Goal: Information Seeking & Learning: Learn about a topic

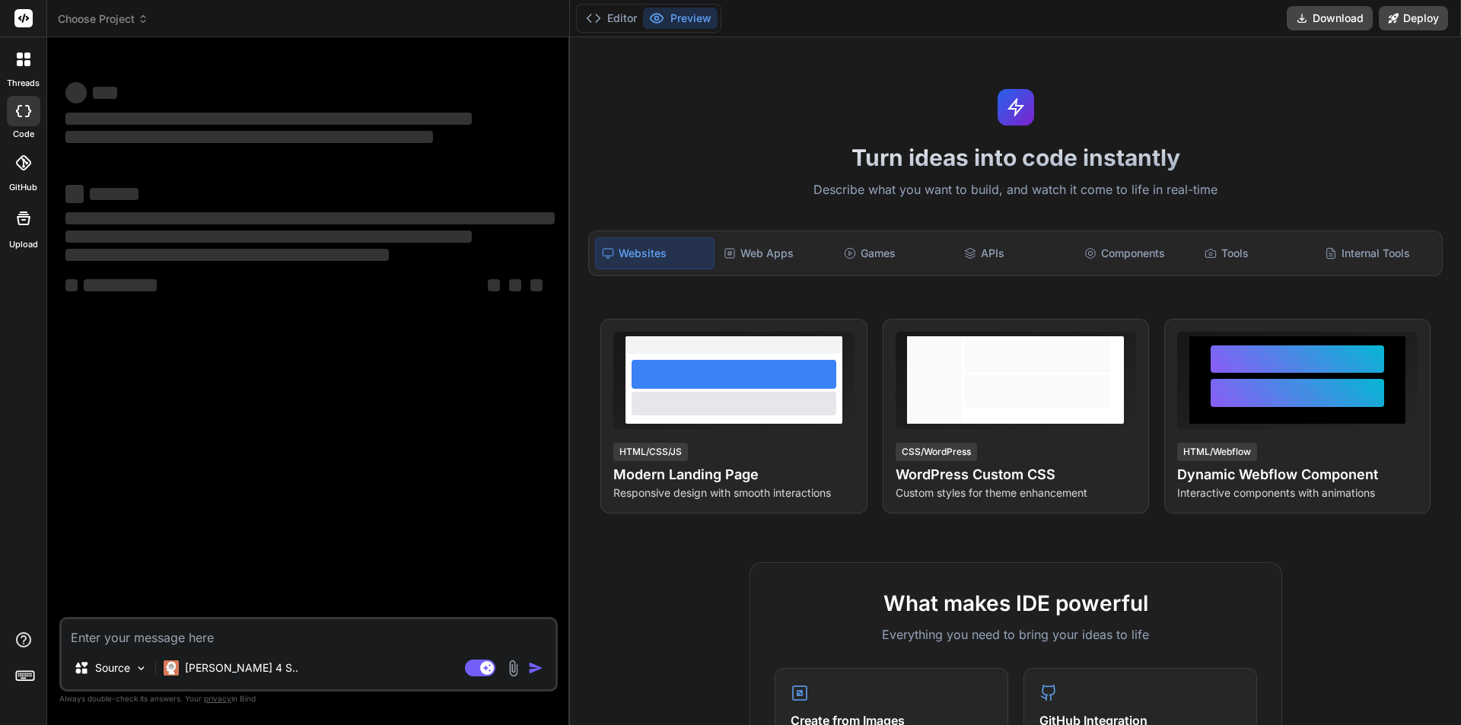
click at [224, 633] on textarea at bounding box center [309, 632] width 494 height 27
click at [158, 634] on textarea at bounding box center [309, 632] width 494 height 27
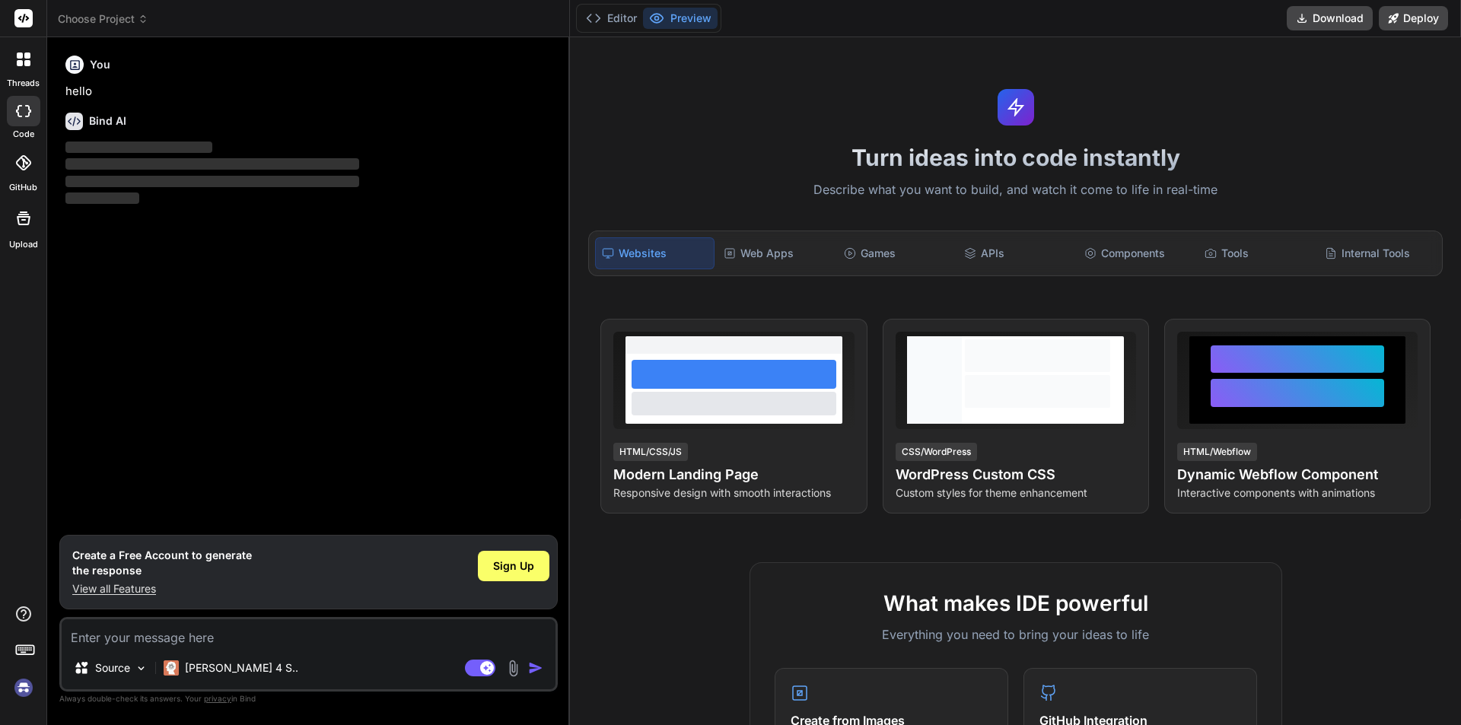
click at [136, 276] on div "You hello Bind AI ‌ ‌ ‌ ‌" at bounding box center [309, 291] width 495 height 485
click at [260, 644] on textarea at bounding box center [309, 632] width 494 height 27
click at [514, 562] on span "Sign Up" at bounding box center [513, 565] width 41 height 15
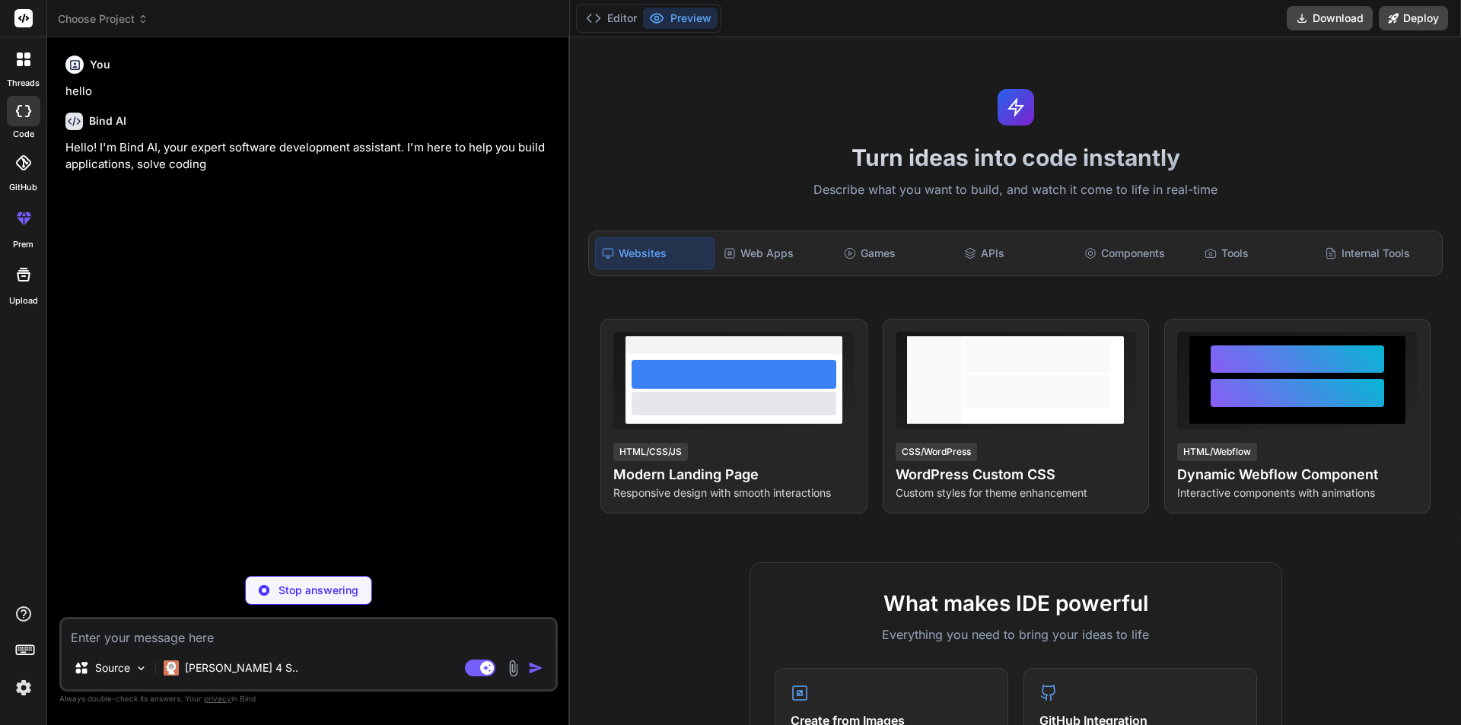
click at [349, 654] on div "Source [PERSON_NAME] 4 S.." at bounding box center [309, 671] width 494 height 37
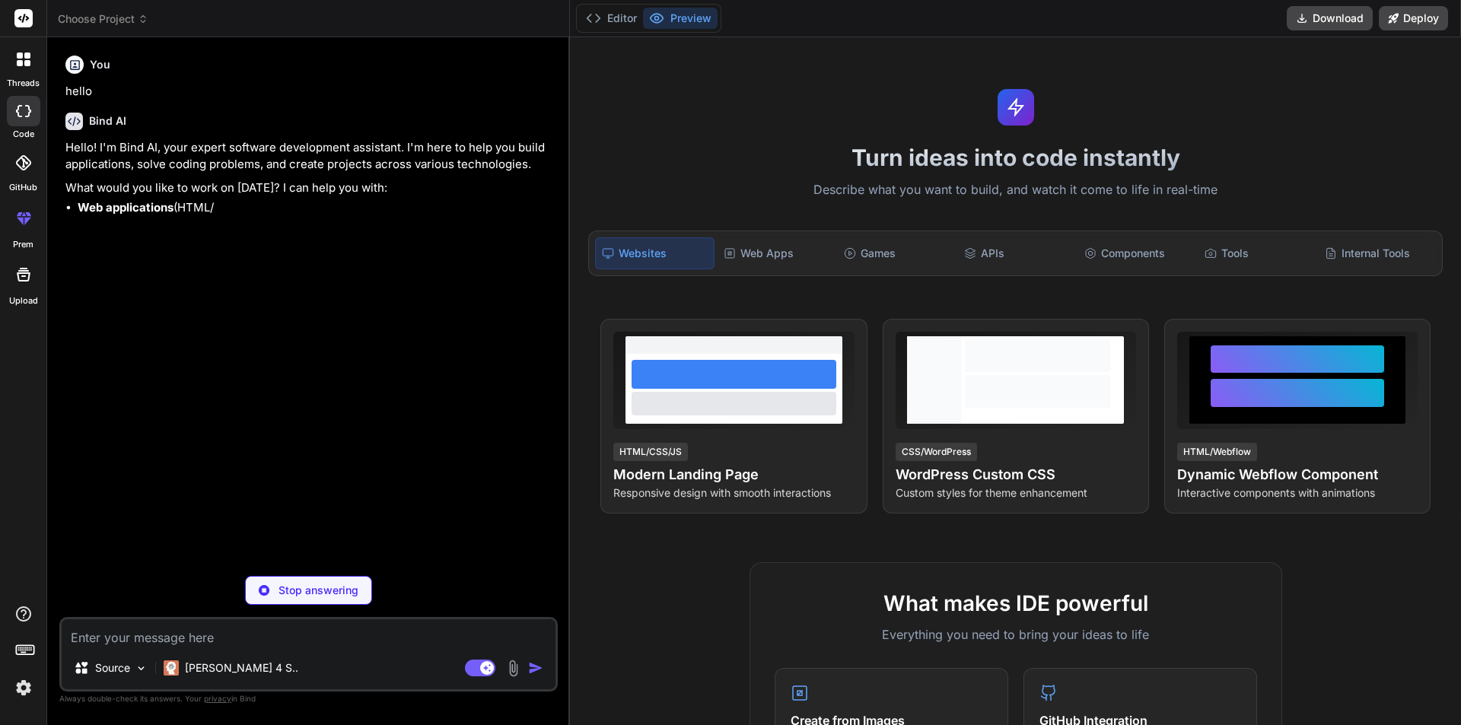
click at [349, 635] on textarea at bounding box center [309, 632] width 494 height 27
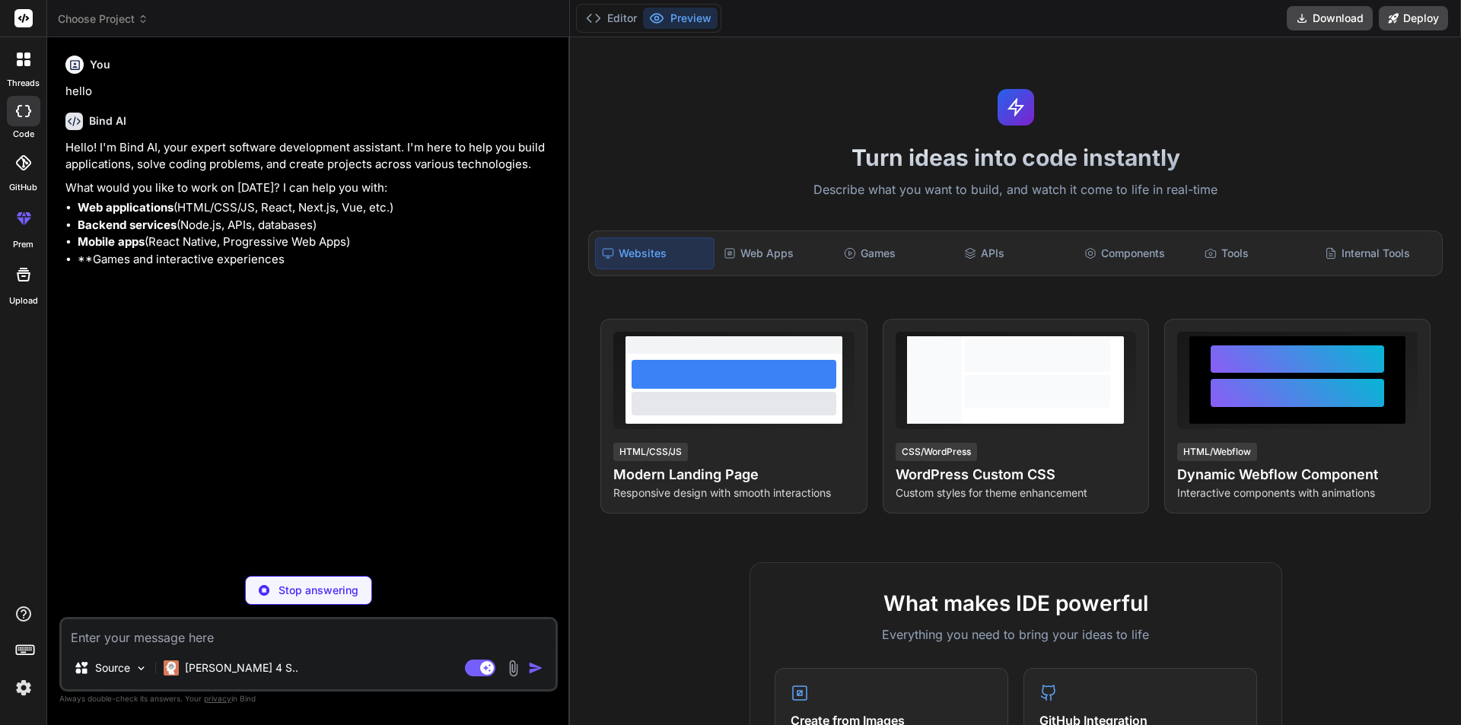
type textarea "x"
type textarea "h"
type textarea "x"
type textarea "ho"
type textarea "x"
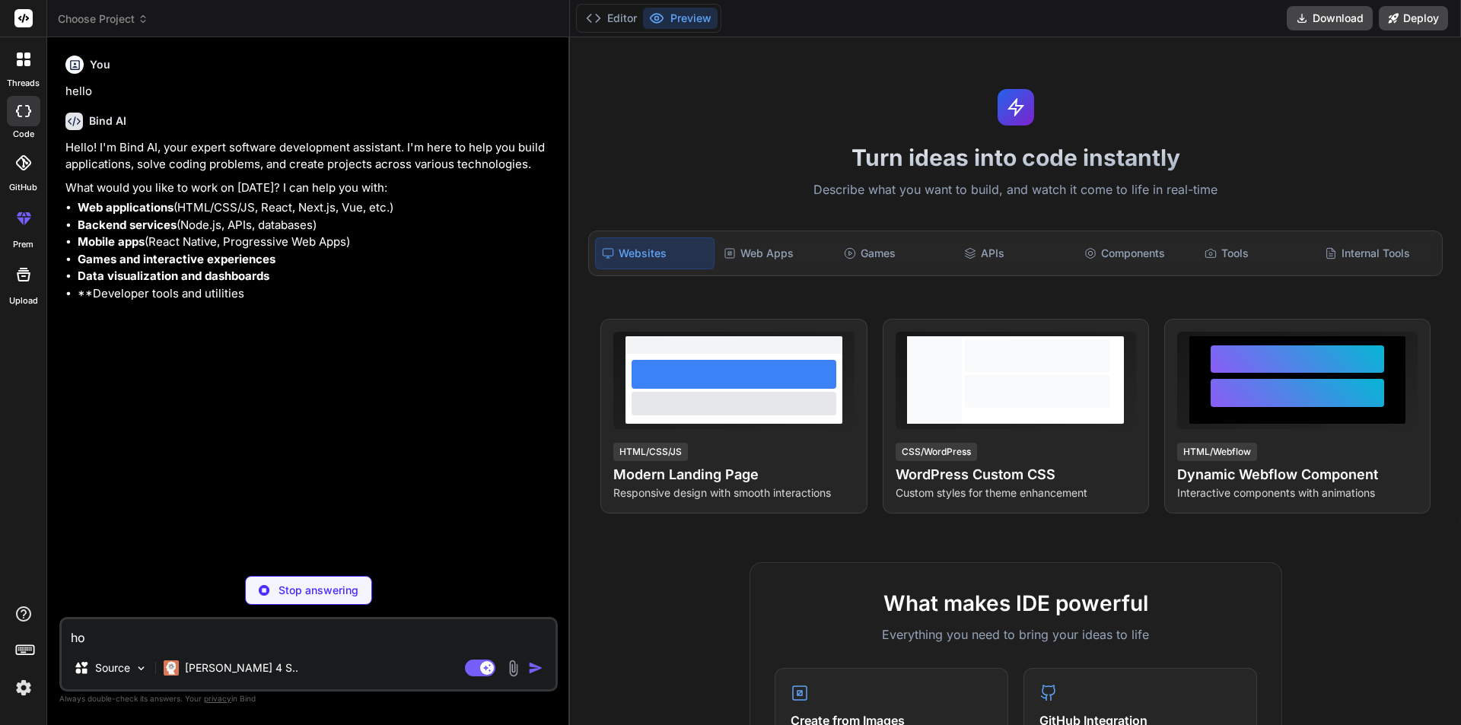
type textarea "how"
type textarea "x"
type textarea "how"
type textarea "x"
type textarea "how t"
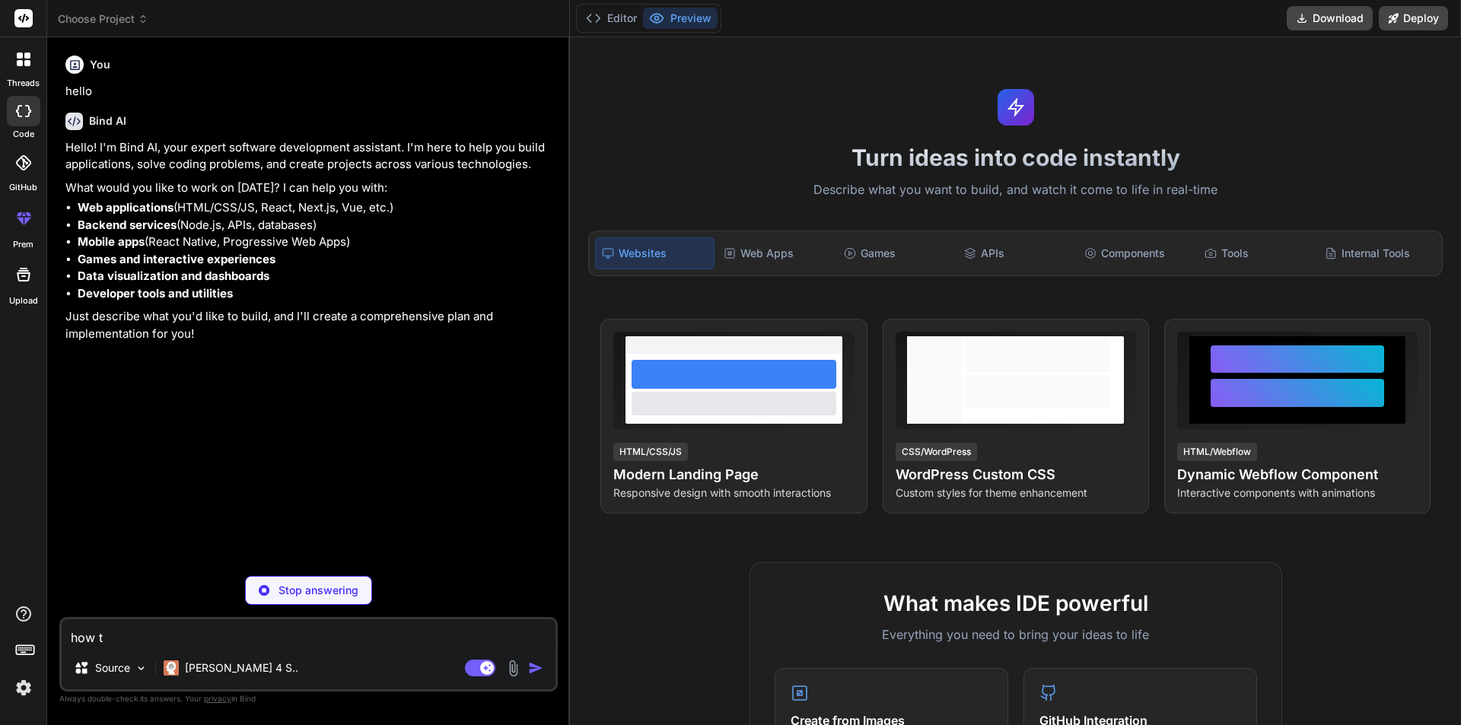
type textarea "x"
type textarea "how to"
type textarea "x"
type textarea "how to"
type textarea "x"
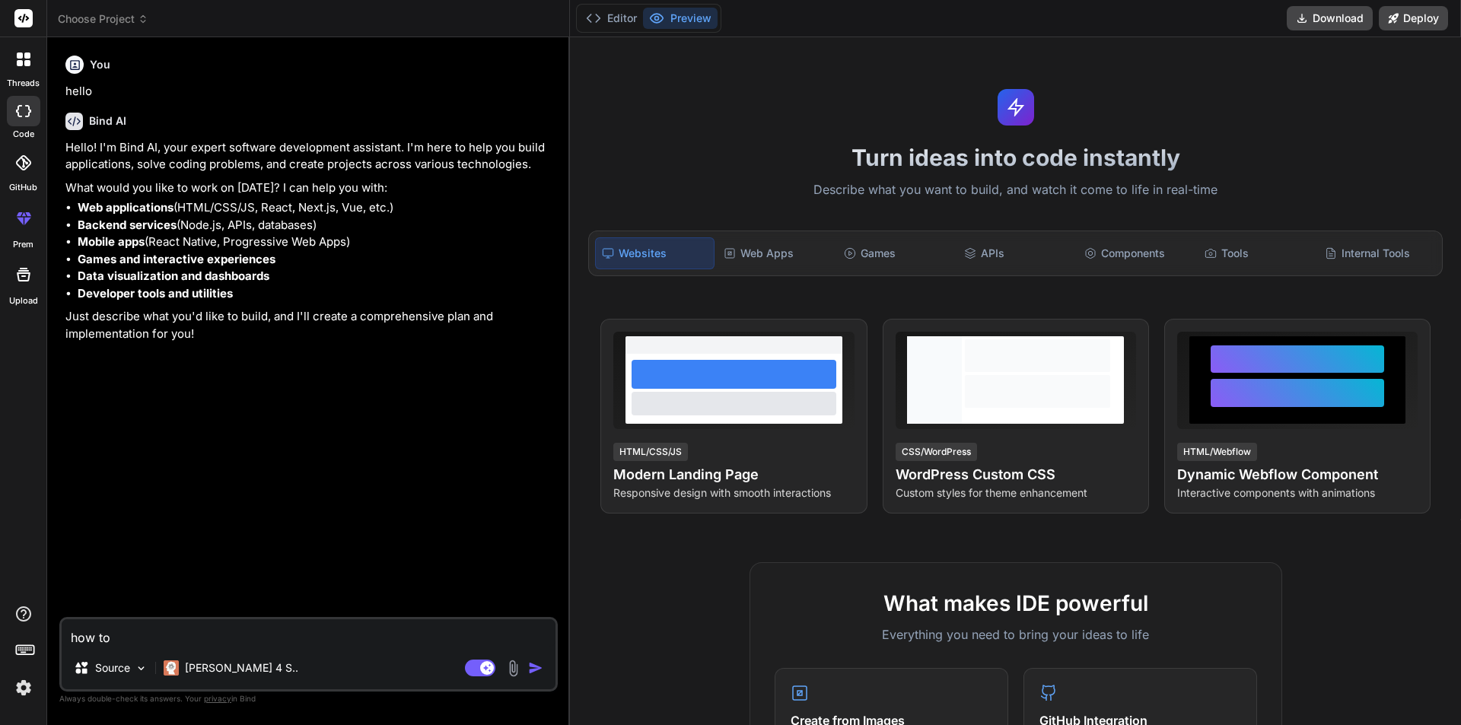
type textarea "how to r"
type textarea "x"
type textarea "how to re"
type textarea "x"
type textarea "how to [PERSON_NAME]"
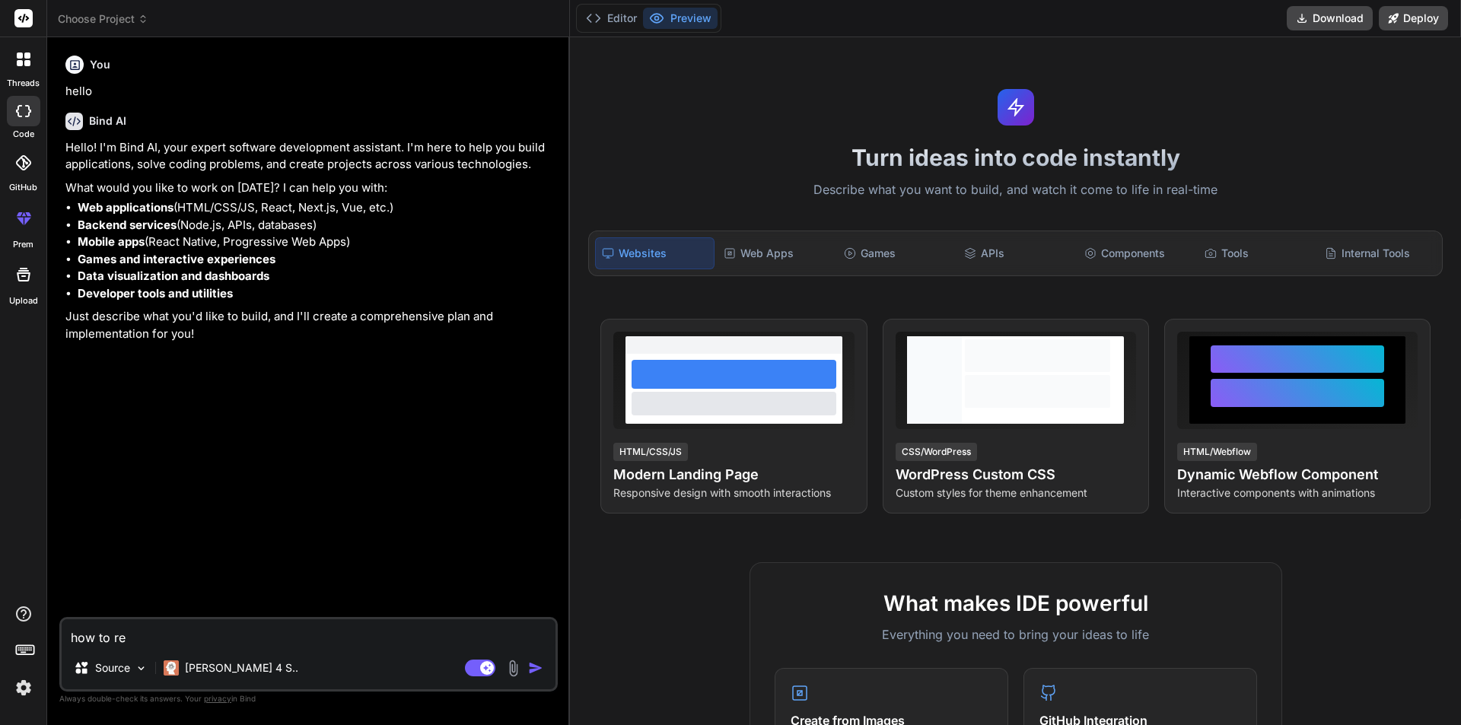
type textarea "x"
type textarea "how to re"
type textarea "x"
type textarea "how to rem"
type textarea "x"
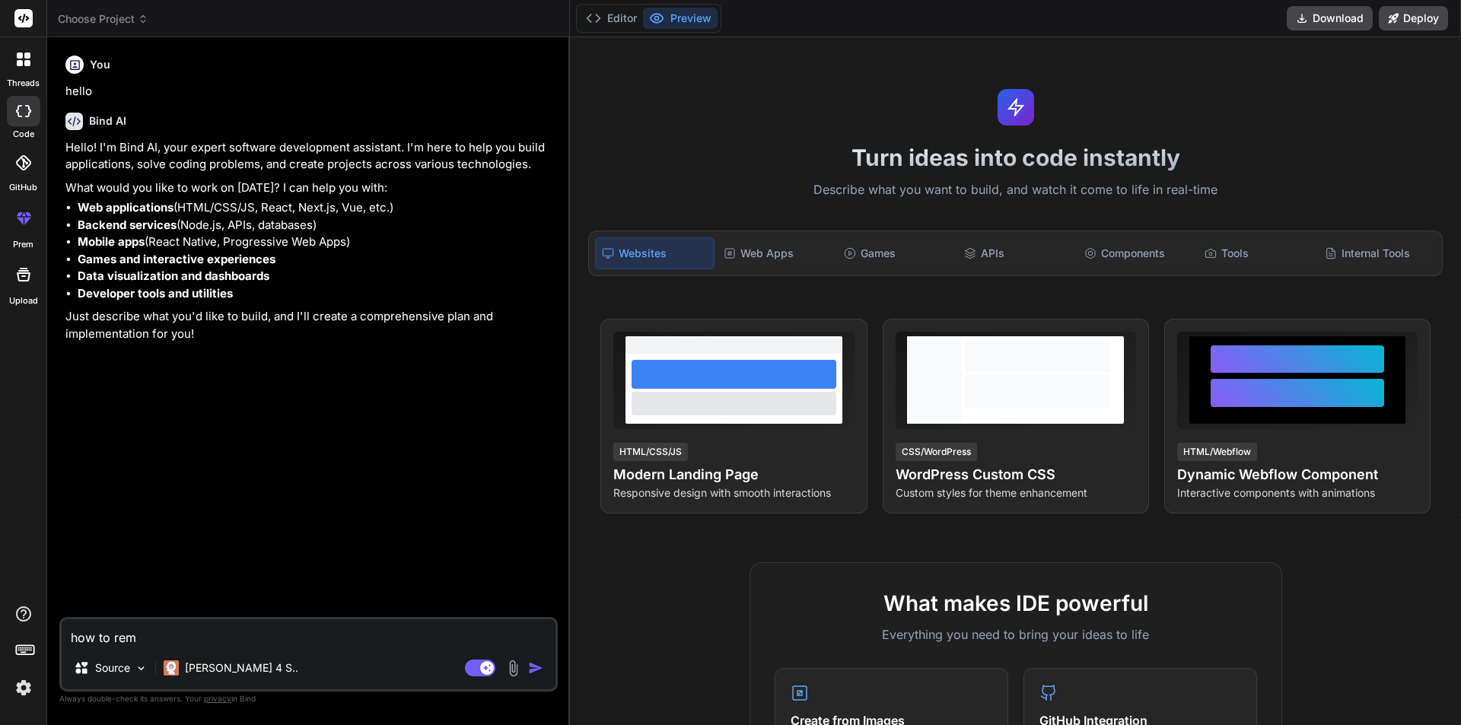
type textarea "how to remo"
type textarea "x"
type textarea "how to remob"
type textarea "x"
type textarea "how to remobv"
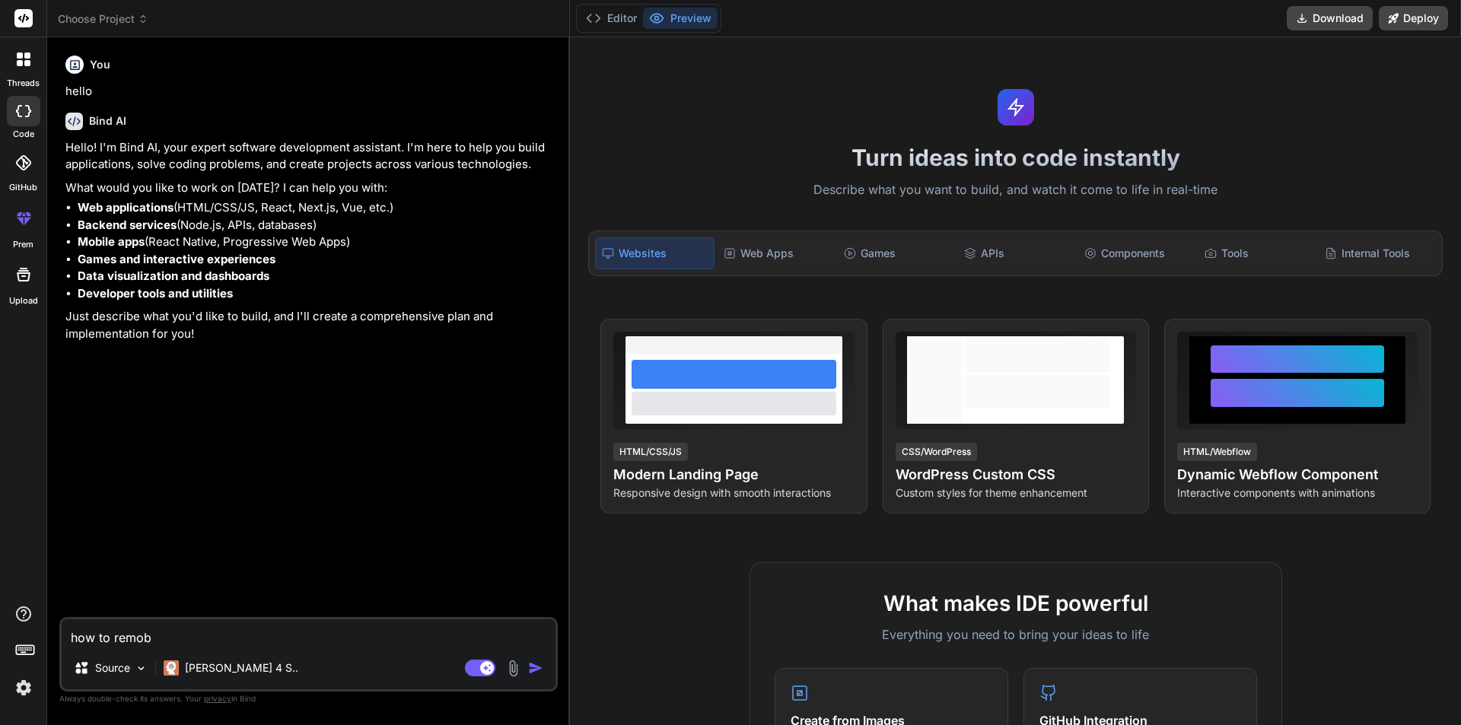
type textarea "x"
type textarea "how to remobv"
type textarea "x"
type textarea "how to remobv e"
type textarea "x"
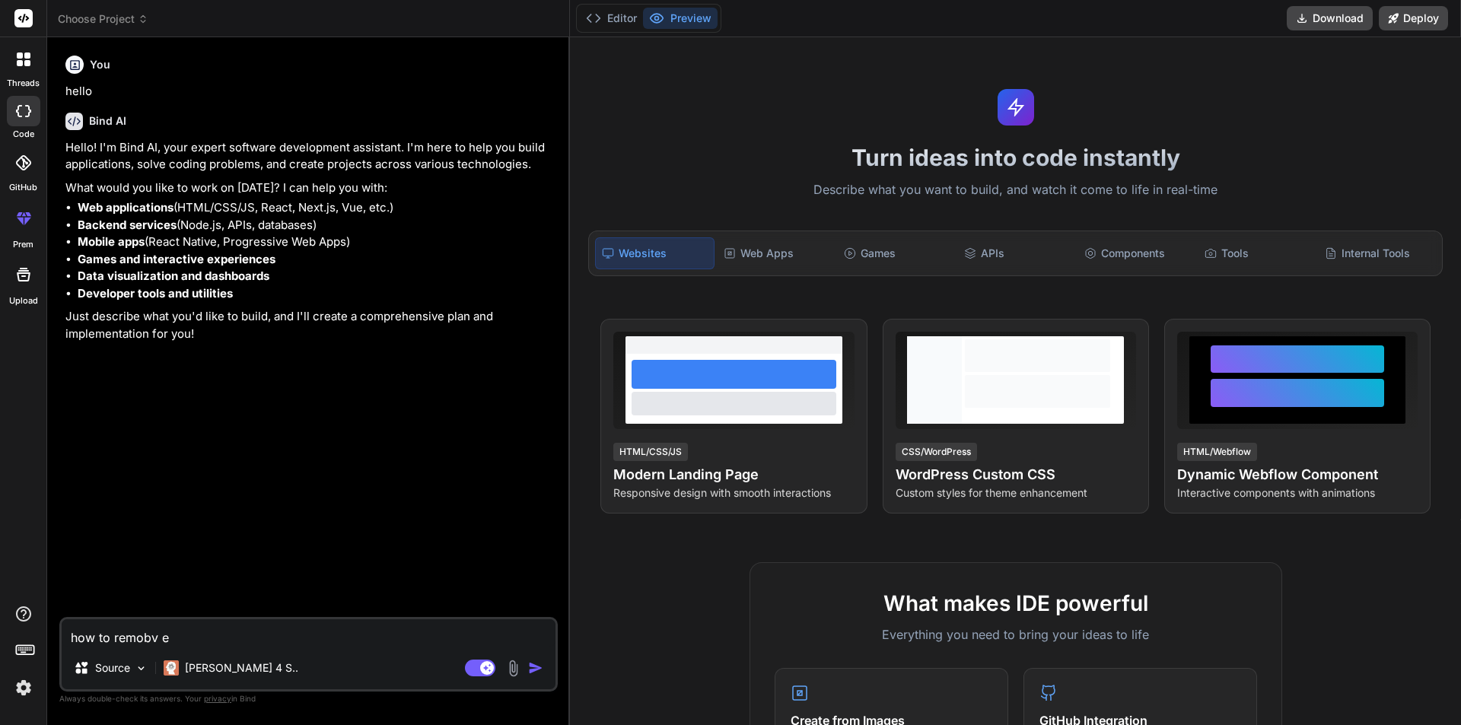
type textarea "how to remobv el"
type textarea "x"
type textarea "how to remobv ela"
type textarea "x"
type textarea "how to remobv elal"
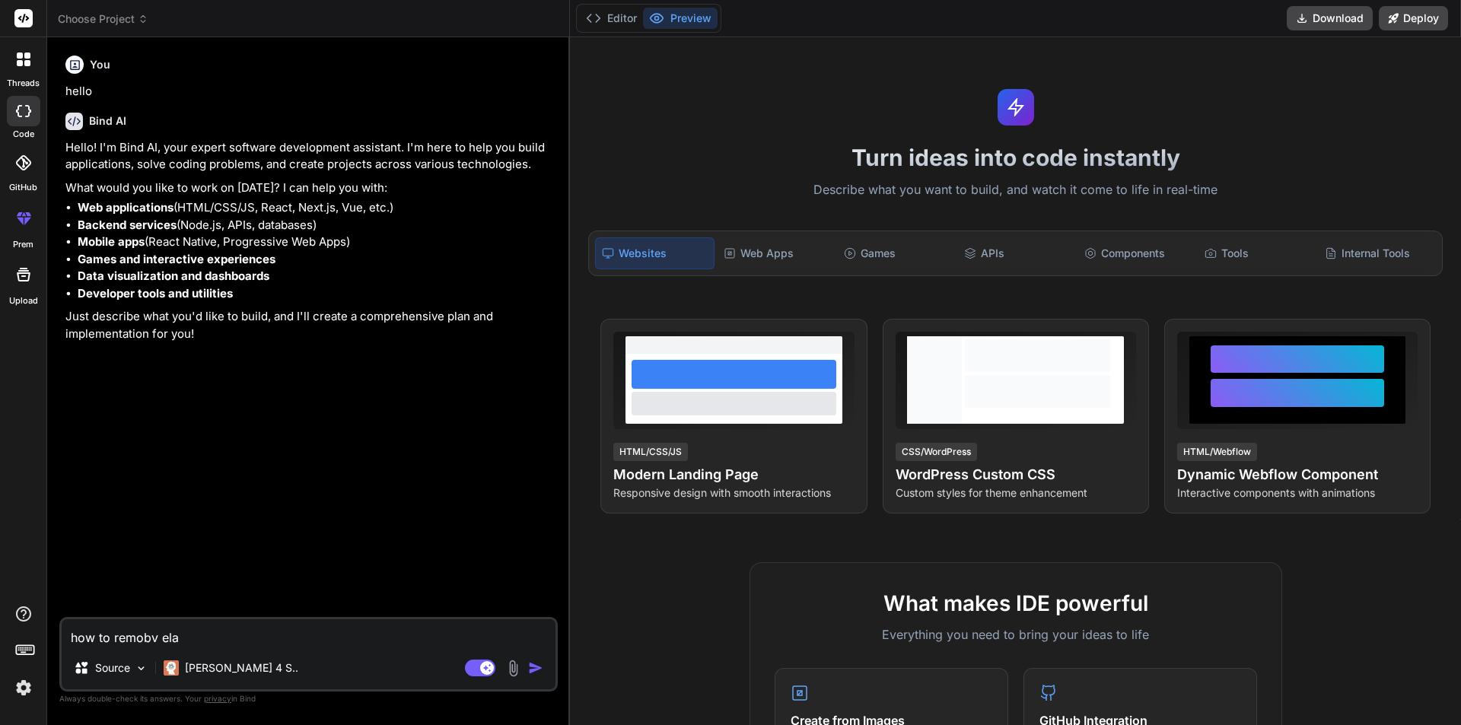
type textarea "x"
type textarea "how to remobv elal"
type textarea "x"
type textarea "how to remobv elal t"
type textarea "x"
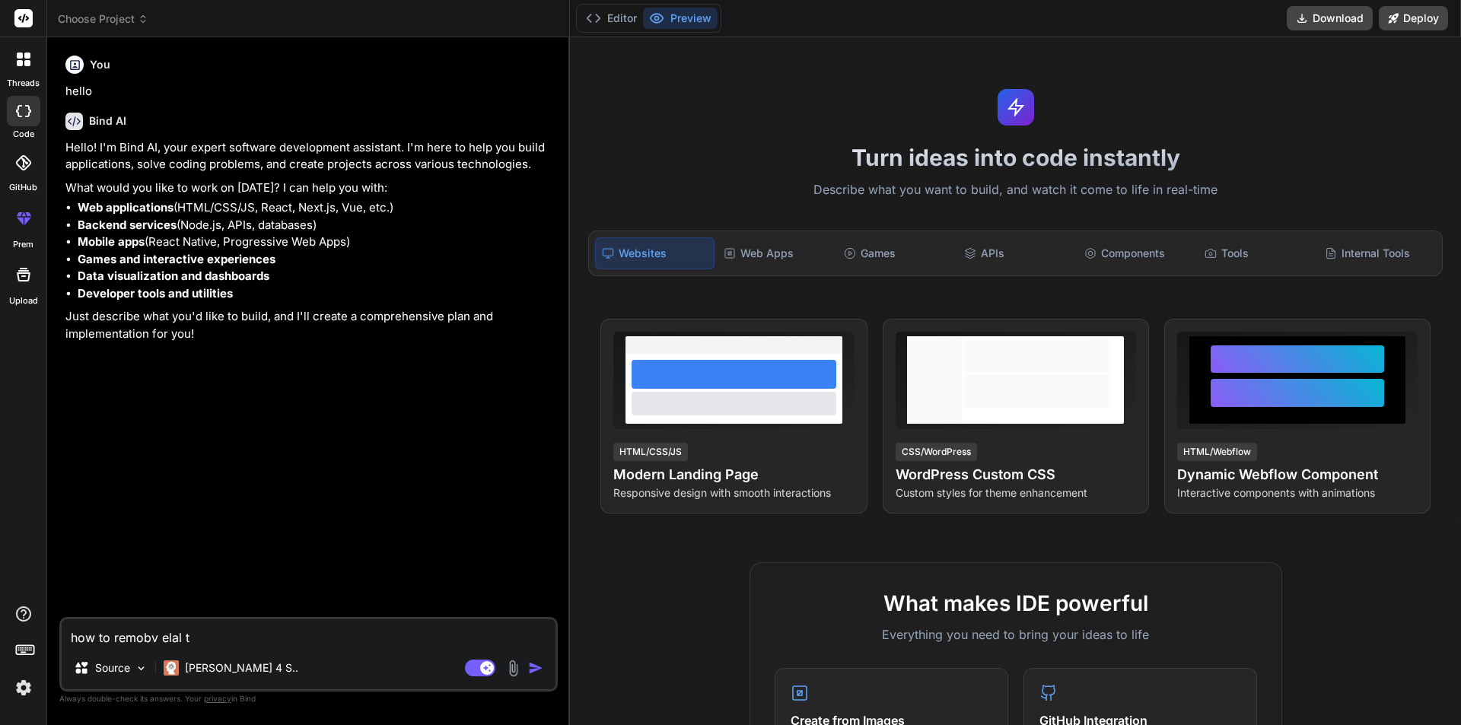
type textarea "how to remobv elal th"
type textarea "x"
type textarea "how to remobv elal the"
type textarea "x"
type textarea "how to remobv elal the"
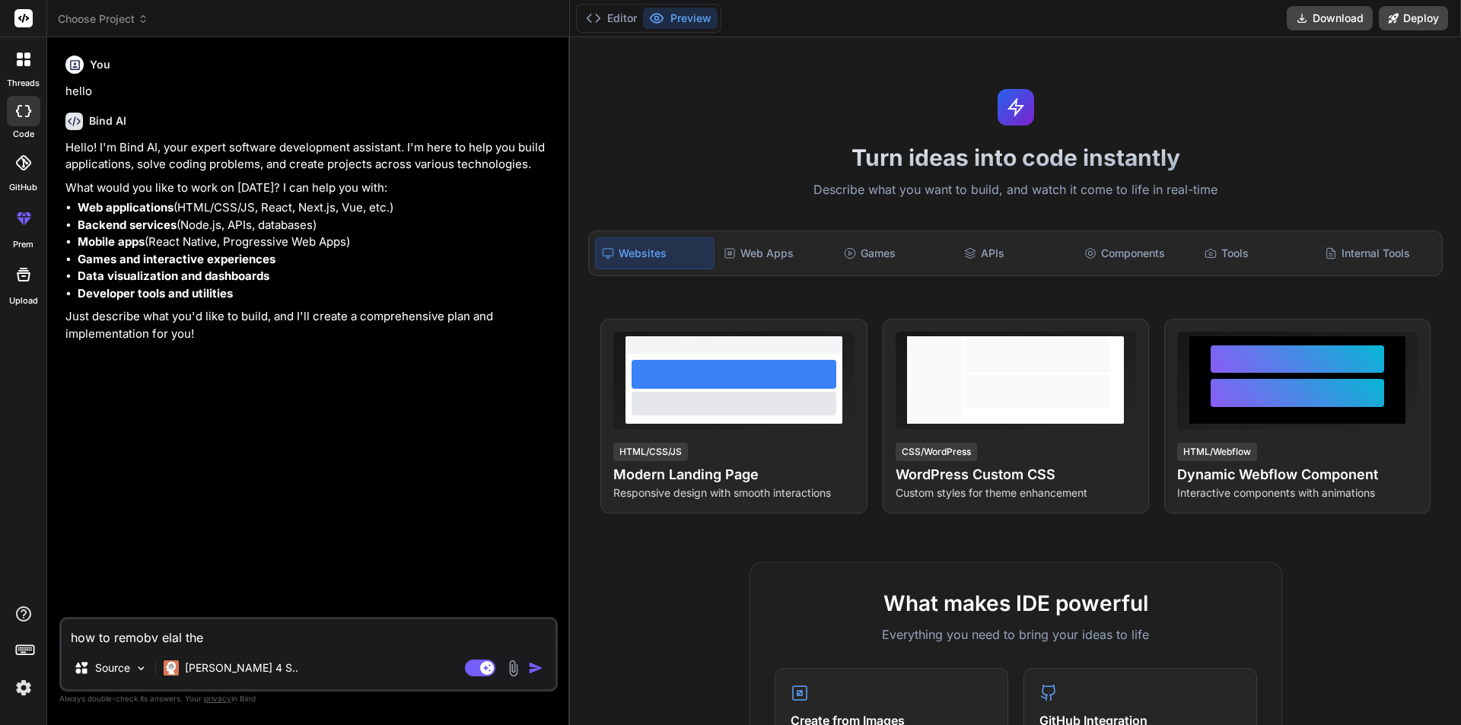
type textarea "x"
type textarea "how to remobv elal the n"
type textarea "x"
type textarea "how to remobv elal the nu"
type textarea "x"
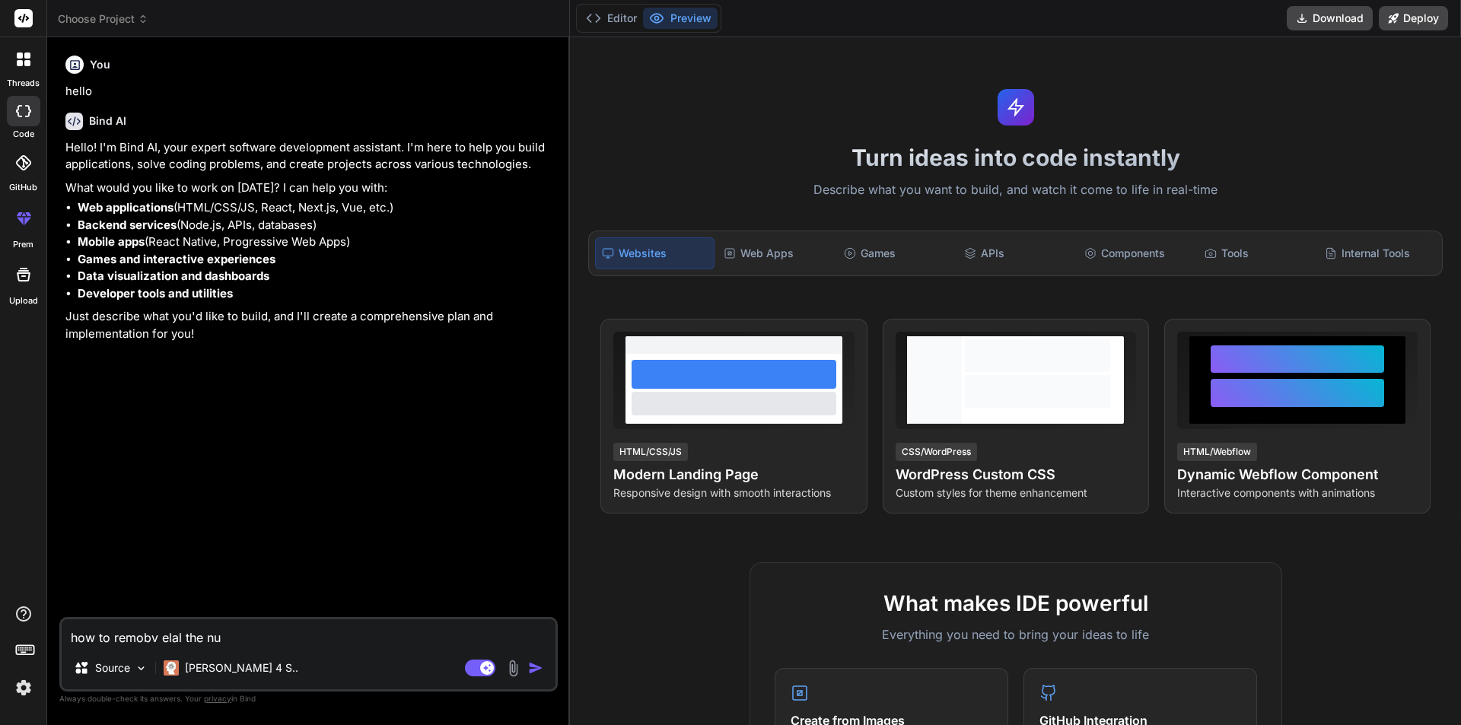
type textarea "how to remobv elal the nul"
type textarea "x"
type textarea "how to remobv elal the null"
type textarea "x"
type textarea "how to remobv elal the null"
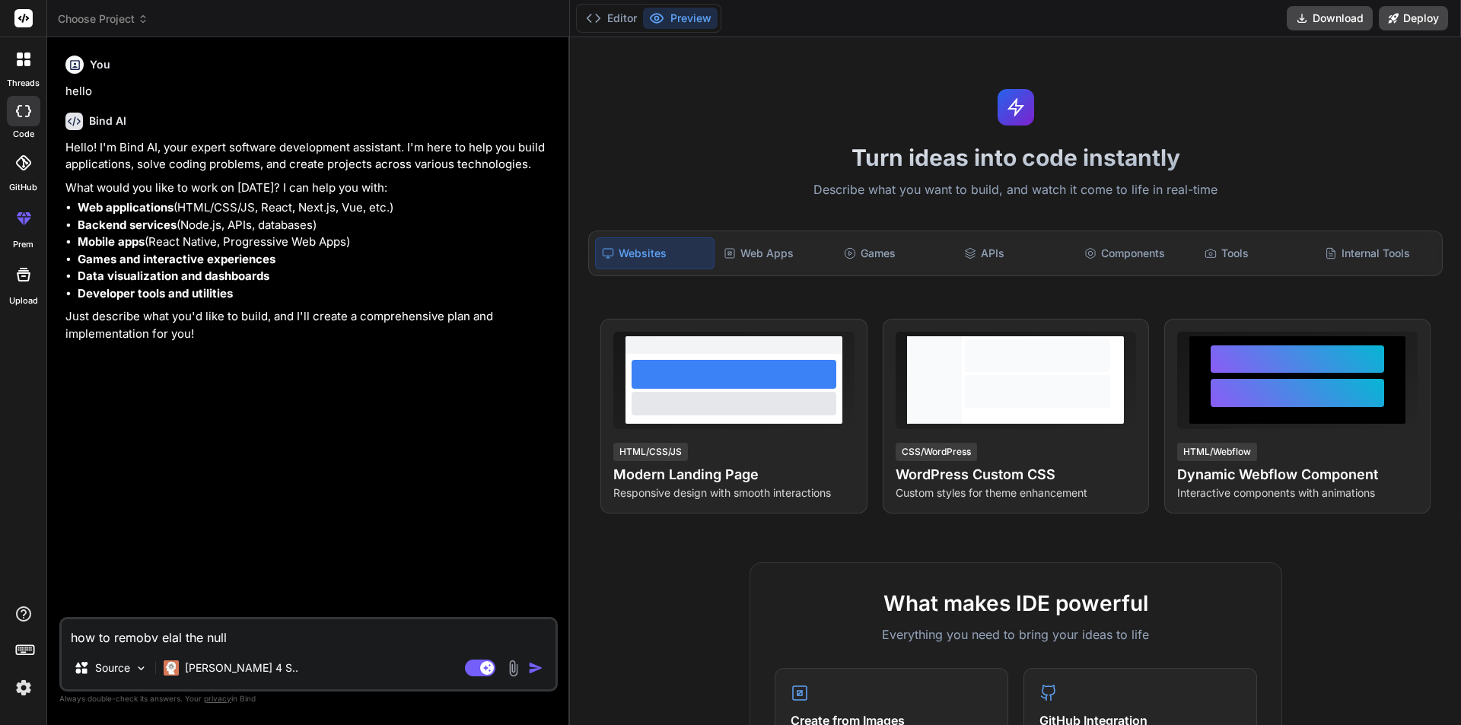
type textarea "x"
type textarea "how to remobv elal the null r"
type textarea "x"
type textarea "how to remobv elal the null re"
type textarea "x"
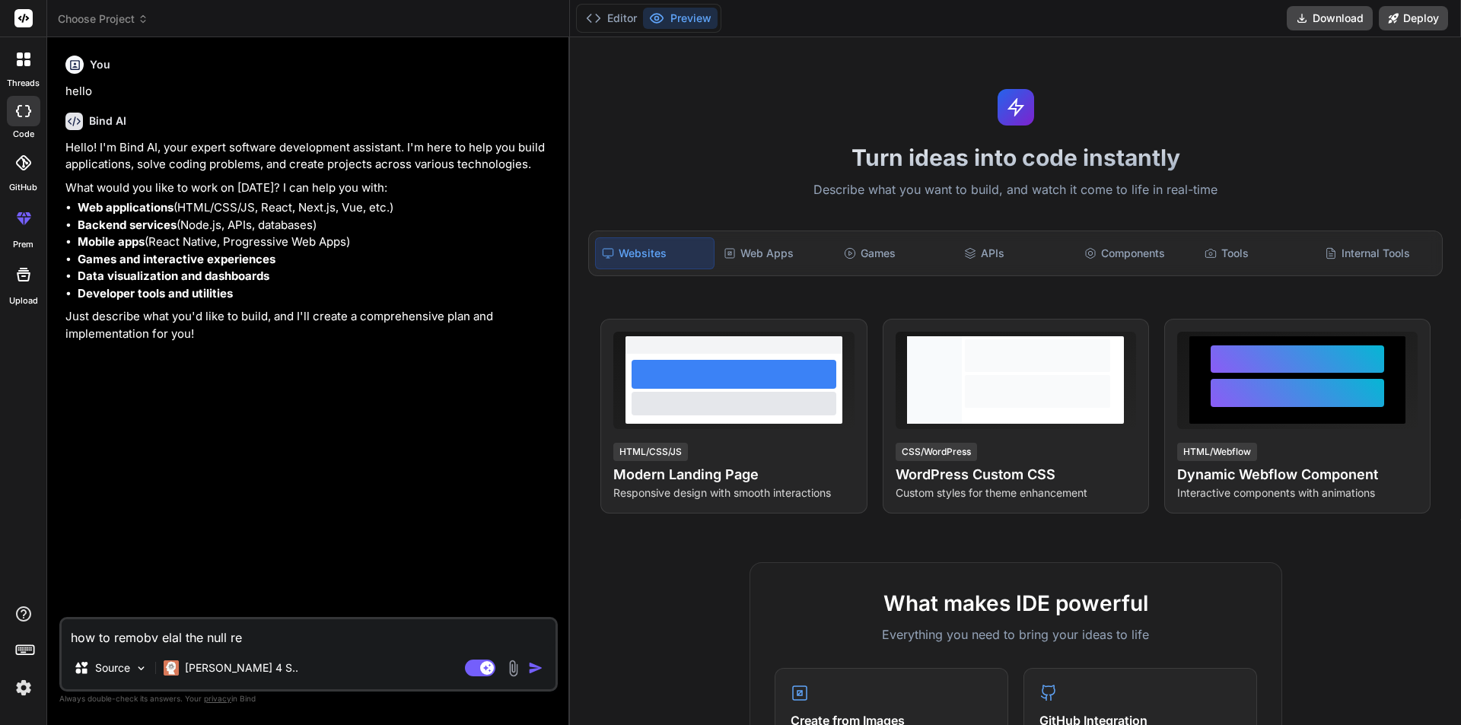
type textarea "how to remobv elal the null rec"
type textarea "x"
type textarea "how to remobv elal the null reco"
type textarea "x"
type textarea "how to remobv elal the null recor"
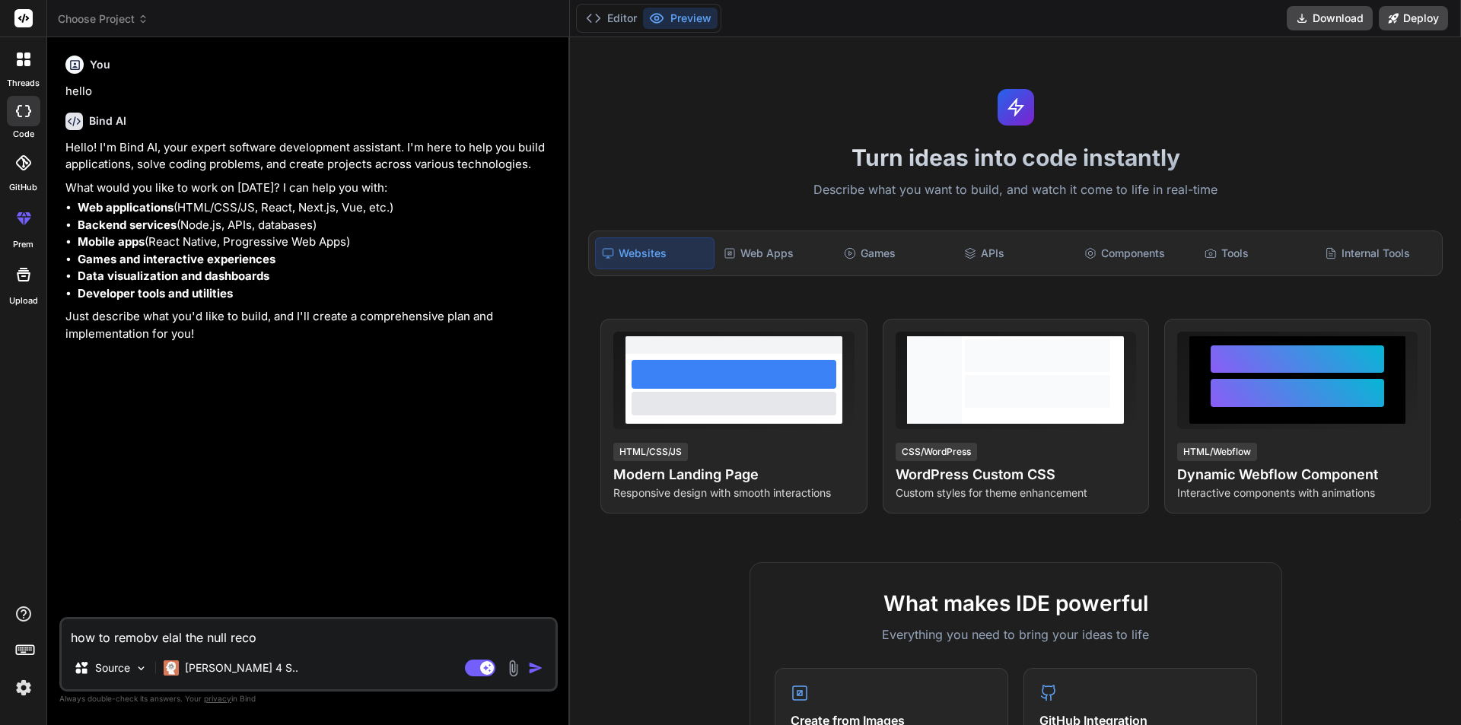
type textarea "x"
type textarea "how to remobv elal the null record"
type textarea "x"
type textarea "how to remobv elal the null records"
type textarea "x"
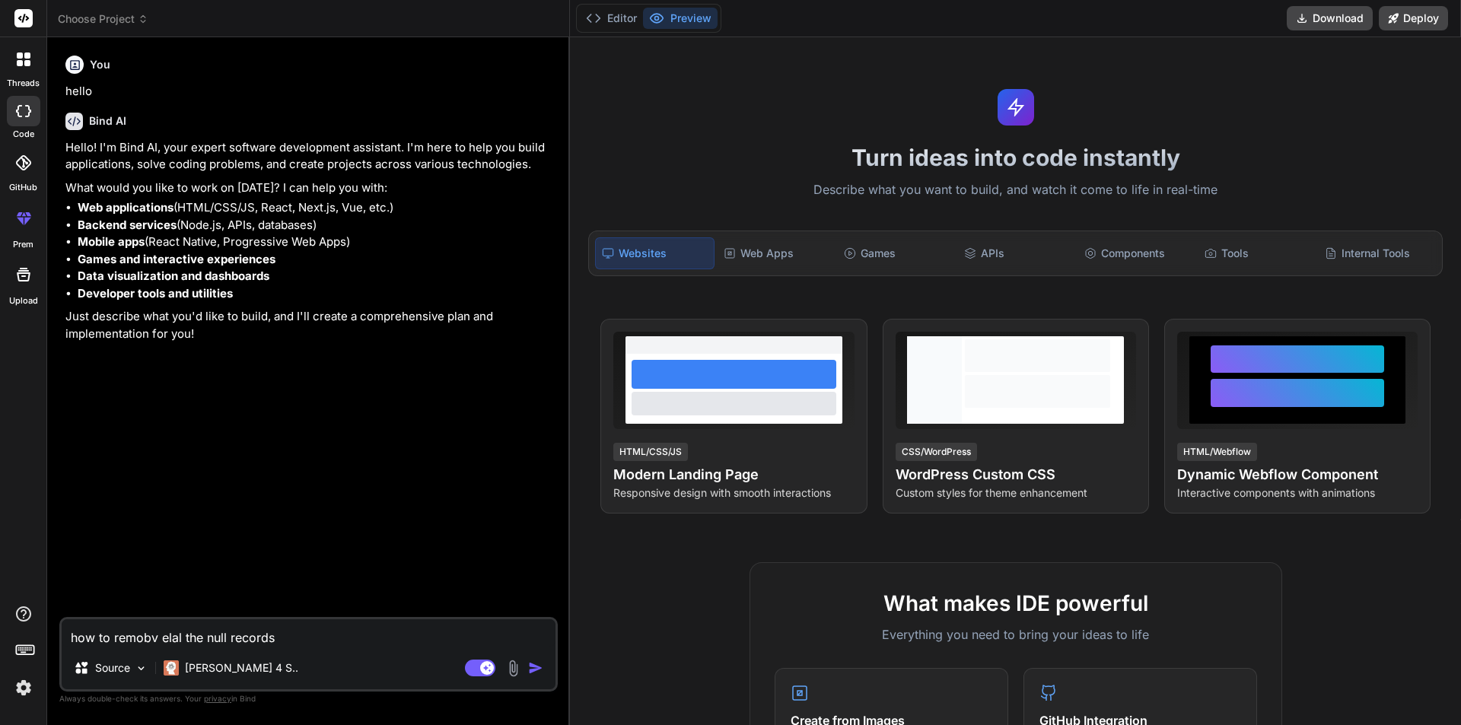
type textarea "how to remobv elal the null records"
type textarea "x"
type textarea "how to remobv elal the null records f"
type textarea "x"
type textarea "how to remobv elal the null records fr"
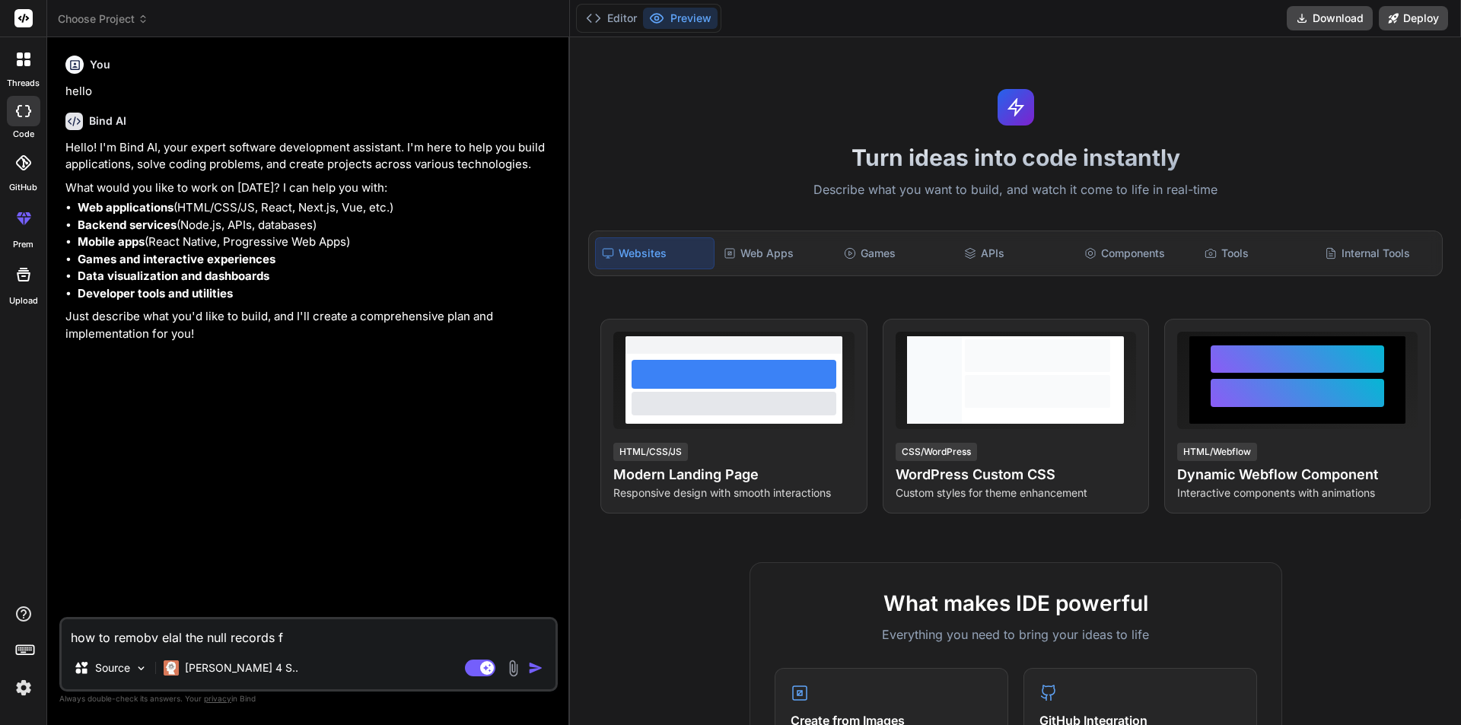
type textarea "x"
type textarea "how to remobv elal the null records fro"
type textarea "x"
type textarea "how to remobv elal the null records from"
type textarea "x"
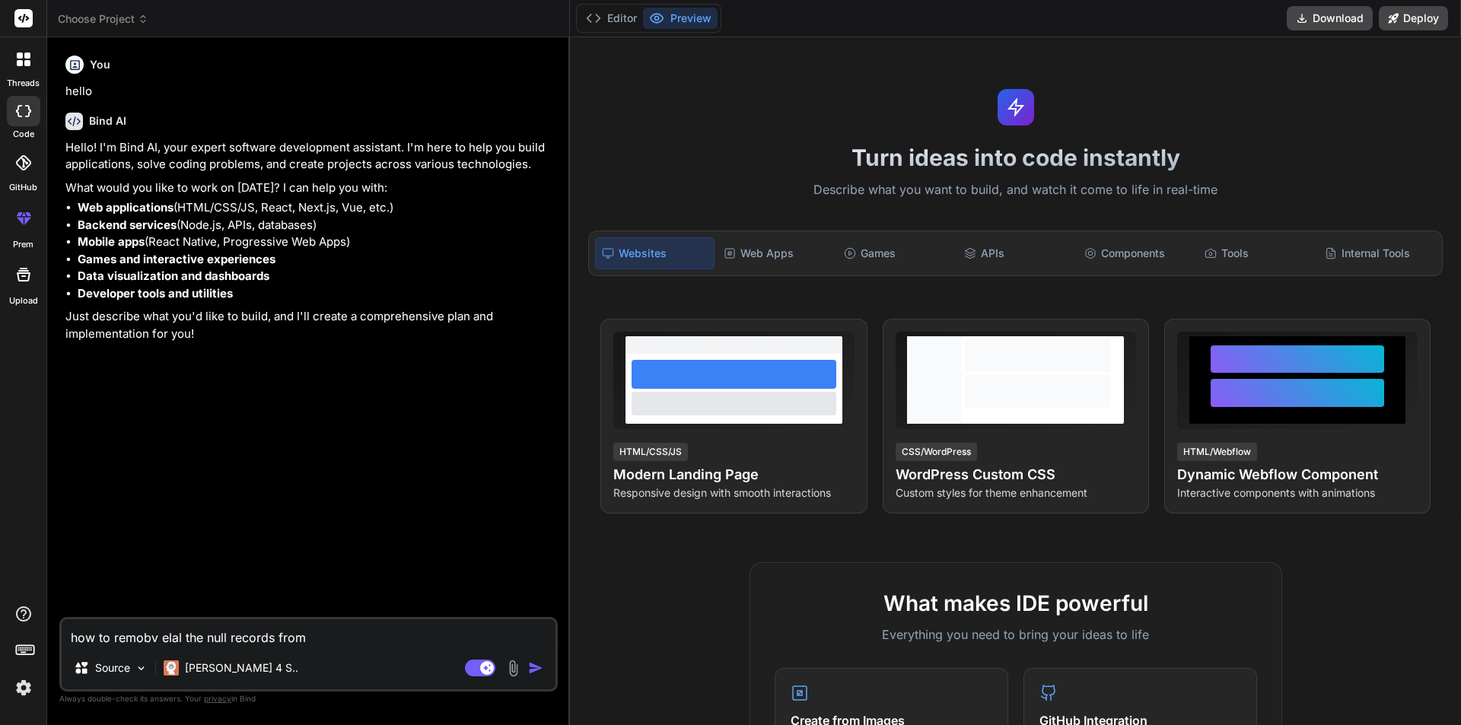
type textarea "how to remobv elal the null records from"
type textarea "x"
type textarea "how to remobv elal the null records from t"
type textarea "x"
type textarea "how to remobv elal the null records from te"
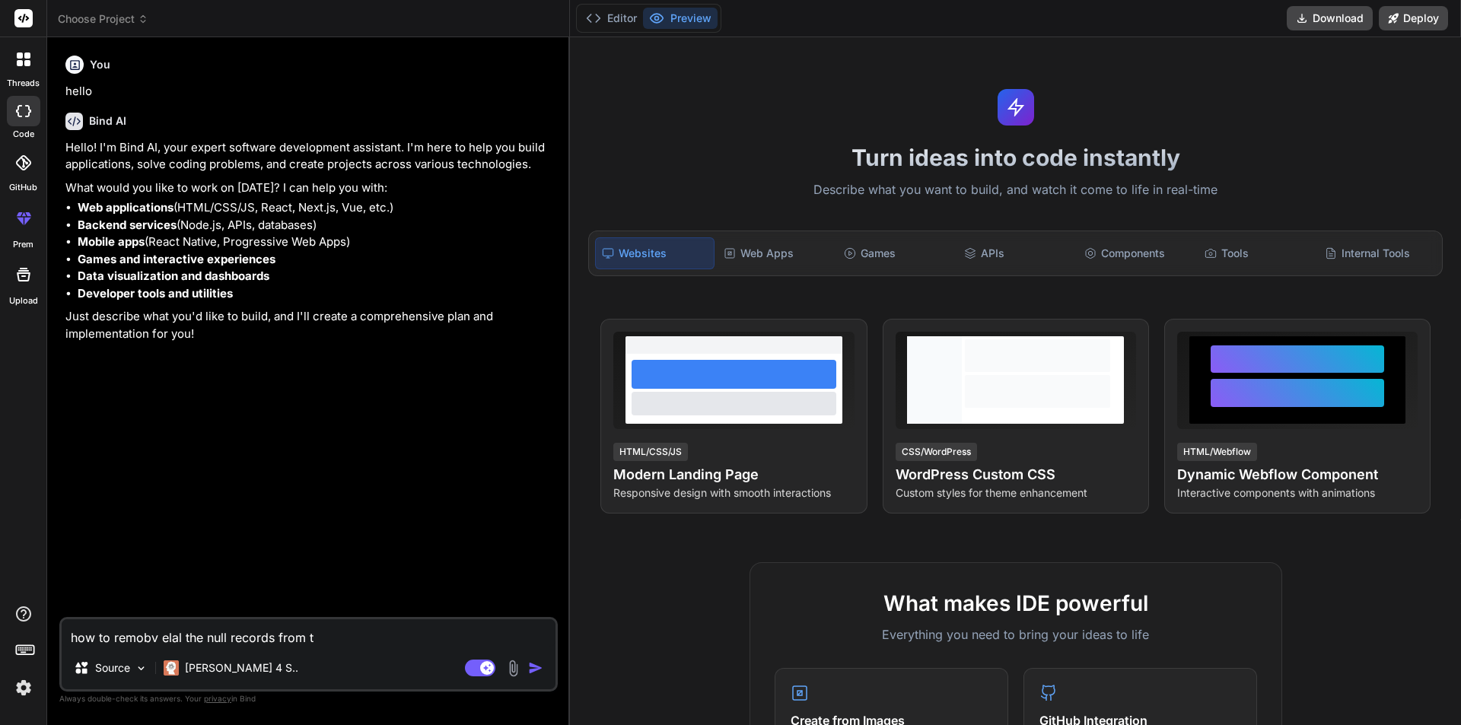
type textarea "x"
type textarea "how to remobv elal the null records from [PERSON_NAME]"
type textarea "x"
type textarea "how to remobv elal the null records from [PERSON_NAME]"
type textarea "x"
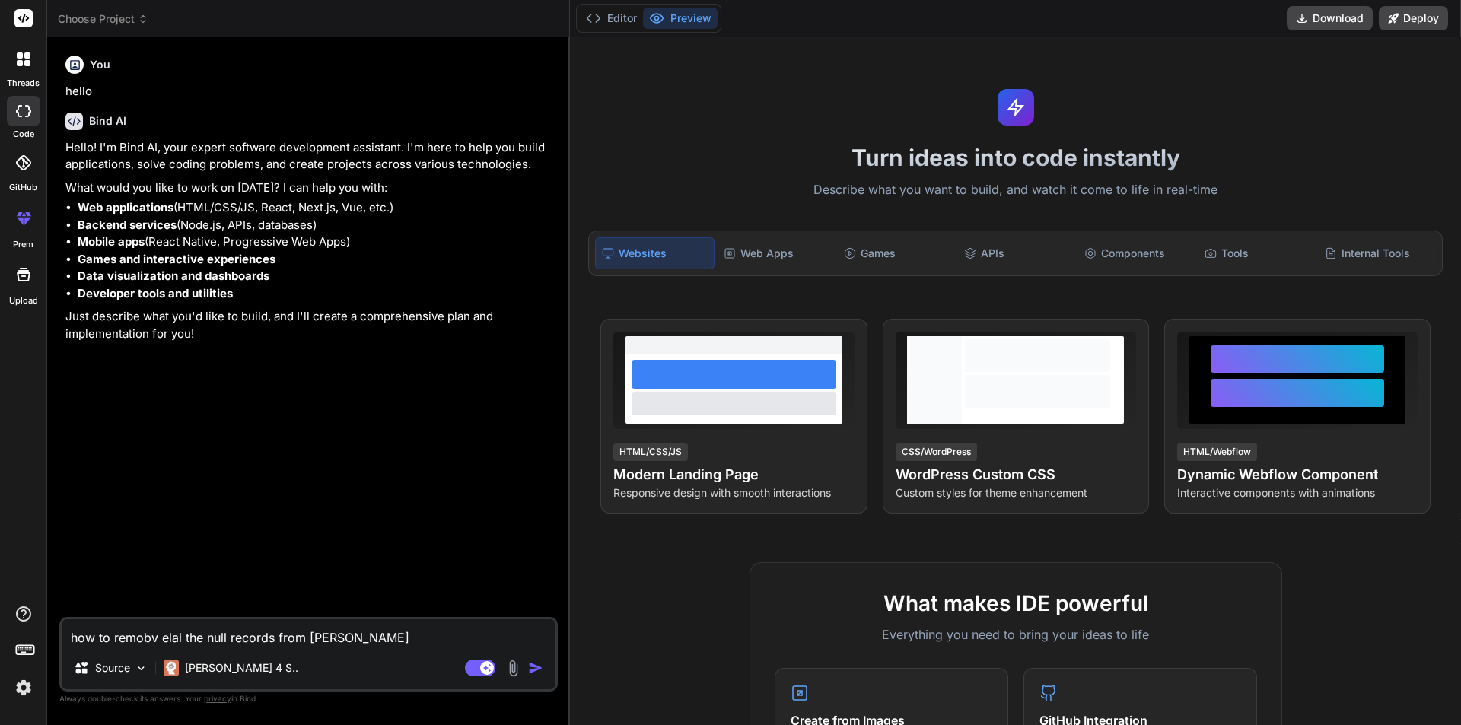
type textarea "how to remobv elal the null records from teh s"
type textarea "x"
type textarea "how to remobv elal the null records from teh sp"
type textarea "x"
type textarea "how to remobv elal the null records from teh sp"
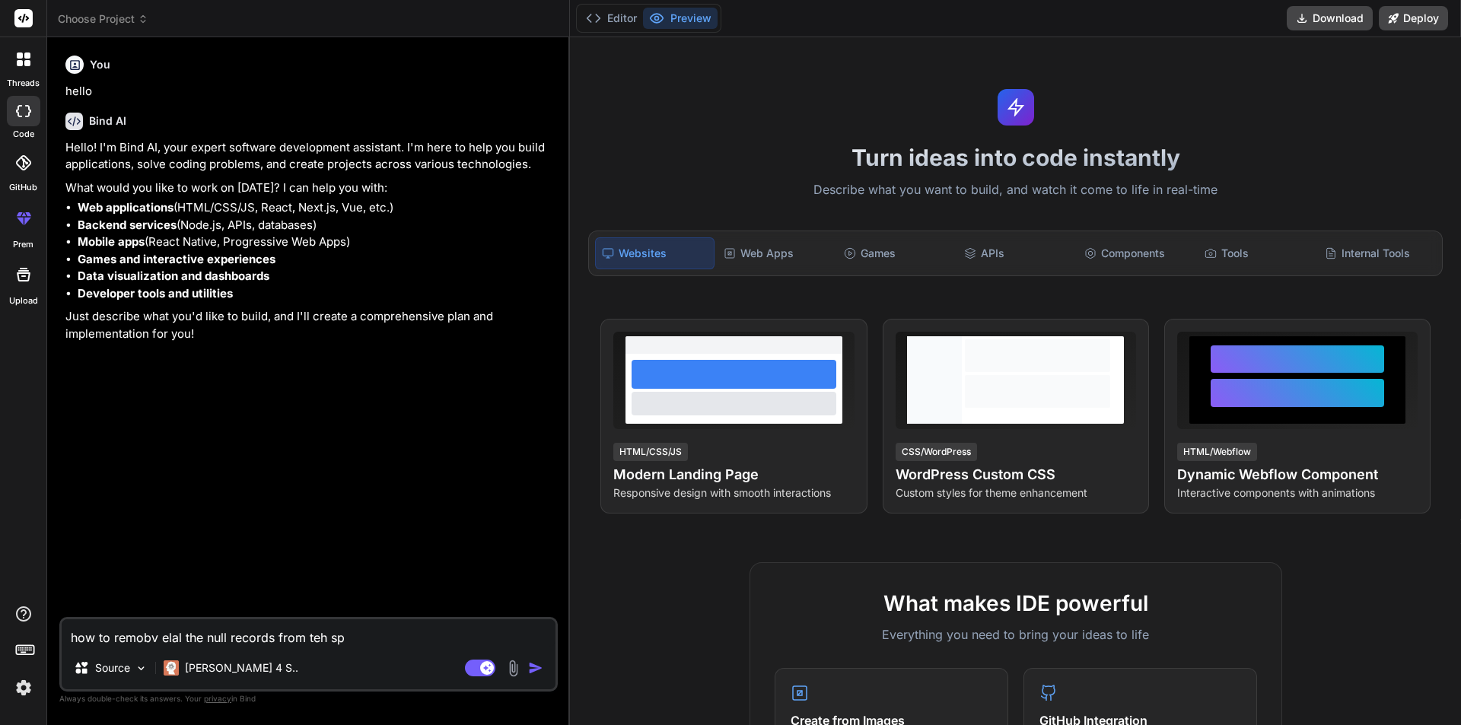
type textarea "x"
type textarea "how to remobv elal the null records from teh sp i"
type textarea "x"
type textarea "how to remobv elal the null records from teh sp in"
type textarea "x"
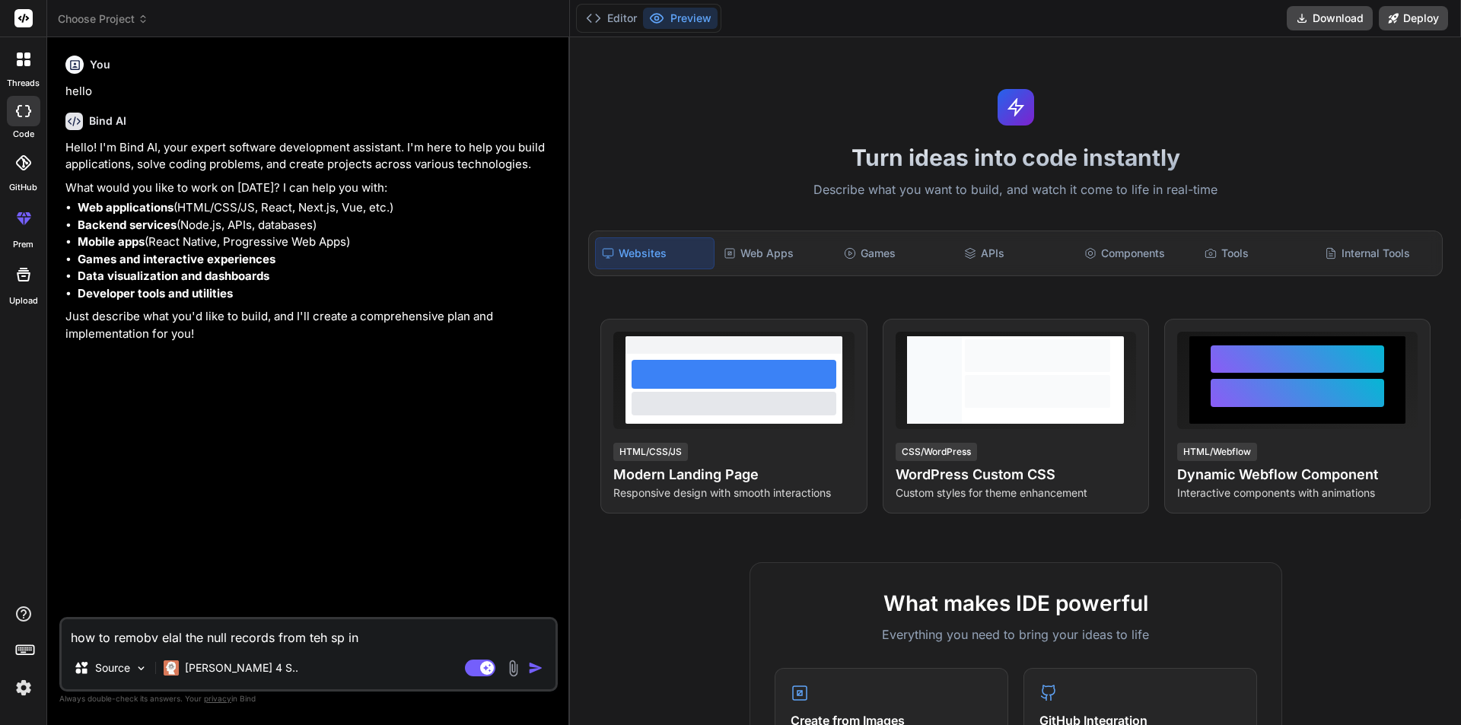
type textarea "how to remobv elal the null records from teh sp in"
type textarea "x"
type textarea "how to remobv elal the null records from teh sp in t"
type textarea "x"
type textarea "how to remobv elal the null records from teh sp in th"
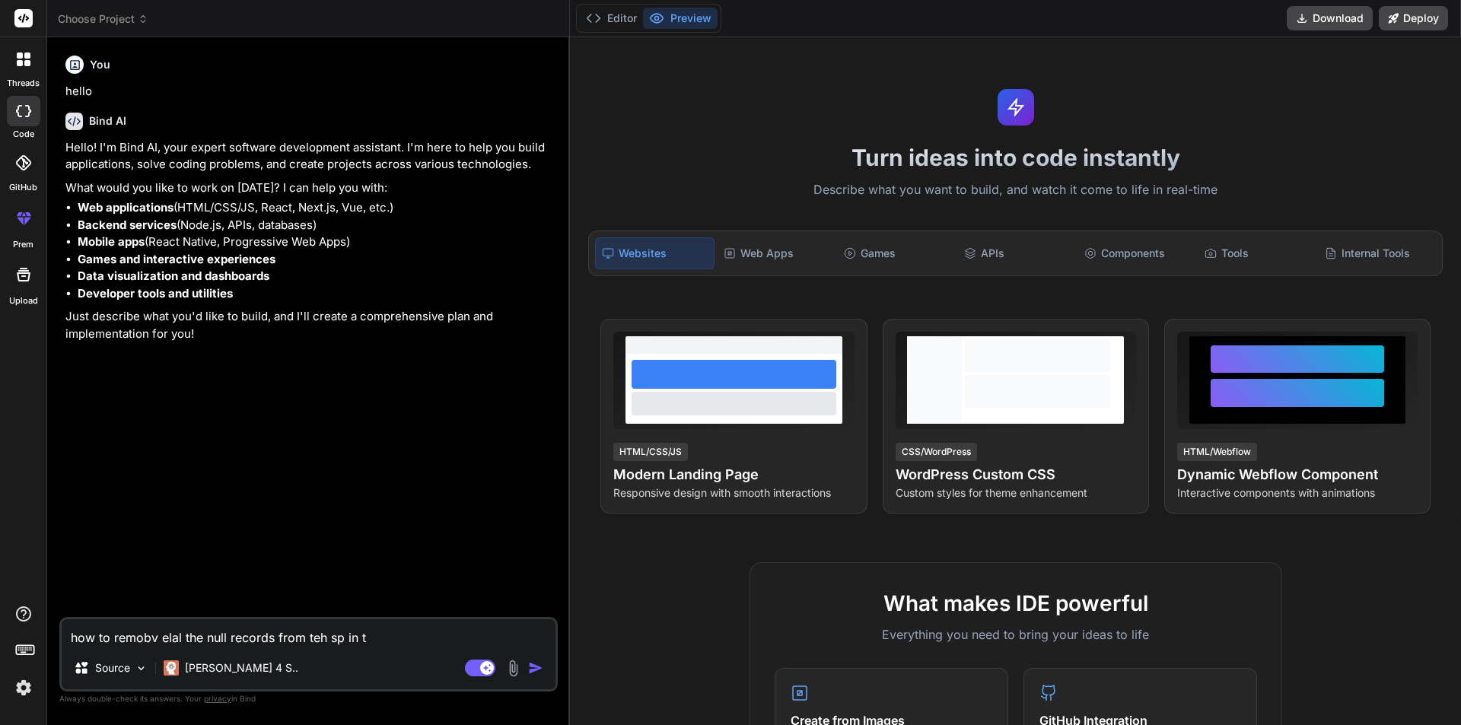
type textarea "x"
type textarea "how to remobv elal the null records from teh sp in the"
type textarea "x"
type textarea "how to remobv elal the null records from teh sp in the"
type textarea "x"
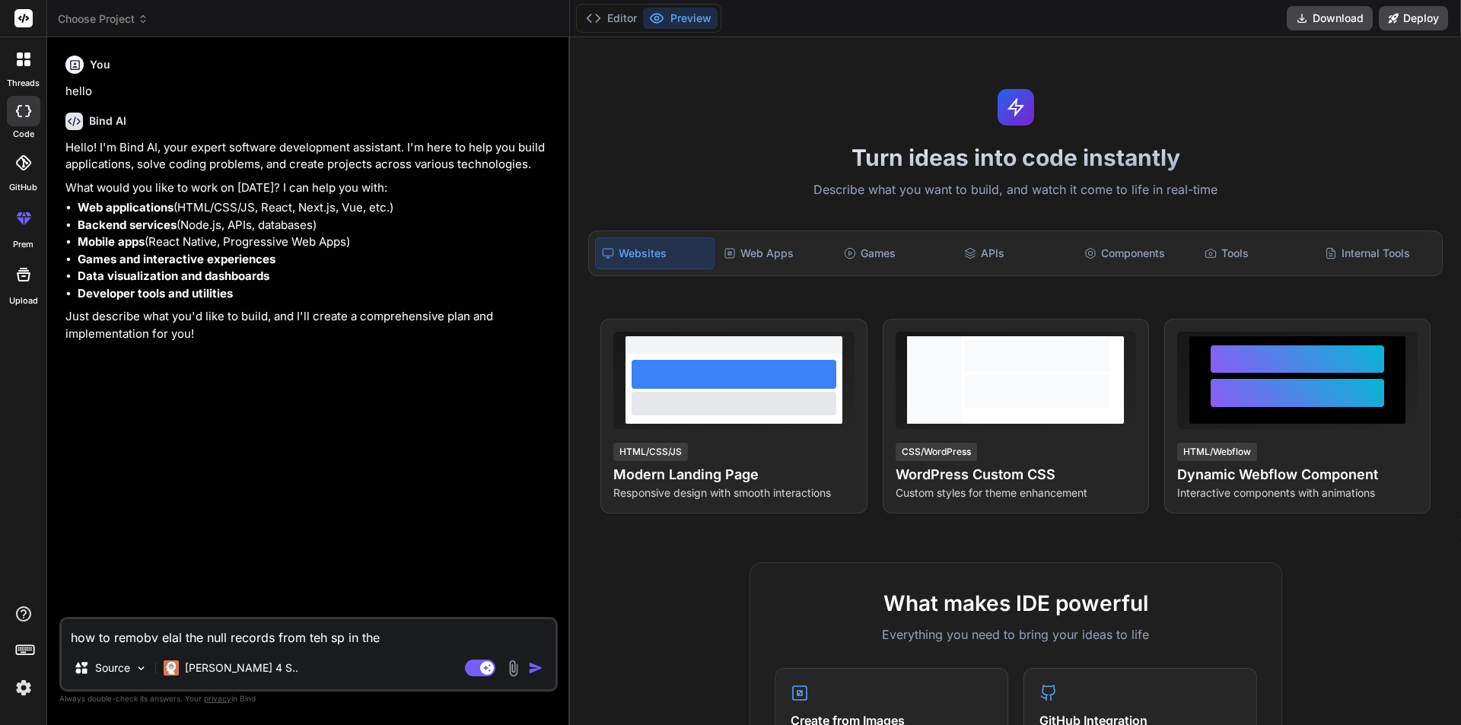
type textarea "how to remobv elal the null records from teh sp in the s"
type textarea "x"
type textarea "how to remobv elal the null records from teh sp in the sq"
type textarea "x"
type textarea "how to remobv elal the null records from teh sp in the sql"
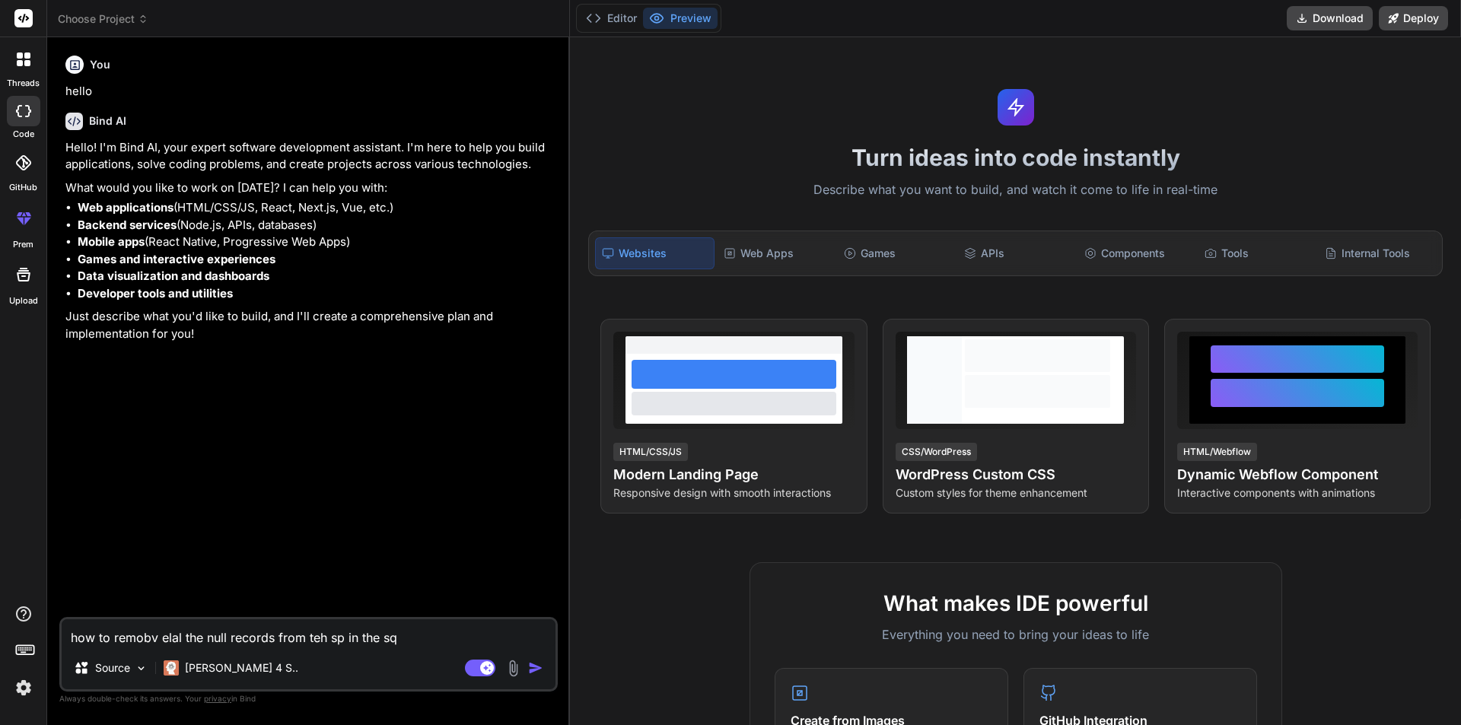
type textarea "x"
type textarea "how to remobv elal the null records from teh sp in the sql"
type textarea "x"
type textarea "how to remobv elal the null records from teh sp in the sql s"
type textarea "x"
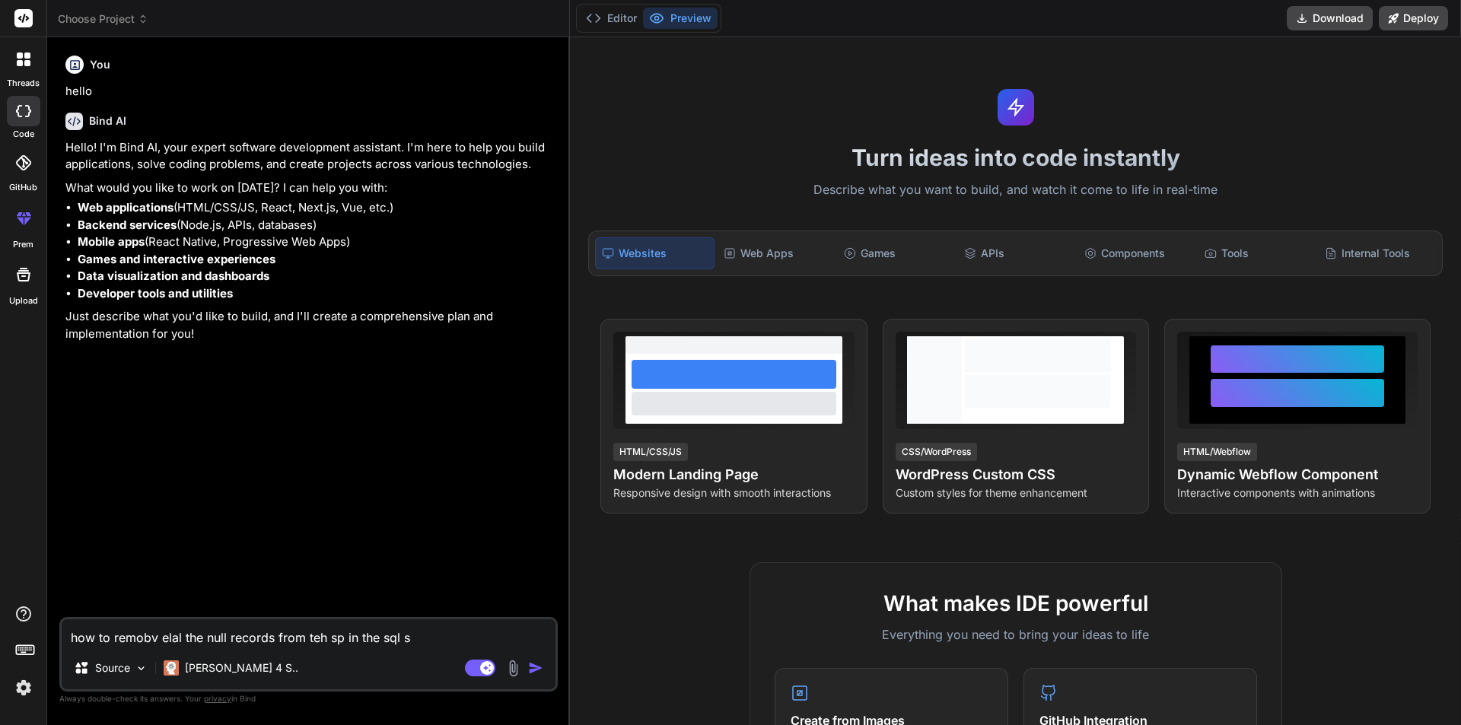
type textarea "how to remobv elal the null records from teh sp in the sql se"
type textarea "x"
type textarea "how to remobv elal the null records from teh sp in the sql ser"
type textarea "x"
type textarea "how to remobv elal the null records from teh sp in the sql serv"
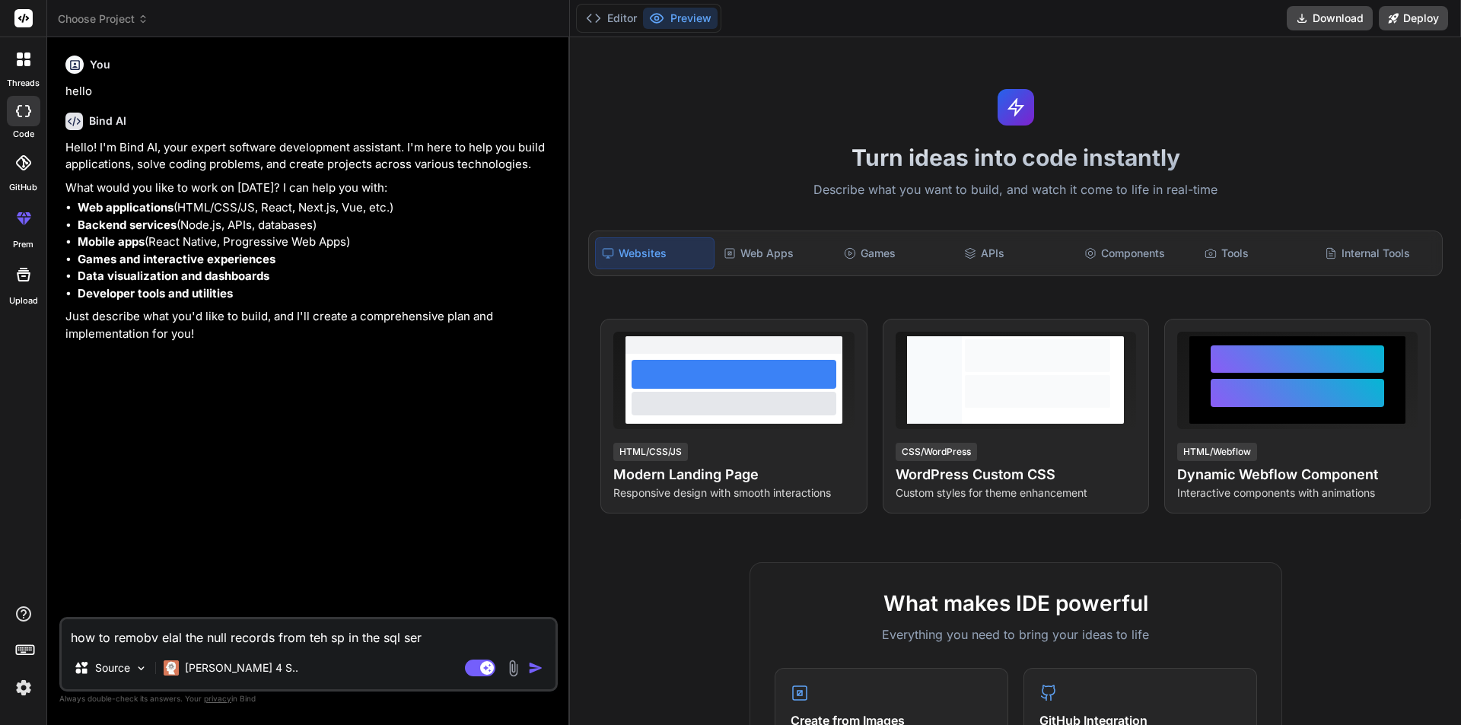
type textarea "x"
type textarea "how to remobv elal the null records from teh sp in the sql serve"
type textarea "x"
type textarea "how to remobv elal the null records from teh sp in the sql server"
type textarea "x"
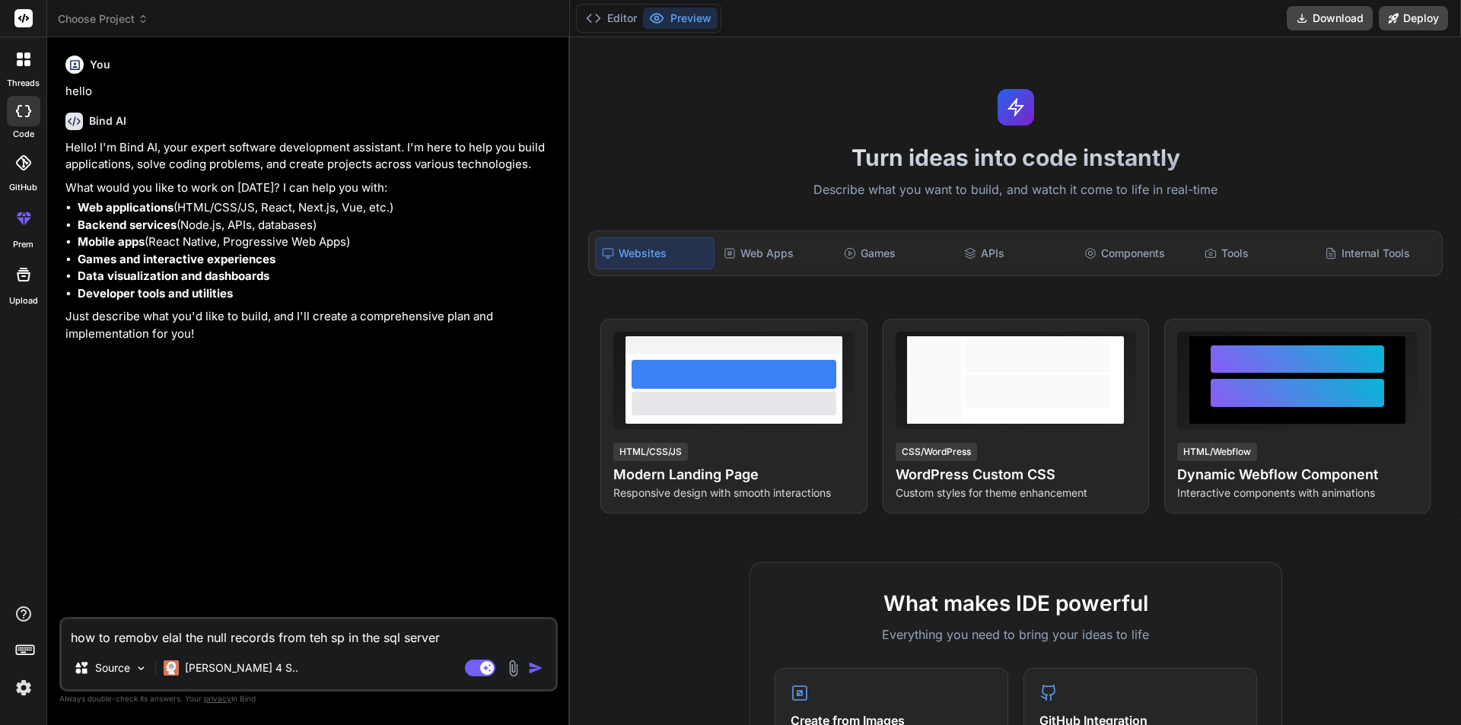
type textarea "how to remobv elal the null records from teh sp in the sql server?"
type textarea "x"
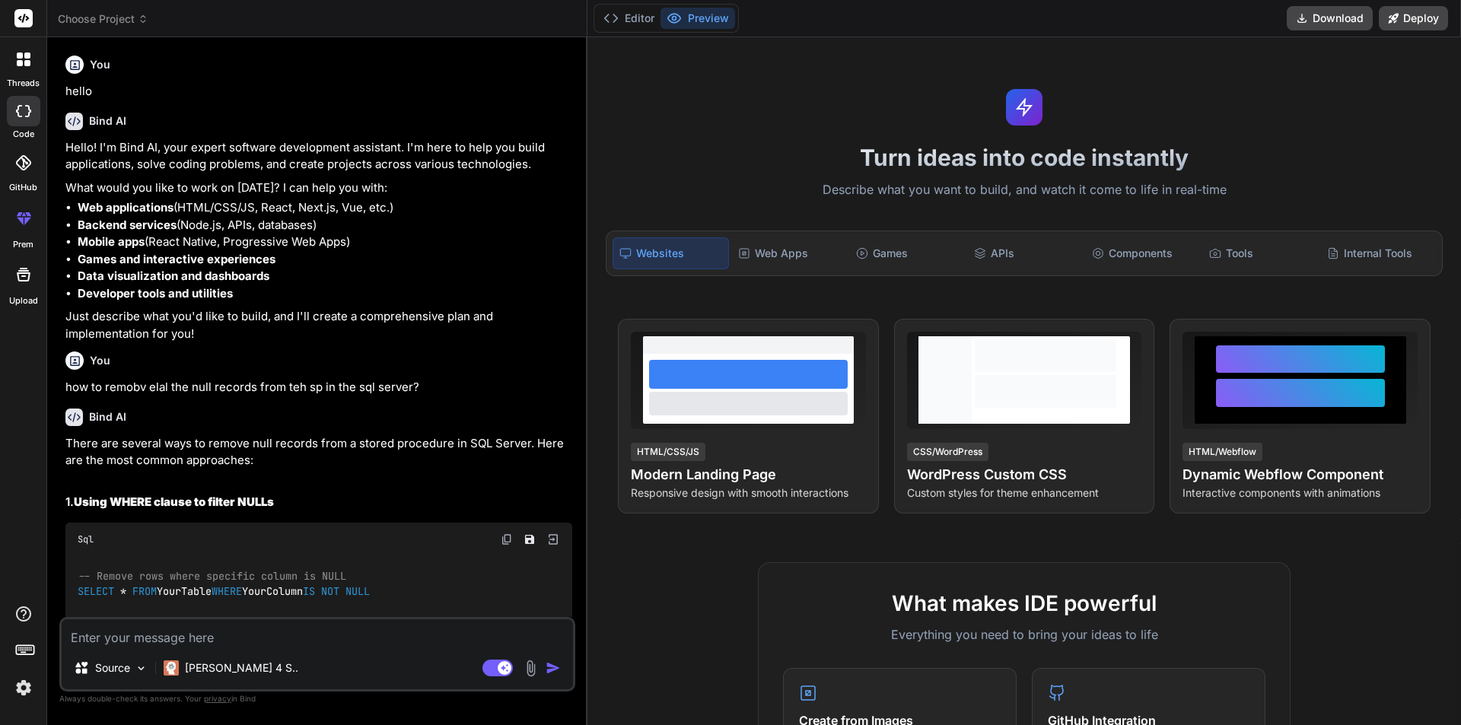
type textarea "x"
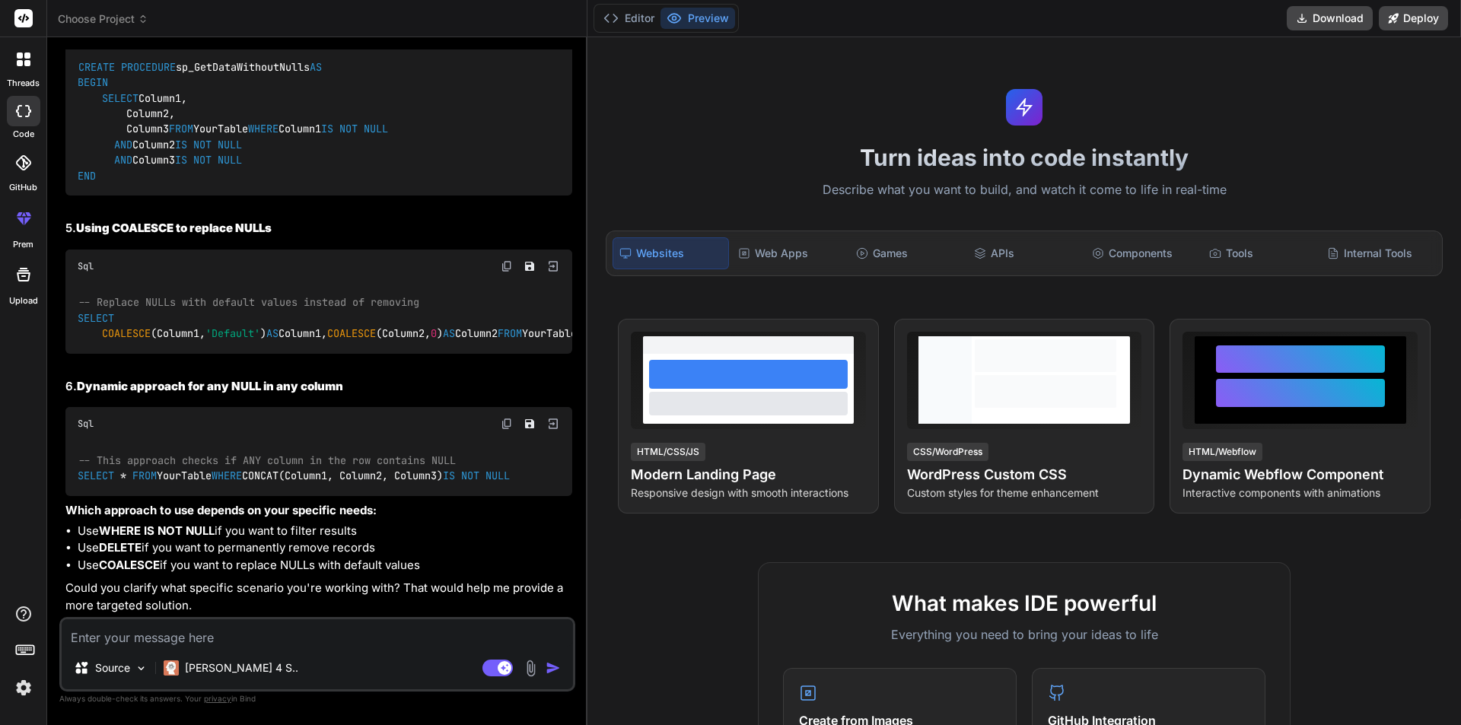
scroll to position [1293, 0]
click at [294, 638] on textarea at bounding box center [317, 632] width 511 height 27
type textarea "i"
type textarea "x"
type textarea "im"
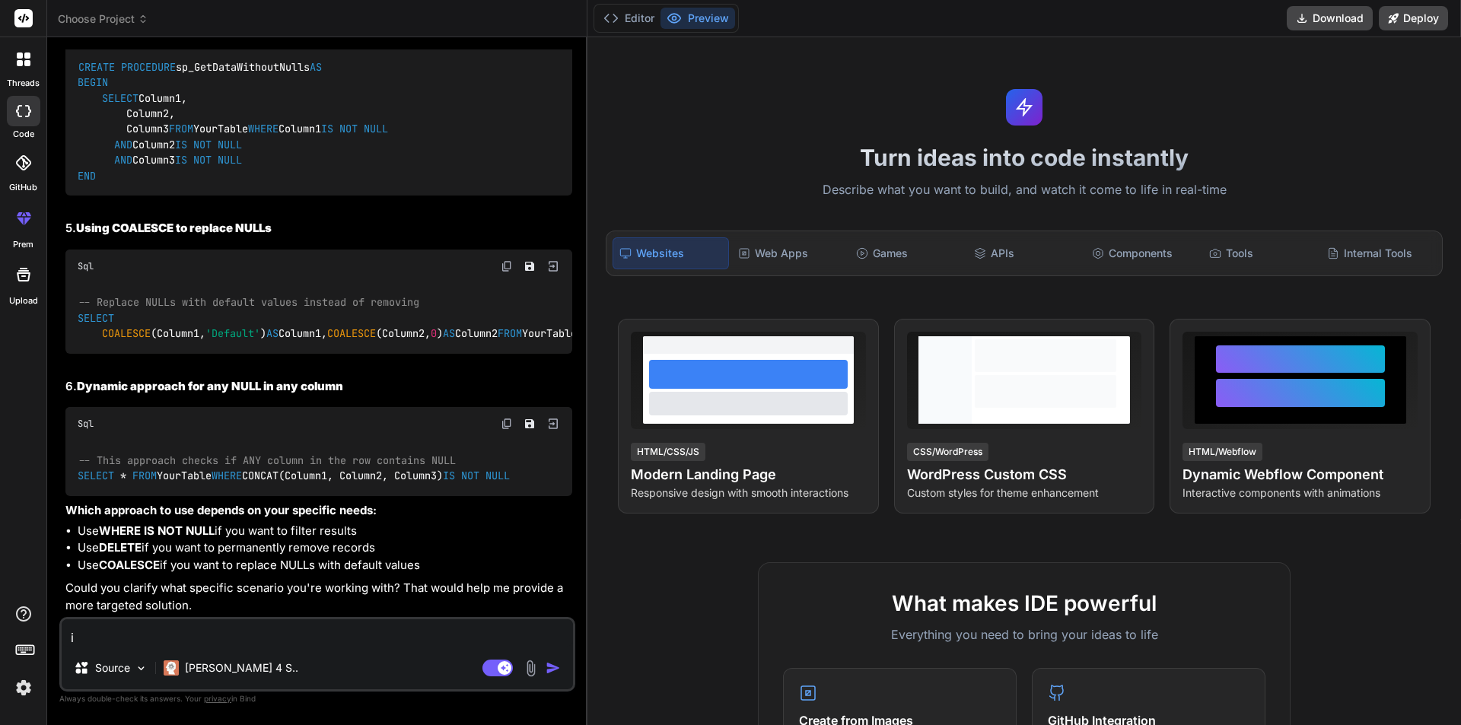
type textarea "x"
type textarea "im"
type textarea "x"
type textarea "im g"
type textarea "x"
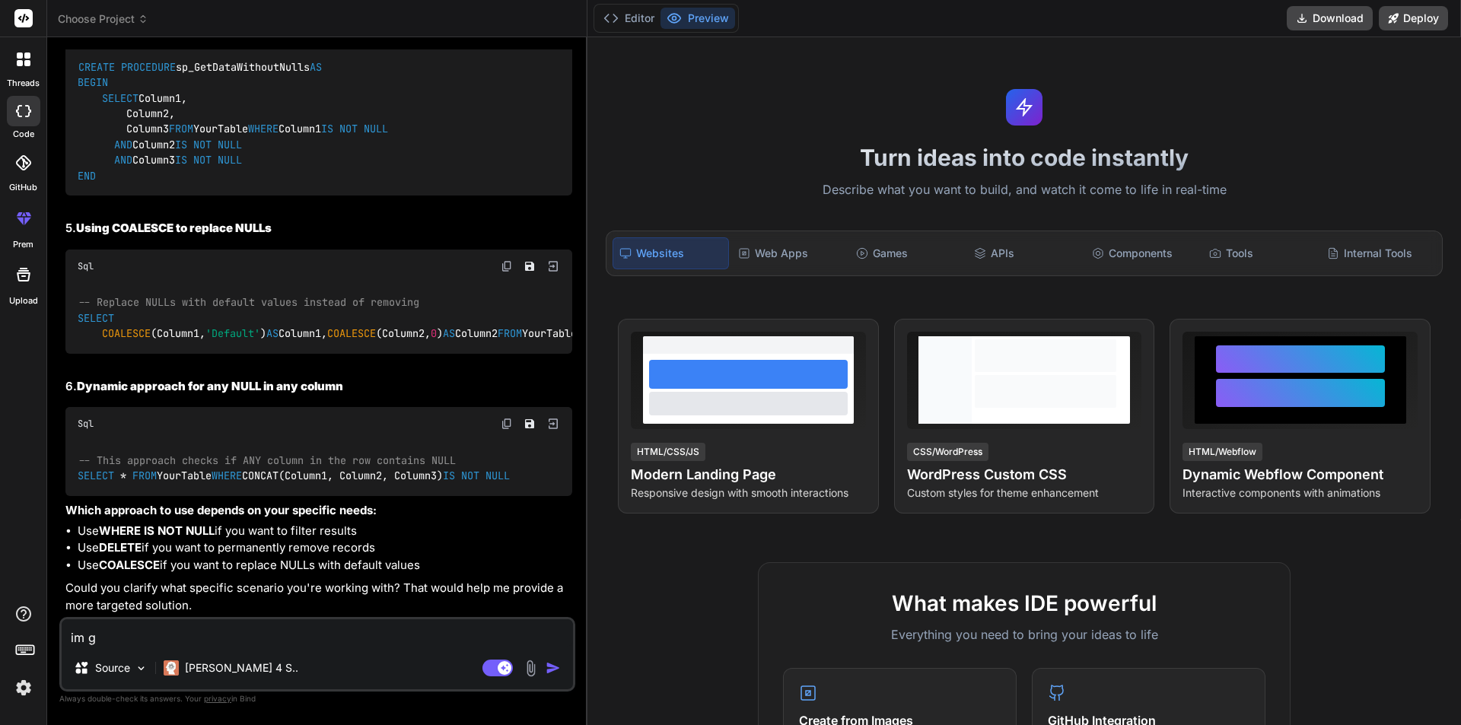
type textarea "im ge"
type textarea "x"
type textarea "im get"
type textarea "x"
type textarea "im gett"
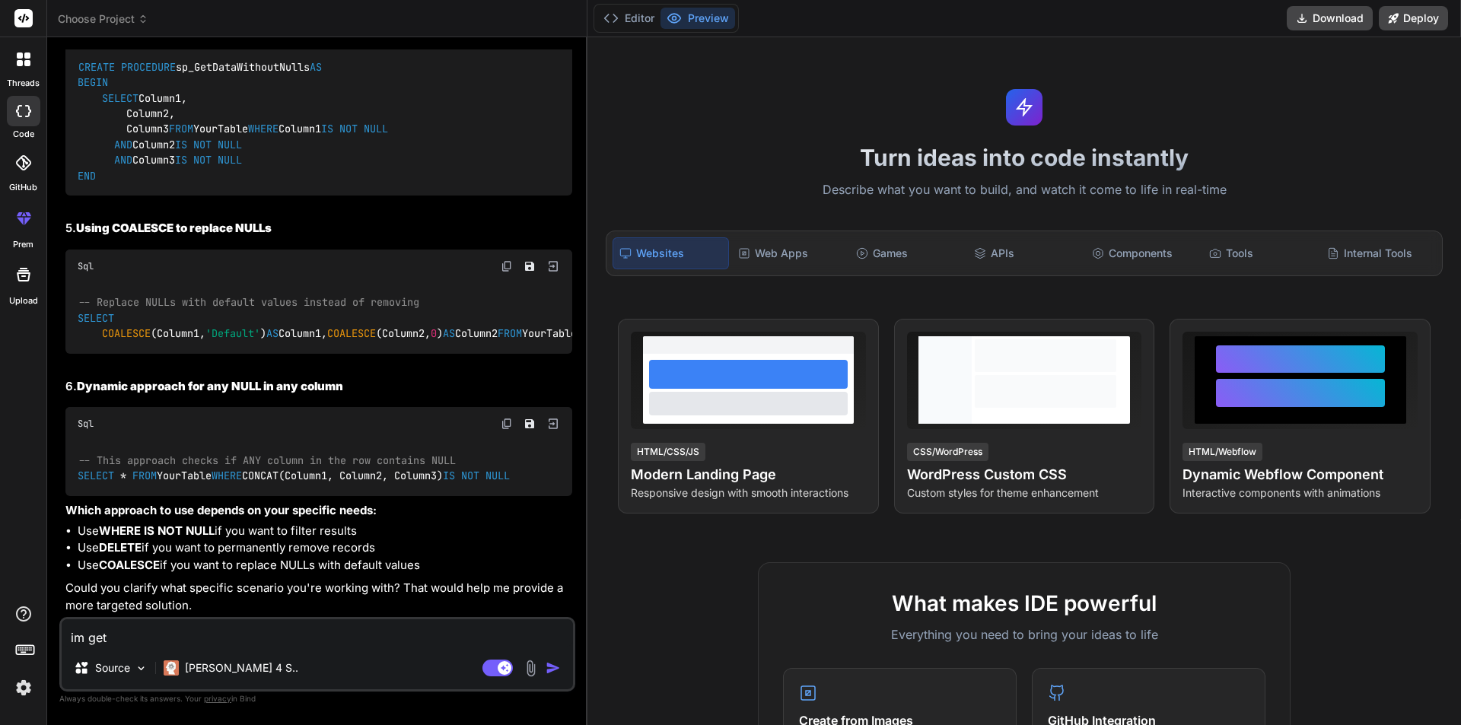
type textarea "x"
type textarea "im gettoi"
type textarea "x"
type textarea "im gettoi9"
type textarea "x"
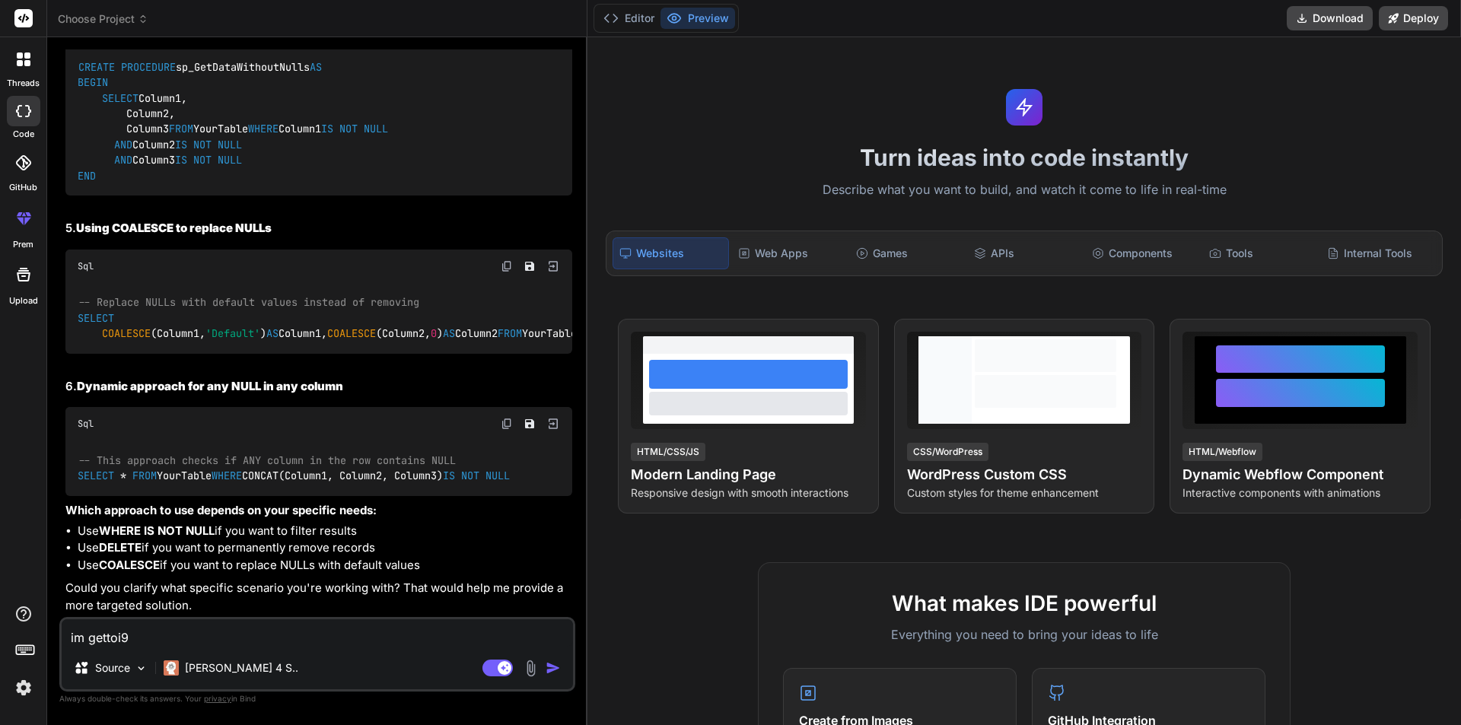
type textarea "im gettoi9o"
type textarea "x"
type textarea "im gettoi9og"
type textarea "x"
type textarea "im gettoi9og"
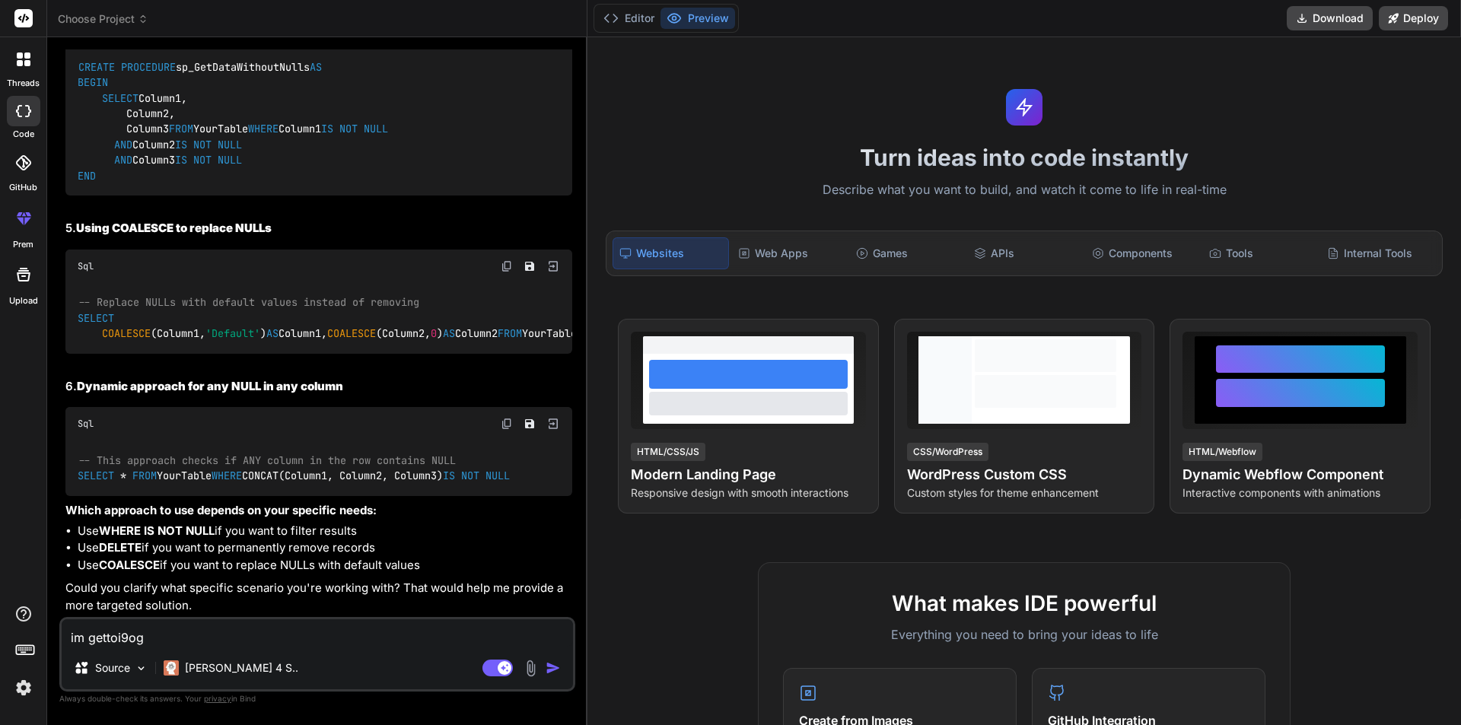
type textarea "x"
type textarea "im gettoi9og 6"
type textarea "x"
type textarea "im gettoi9og 62"
type textarea "x"
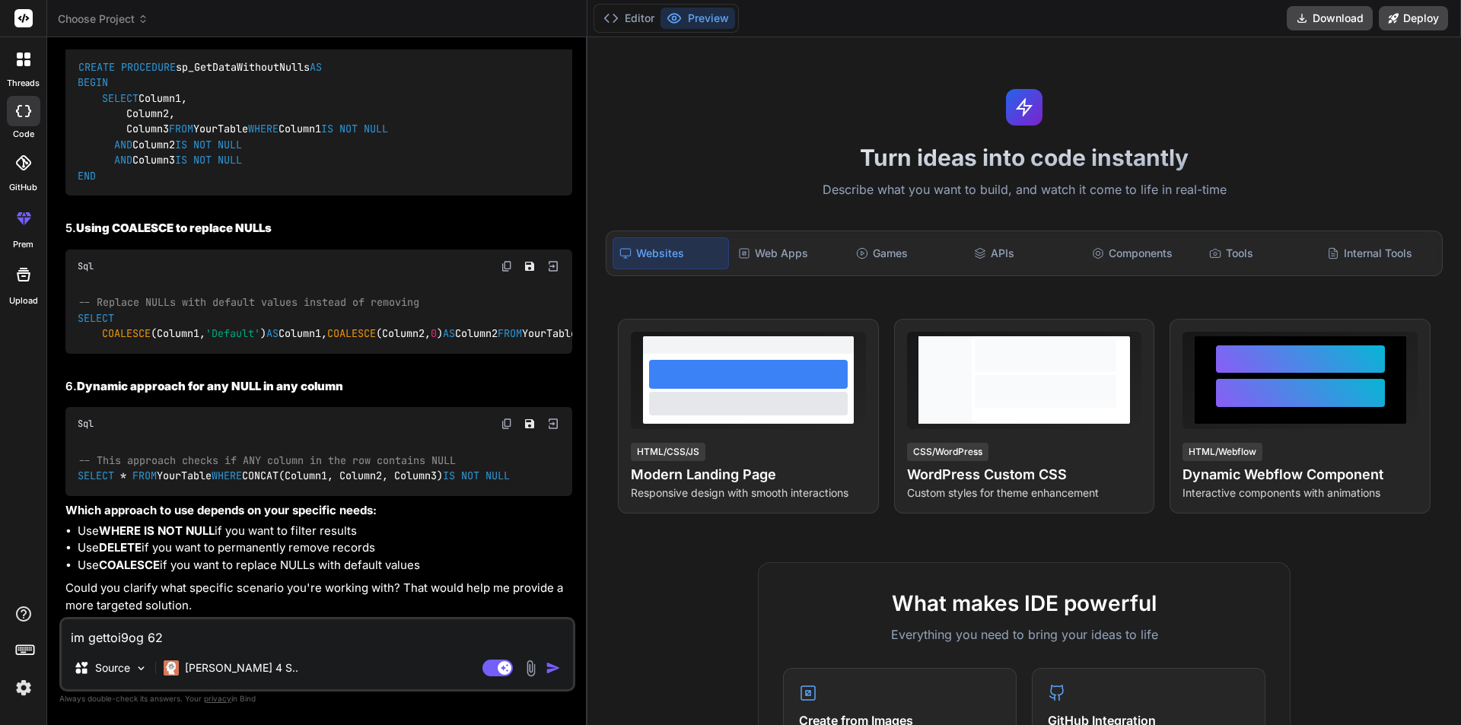
type textarea "im gettoi9og 62"
type textarea "x"
type textarea "im gettoi9og 62 r"
type textarea "x"
type textarea "im gettoi9og 62 re"
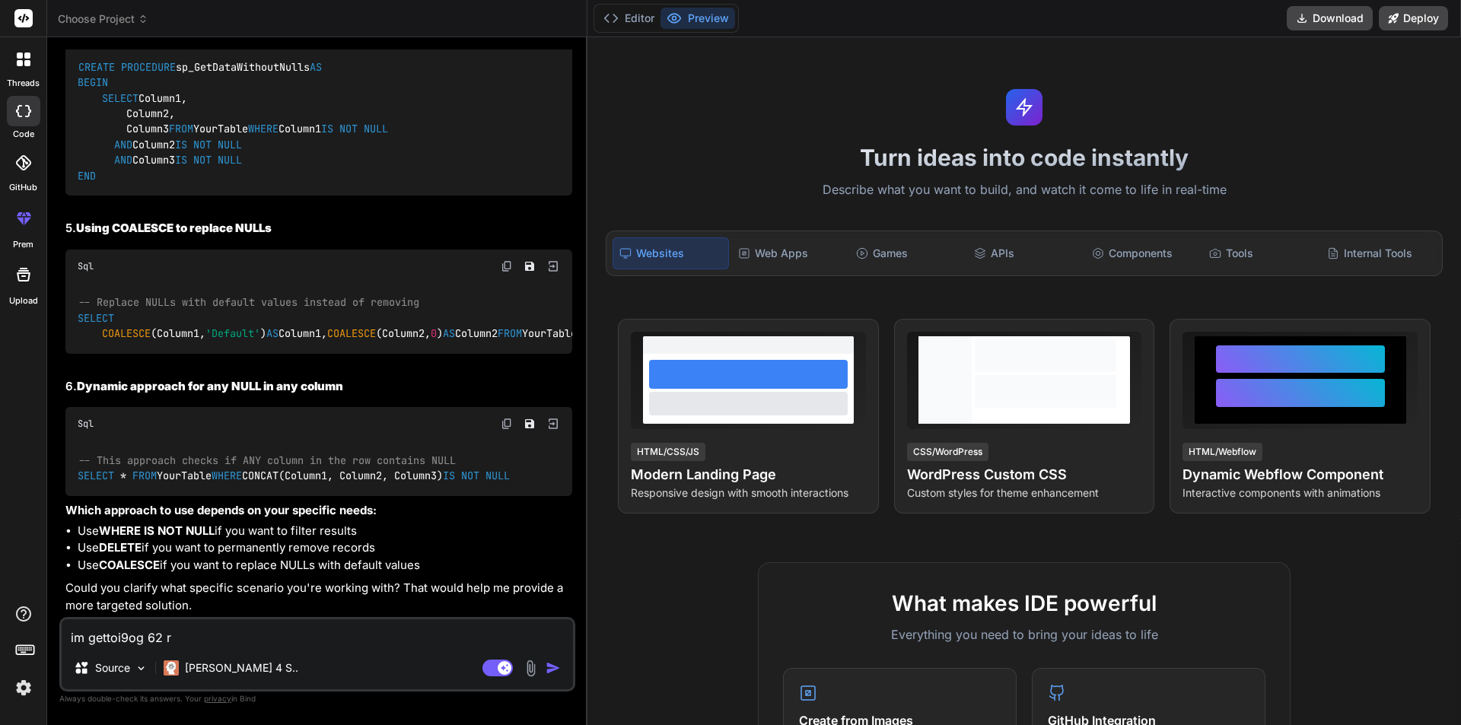
type textarea "x"
type textarea "im gettoi9og 62 rec"
type textarea "x"
type textarea "im gettoi9og 62 reco"
type textarea "x"
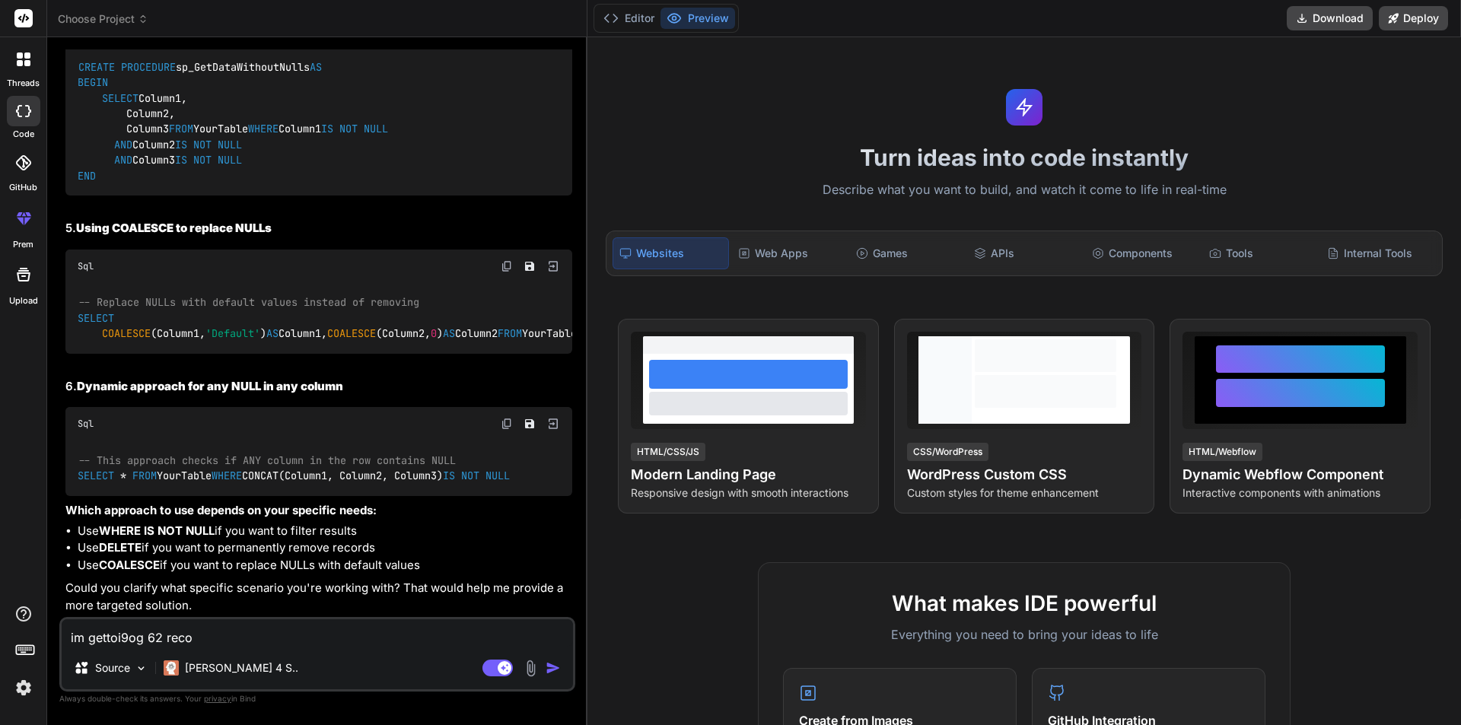
type textarea "im gettoi9og 62 recor"
type textarea "x"
type textarea "im gettoi9og 62 record"
type textarea "x"
type textarea "im gettoi9og 62 records"
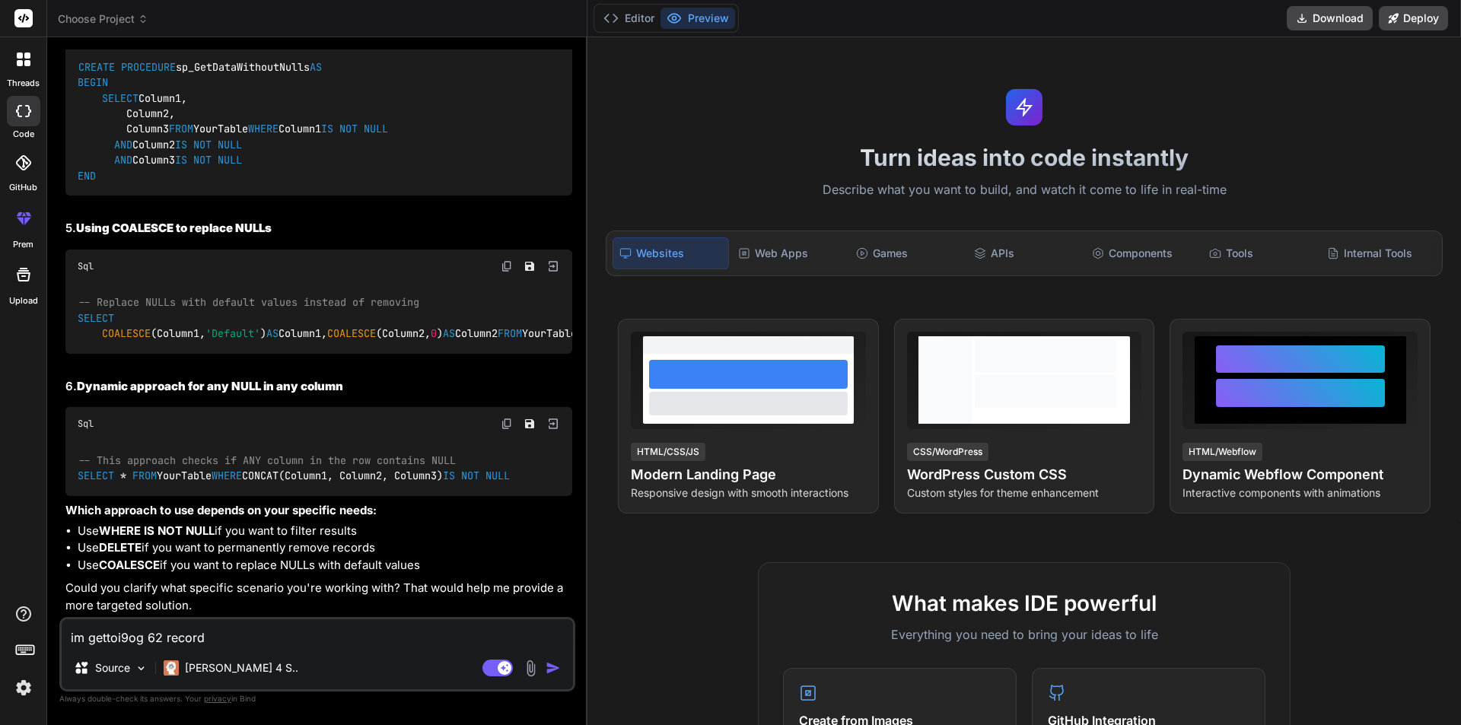
type textarea "x"
type textarea "im gettoi9og 62 records"
type textarea "x"
type textarea "im gettoi9og 62 records f"
type textarea "x"
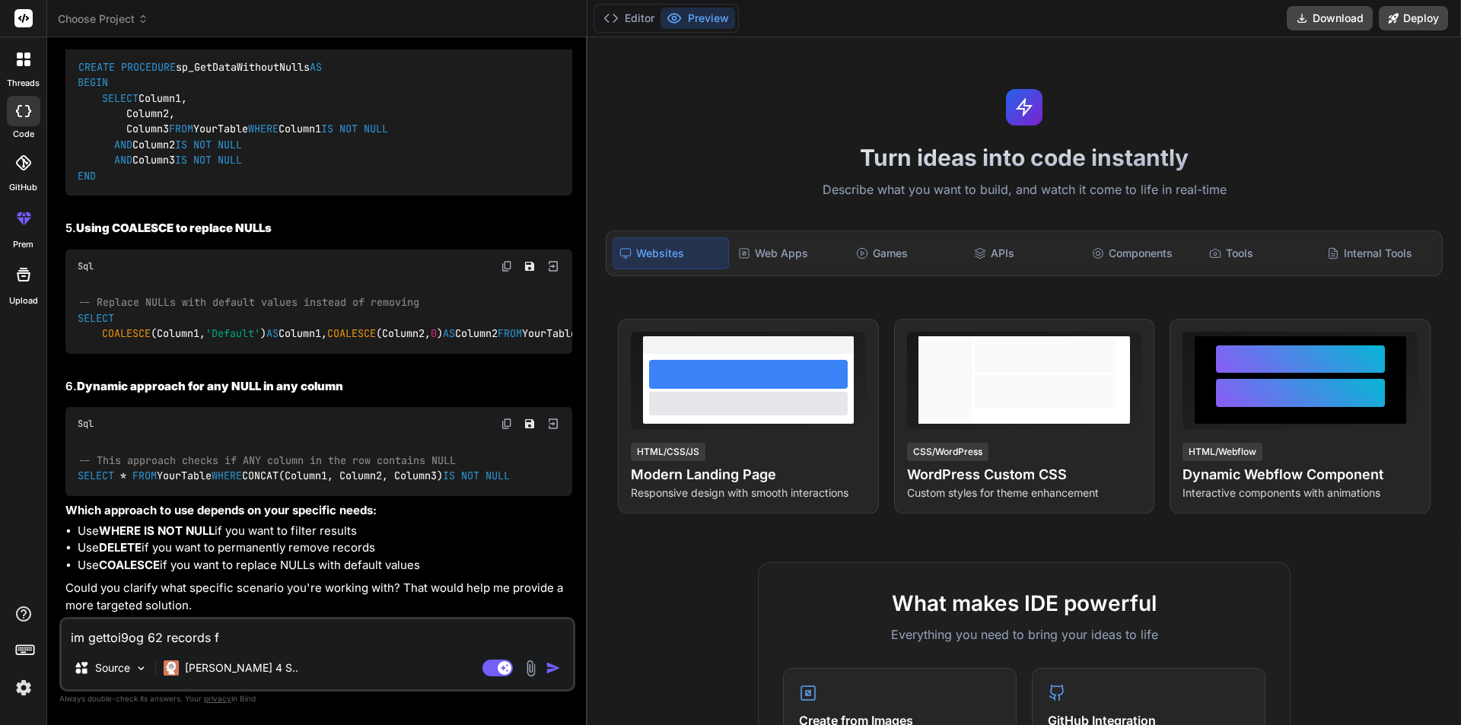
type textarea "im gettoi9og 62 records fr"
type textarea "x"
type textarea "im gettoi9og 62 records fro"
type textarea "x"
type textarea "im gettoi9og 62 records from"
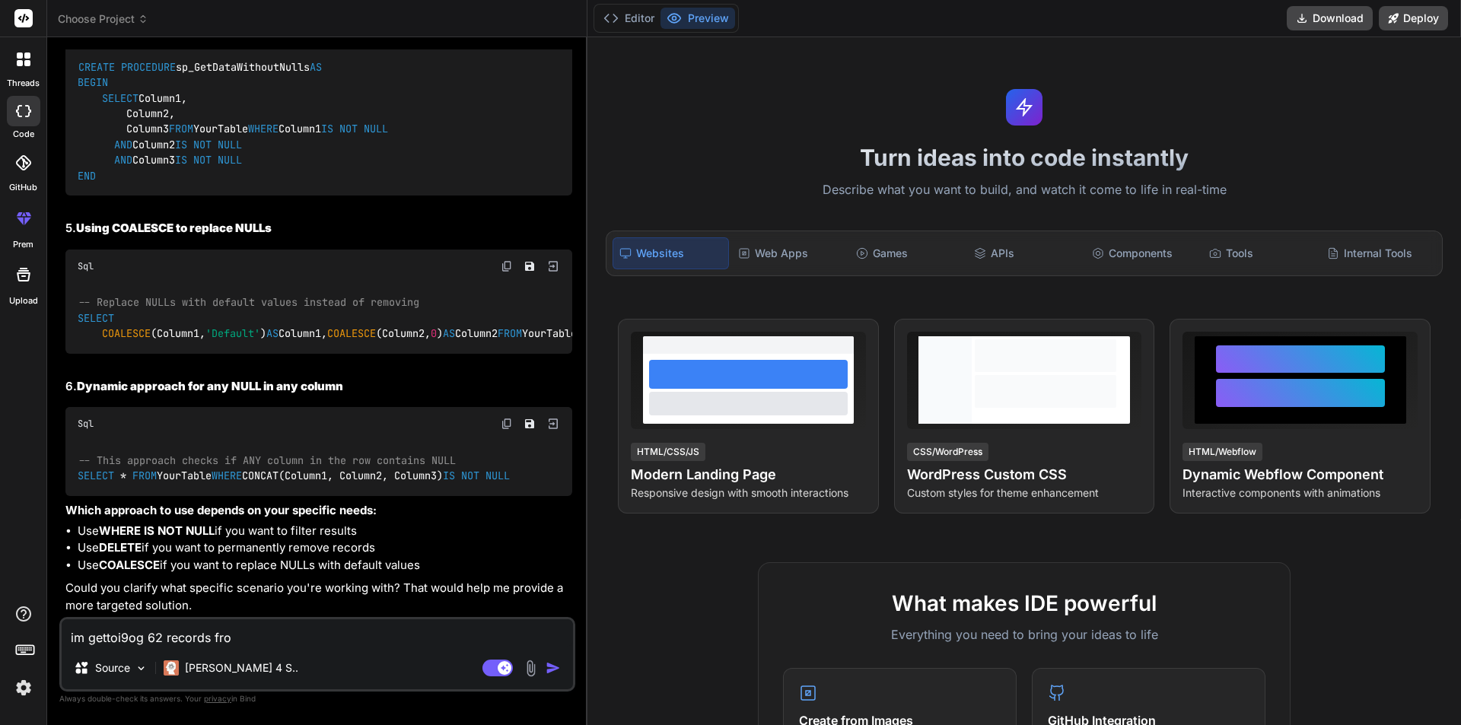
type textarea "x"
type textarea "im gettoi9og 62 records fromt"
type textarea "x"
type textarea "im gettoi9og 62 records fromth"
type textarea "x"
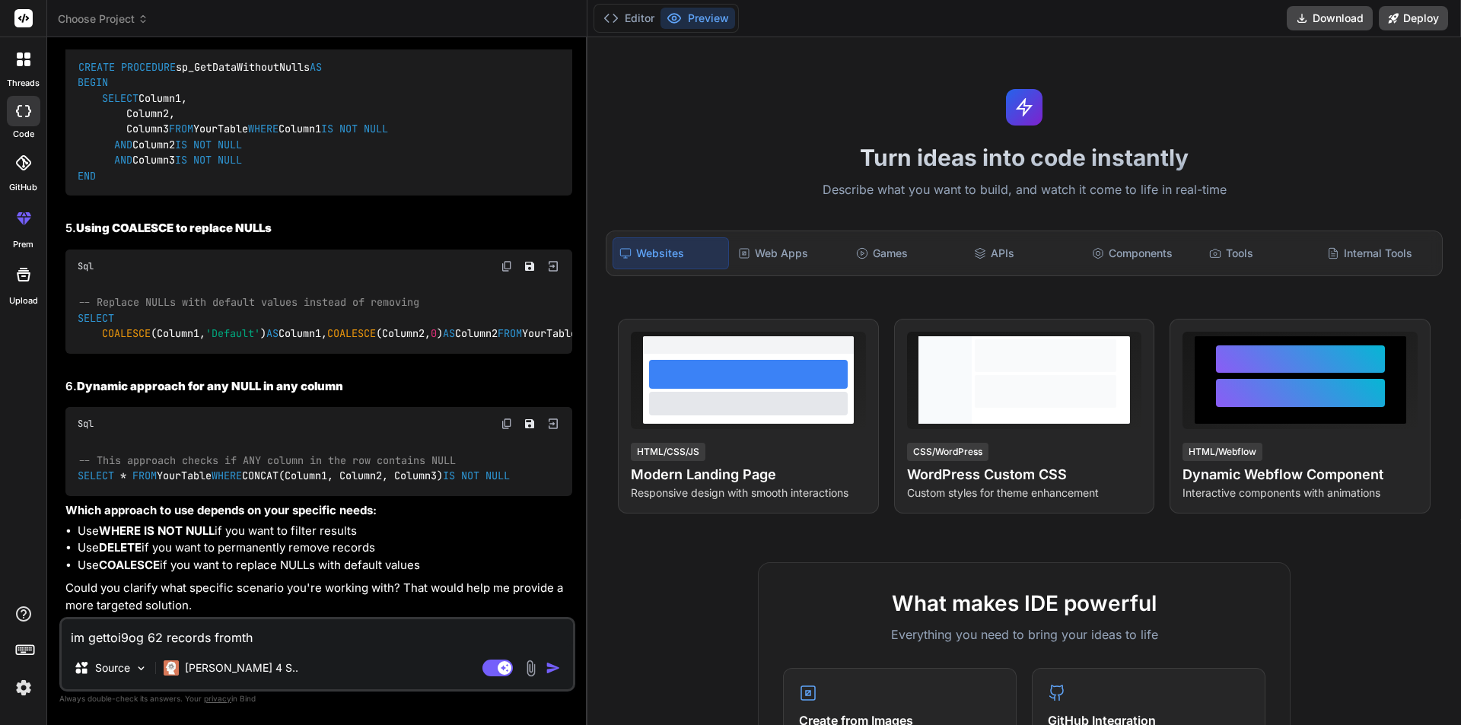
type textarea "im gettoi9og 62 records fromth"
type textarea "x"
type textarea "im gettoi9og 62 records fromth e"
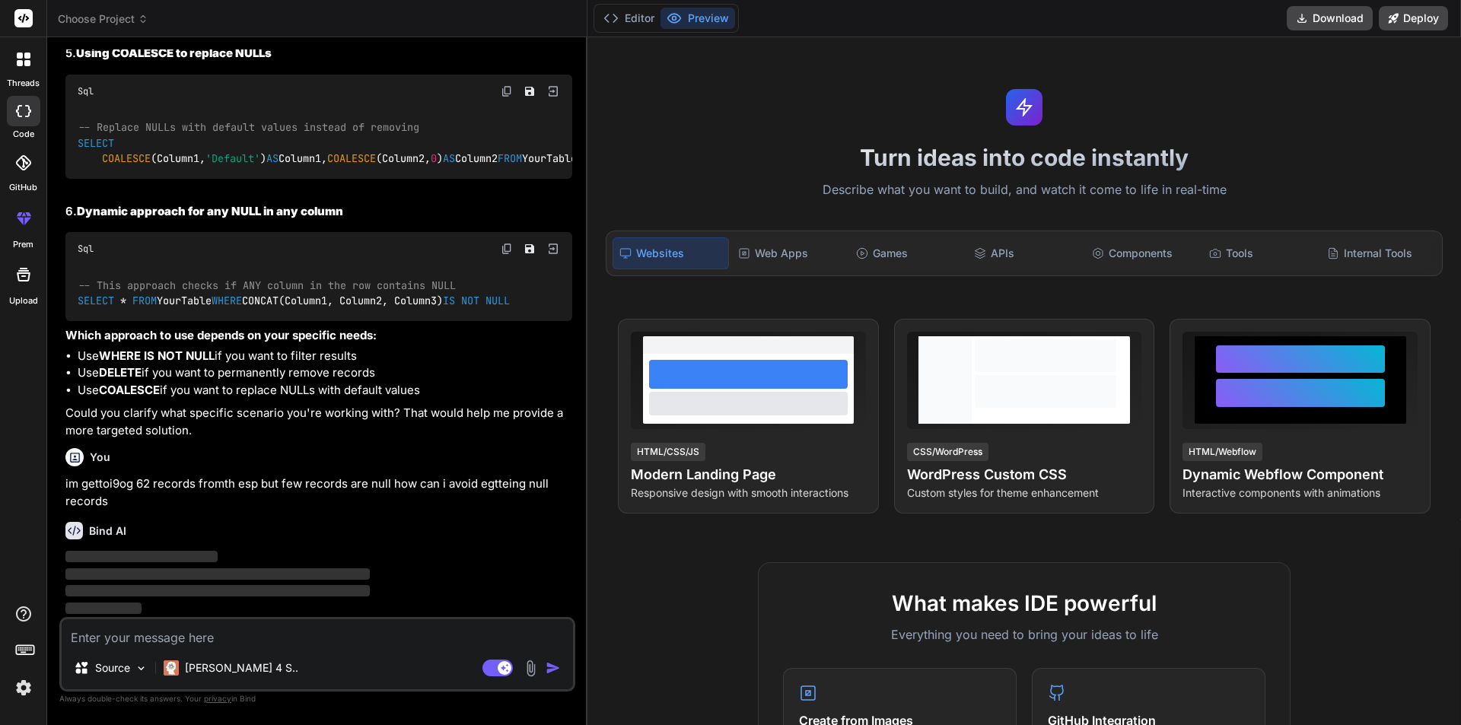
scroll to position [1468, 0]
click at [357, 532] on div "Bind AI" at bounding box center [318, 530] width 507 height 17
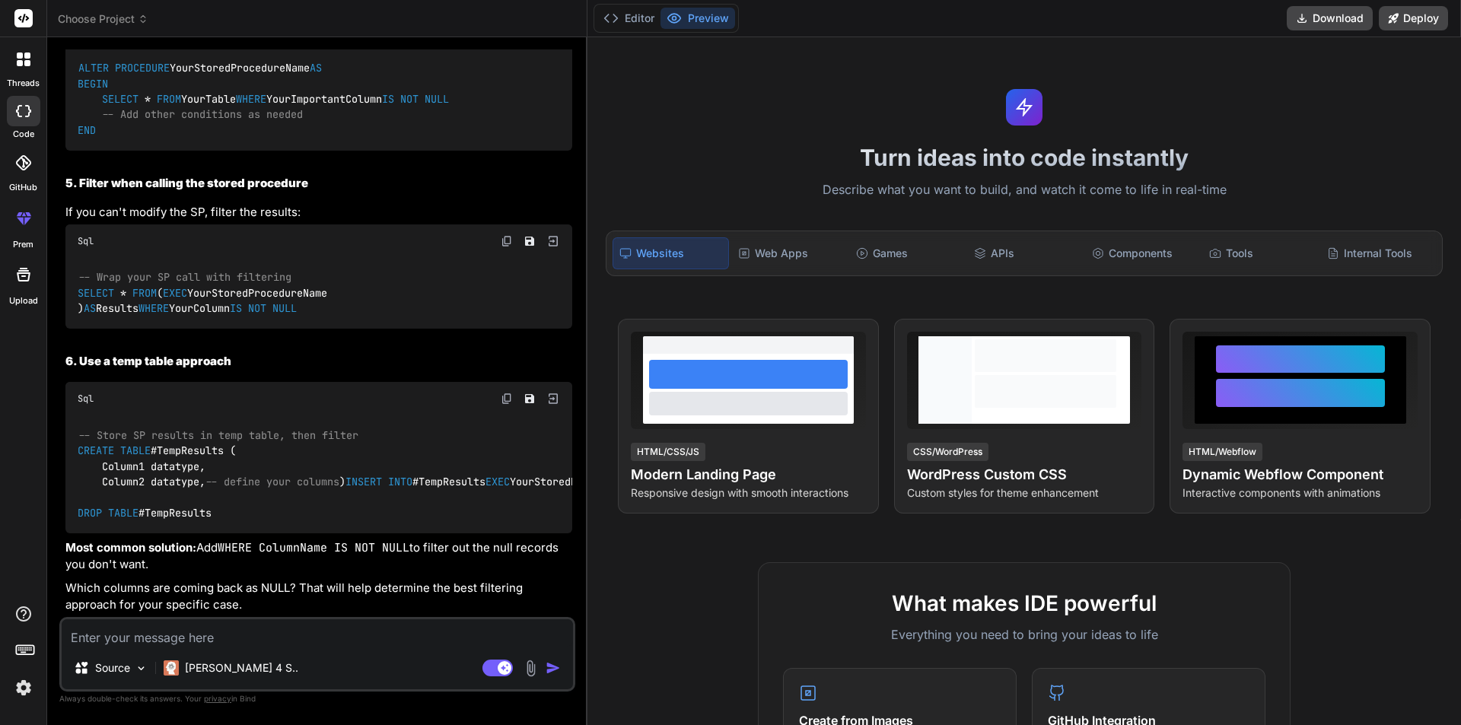
scroll to position [2832, 0]
click at [244, 639] on textarea at bounding box center [317, 632] width 511 height 27
click at [319, 506] on div "-- Store SP results in temp table, then filter CREATE TABLE #TempResults ( Colu…" at bounding box center [318, 473] width 507 height 117
click at [215, 636] on textarea at bounding box center [317, 632] width 511 height 27
click at [342, 508] on div "-- Store SP results in temp table, then filter CREATE TABLE #TempResults ( Colu…" at bounding box center [318, 473] width 507 height 117
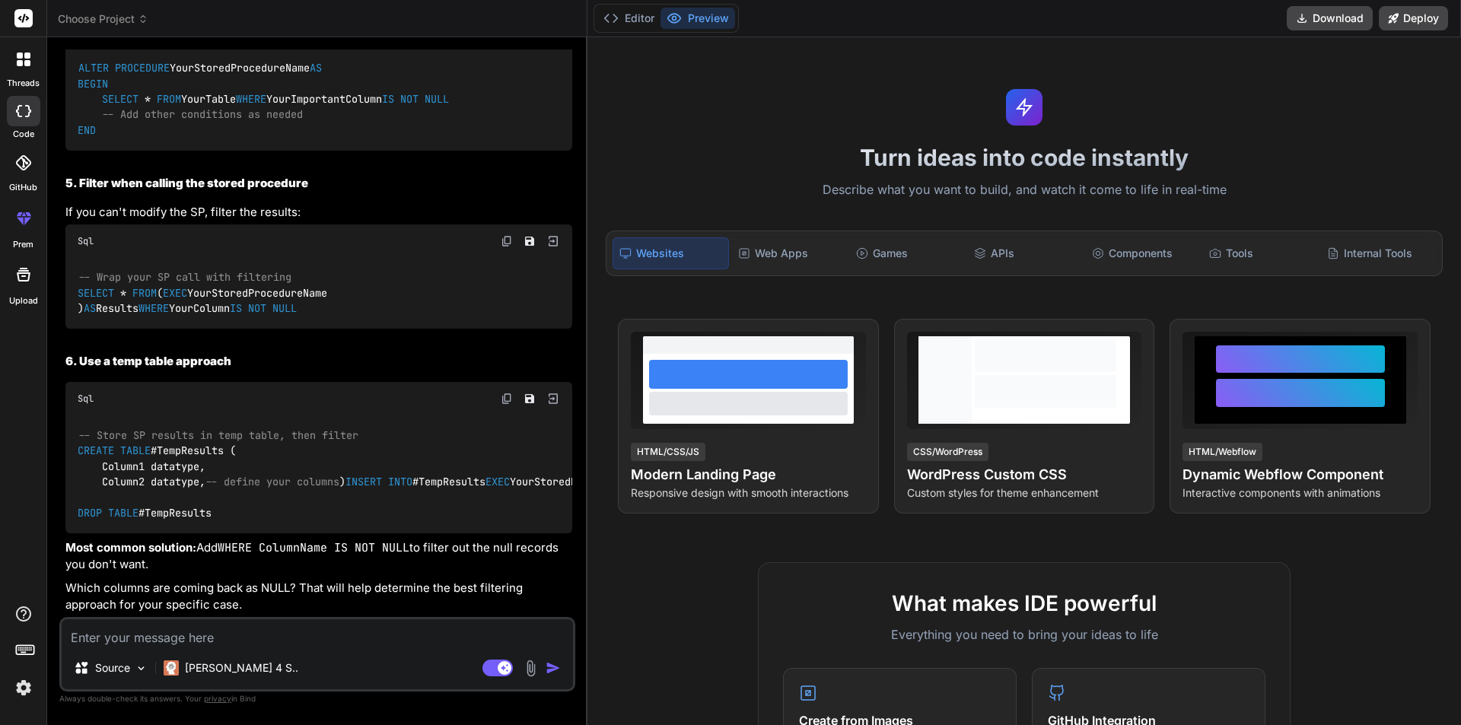
click at [173, 629] on textarea at bounding box center [317, 632] width 511 height 27
click at [244, 517] on div "-- Store SP results in temp table, then filter CREATE TABLE #TempResults ( Colu…" at bounding box center [318, 473] width 507 height 117
click at [504, 572] on p "Most common solution: Add WHERE ColumnName IS NOT NULL to filter out the null r…" at bounding box center [318, 556] width 507 height 34
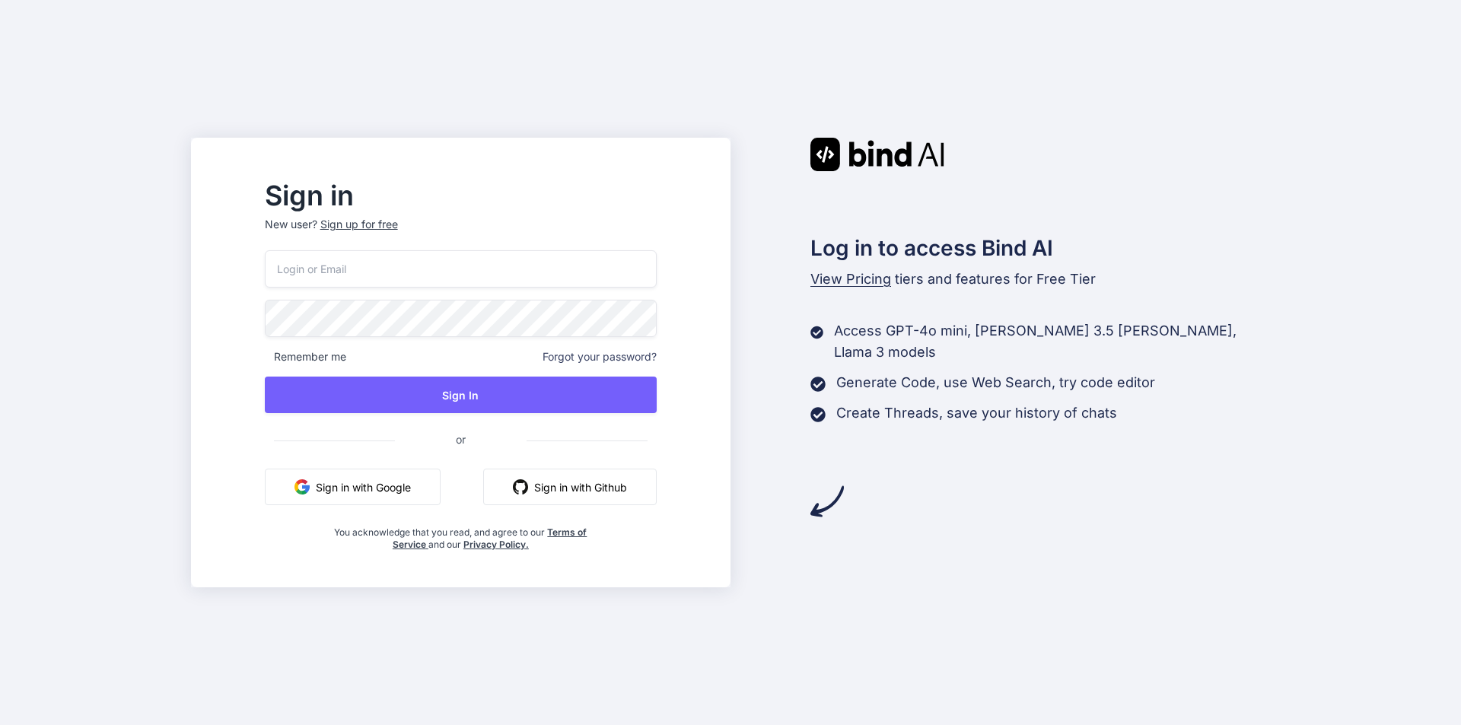
click at [384, 463] on div "Remember me Forgot your password? Sign In or Sign in with Google Sign in with G…" at bounding box center [461, 400] width 392 height 301
click at [391, 488] on button "Sign in with Google" at bounding box center [353, 487] width 176 height 37
drag, startPoint x: 921, startPoint y: 646, endPoint x: 895, endPoint y: 638, distance: 27.9
click at [921, 646] on div "Sign in New user? Sign up for free Remember me Forgot your password? Sign In or…" at bounding box center [730, 362] width 1461 height 725
click at [450, 277] on input "email" at bounding box center [461, 268] width 392 height 37
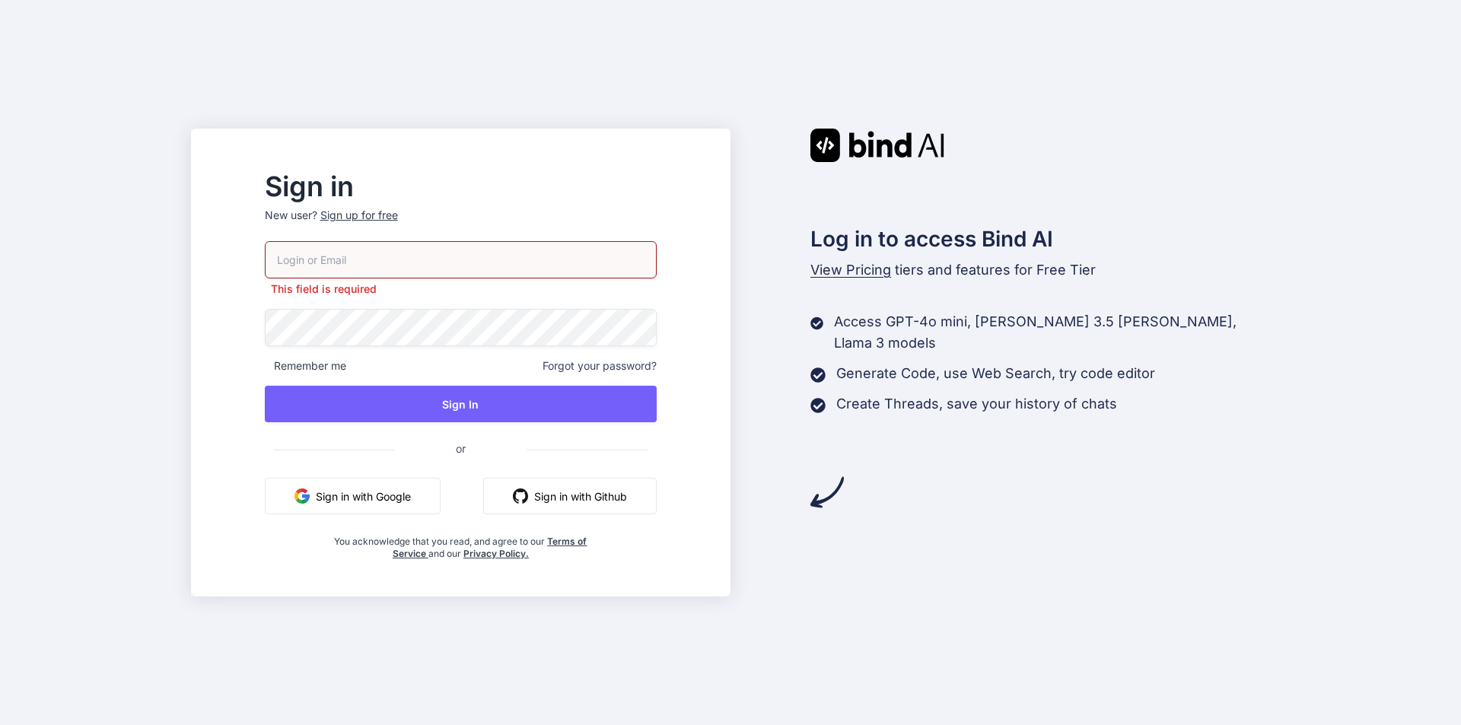
click at [1180, 641] on div "Sign in New user? Sign up for free This field is required Remember me Forgot yo…" at bounding box center [730, 362] width 1461 height 725
click at [399, 257] on input "email" at bounding box center [461, 259] width 392 height 37
click at [891, 641] on div "Sign in New user? Sign up for free This field is required Remember me Forgot yo…" at bounding box center [730, 362] width 1461 height 725
click at [422, 501] on button "Sign in with Google" at bounding box center [353, 496] width 176 height 37
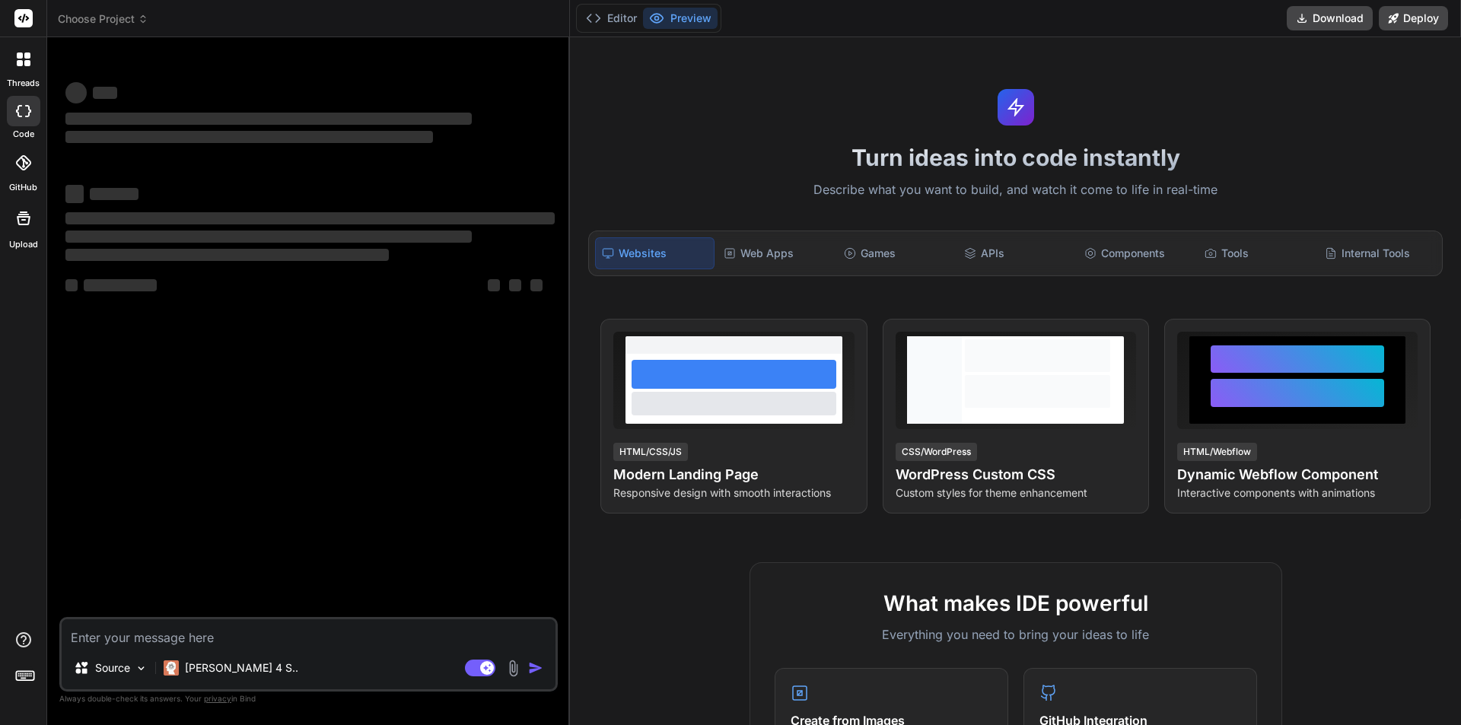
type textarea "x"
click at [205, 632] on textarea at bounding box center [309, 632] width 494 height 27
type textarea "CREATE PROCEDURE sp_GetExpiringPlans AS BEGIN -- Declare a variable to hold tod…"
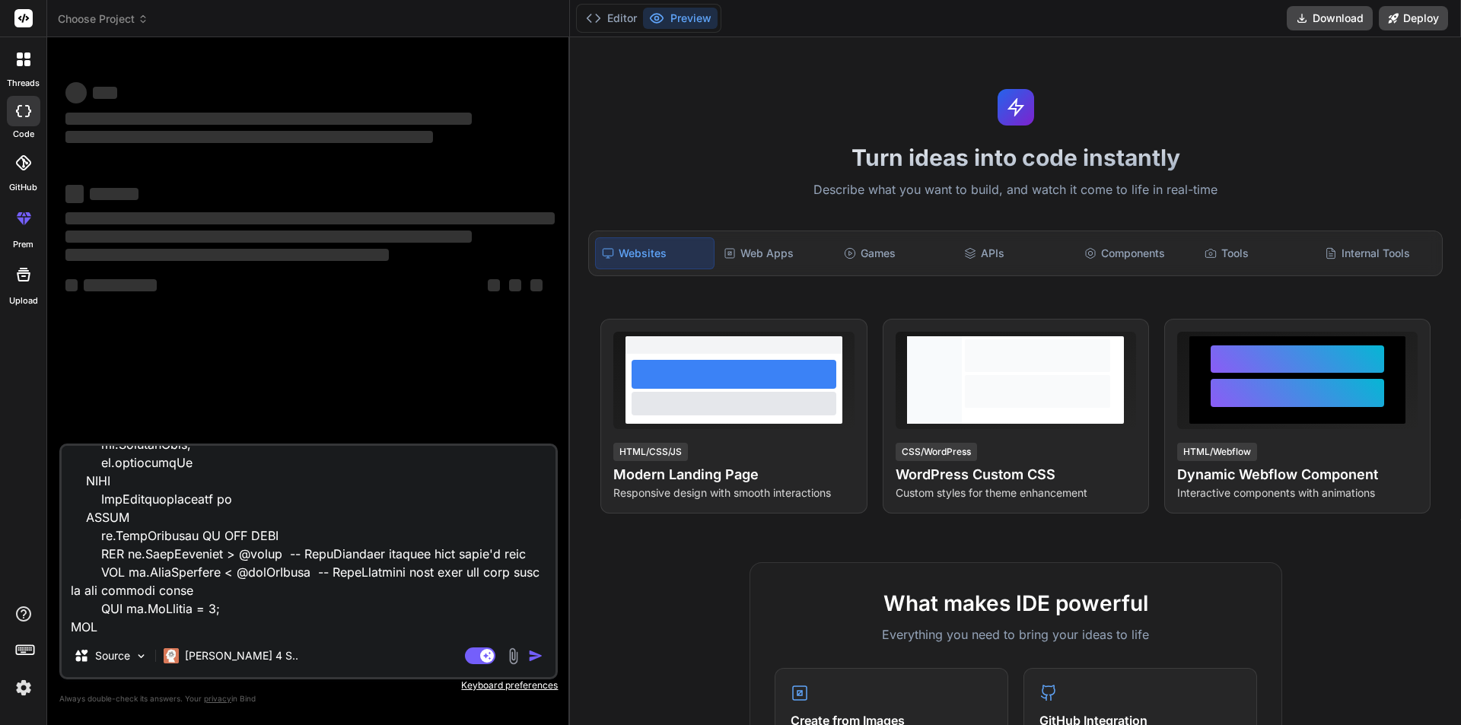
type textarea "x"
type textarea "CREATE PROCEDURE sp_GetExpiringPlans AS BEGIN -- Declare a variable to hold tod…"
type textarea "x"
type textarea "CREATE PROCEDURE sp_GetExpiringPlans AS BEGIN -- Declare a variable to hold tod…"
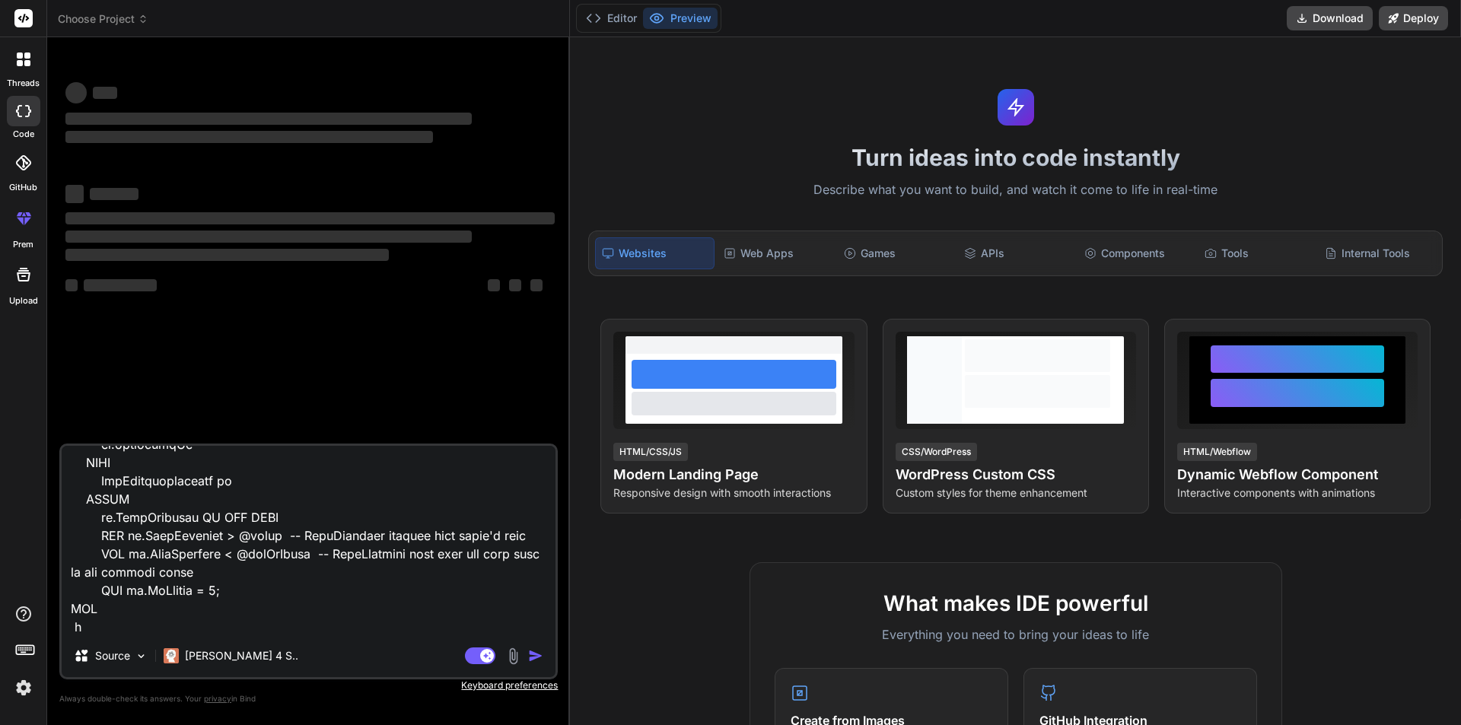
type textarea "x"
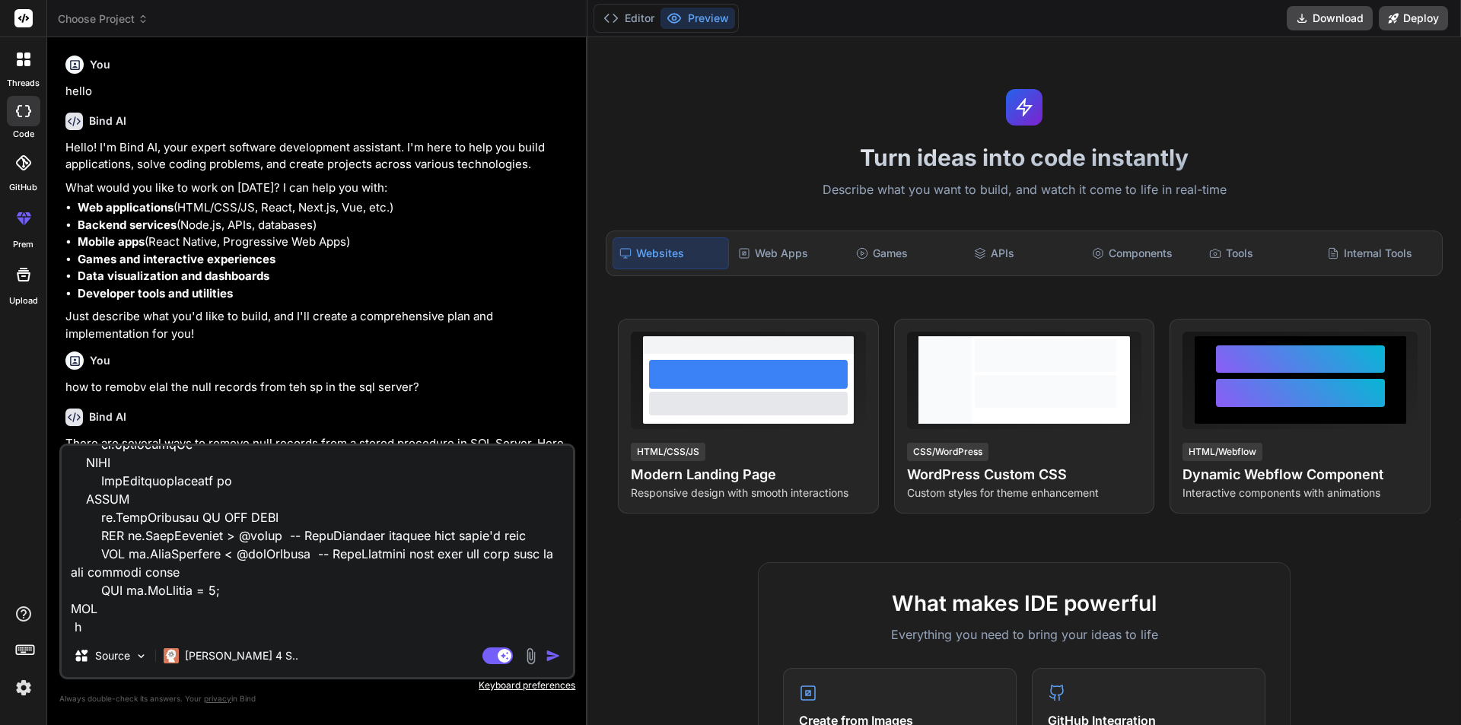
type textarea "CREATE PROCEDURE sp_GetExpiringPlans AS BEGIN -- Declare a variable to hold tod…"
type textarea "x"
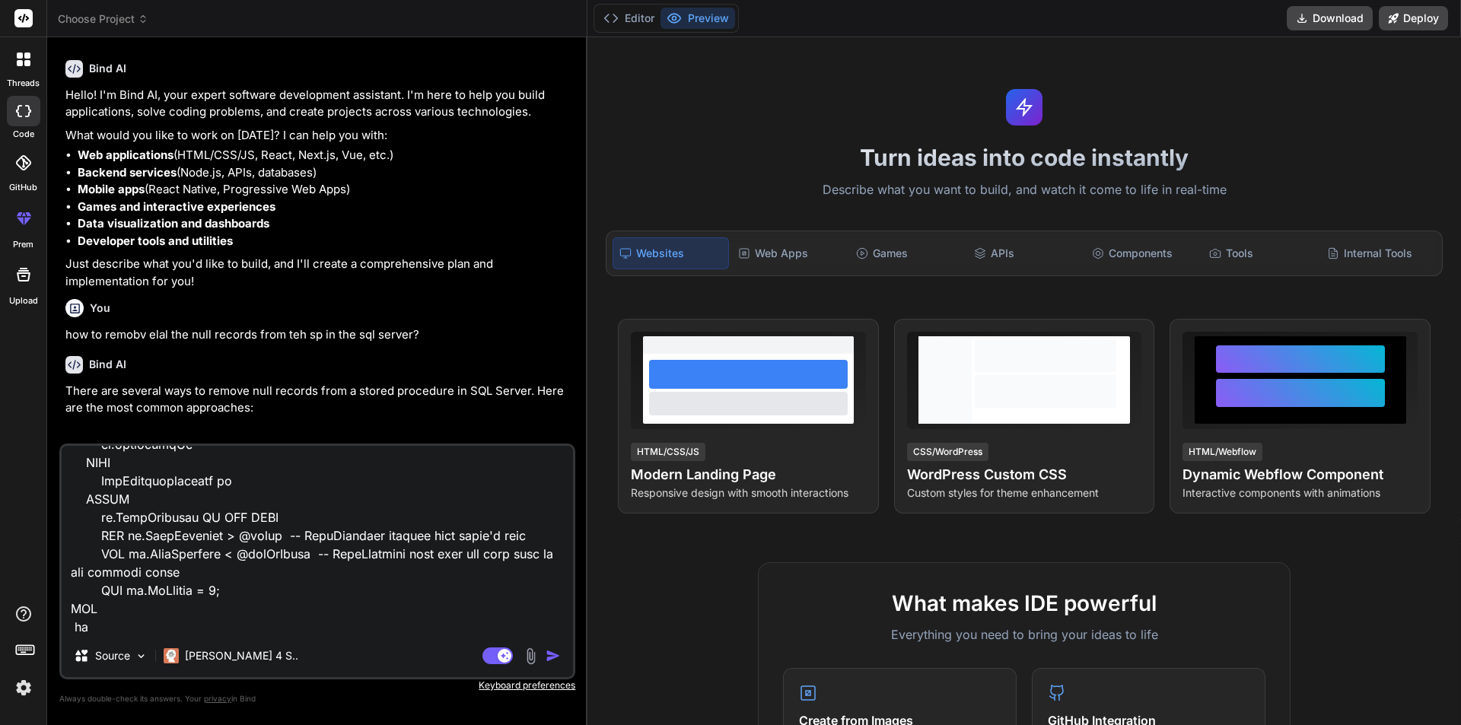
type textarea "CREATE PROCEDURE sp_GetExpiringPlans AS BEGIN -- Declare a variable to hold tod…"
type textarea "x"
type textarea "CREATE PROCEDURE sp_GetExpiringPlans AS BEGIN -- Declare a variable to hold tod…"
type textarea "x"
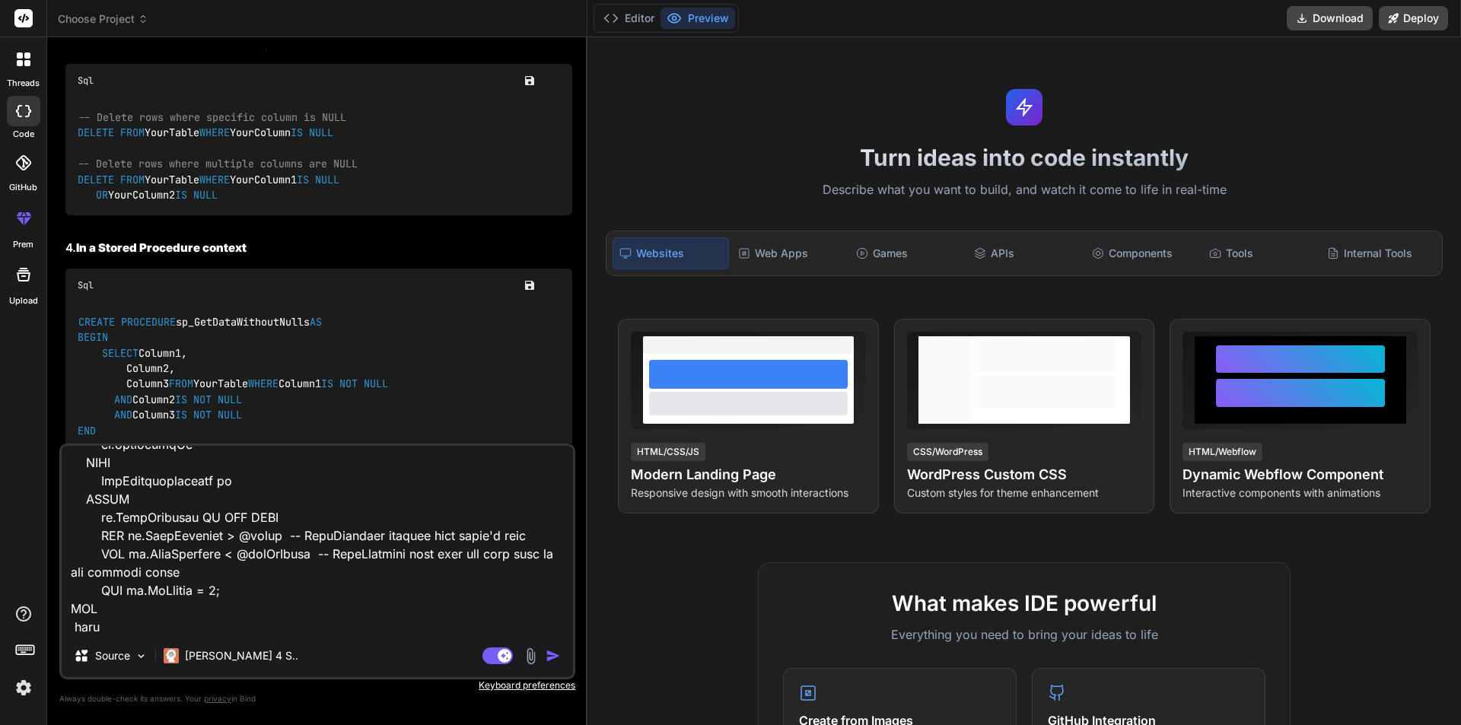
type textarea "CREATE PROCEDURE sp_GetExpiringPlans AS BEGIN -- Declare a variable to hold tod…"
type textarea "x"
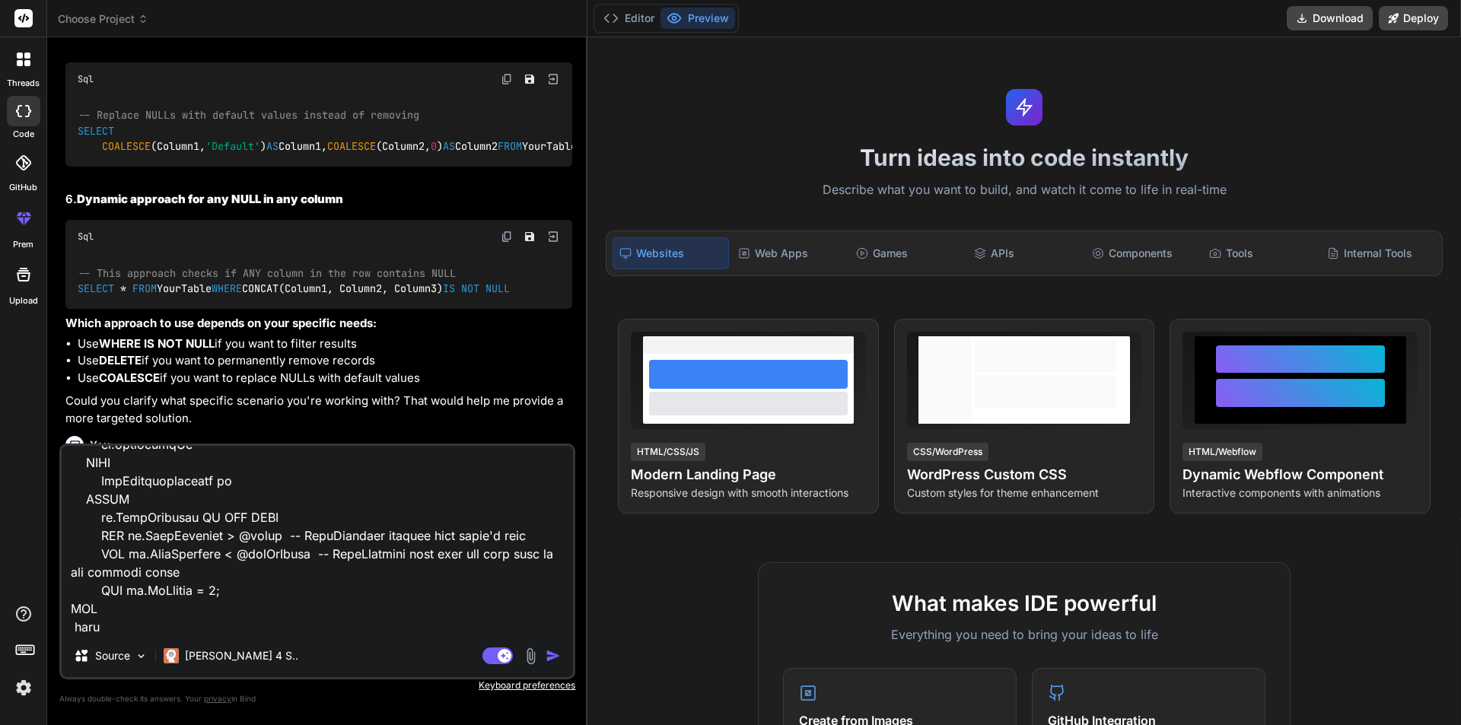
type textarea "CREATE PROCEDURE sp_GetExpiringPlans AS BEGIN -- Declare a variable to hold tod…"
type textarea "x"
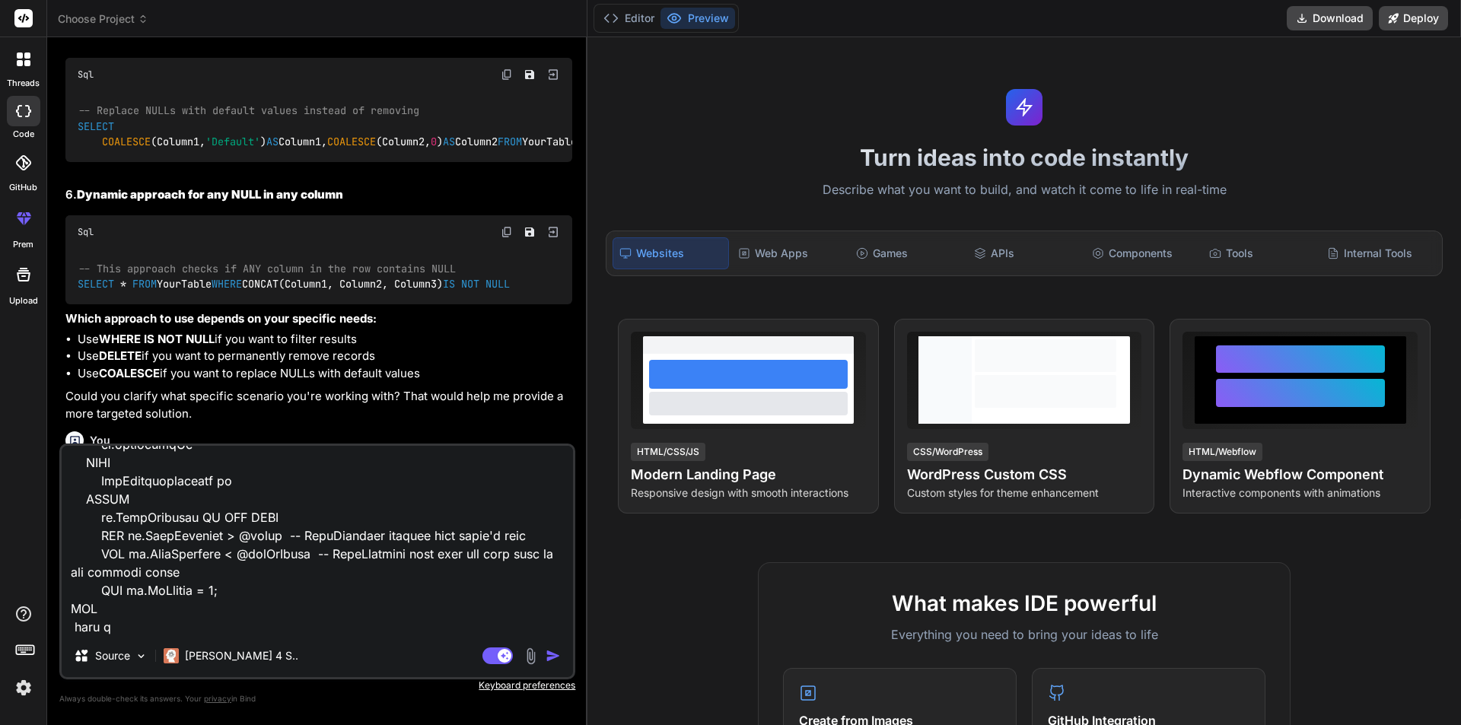
type textarea "CREATE PROCEDURE sp_GetExpiringPlans AS BEGIN -- Declare a variable to hold tod…"
type textarea "x"
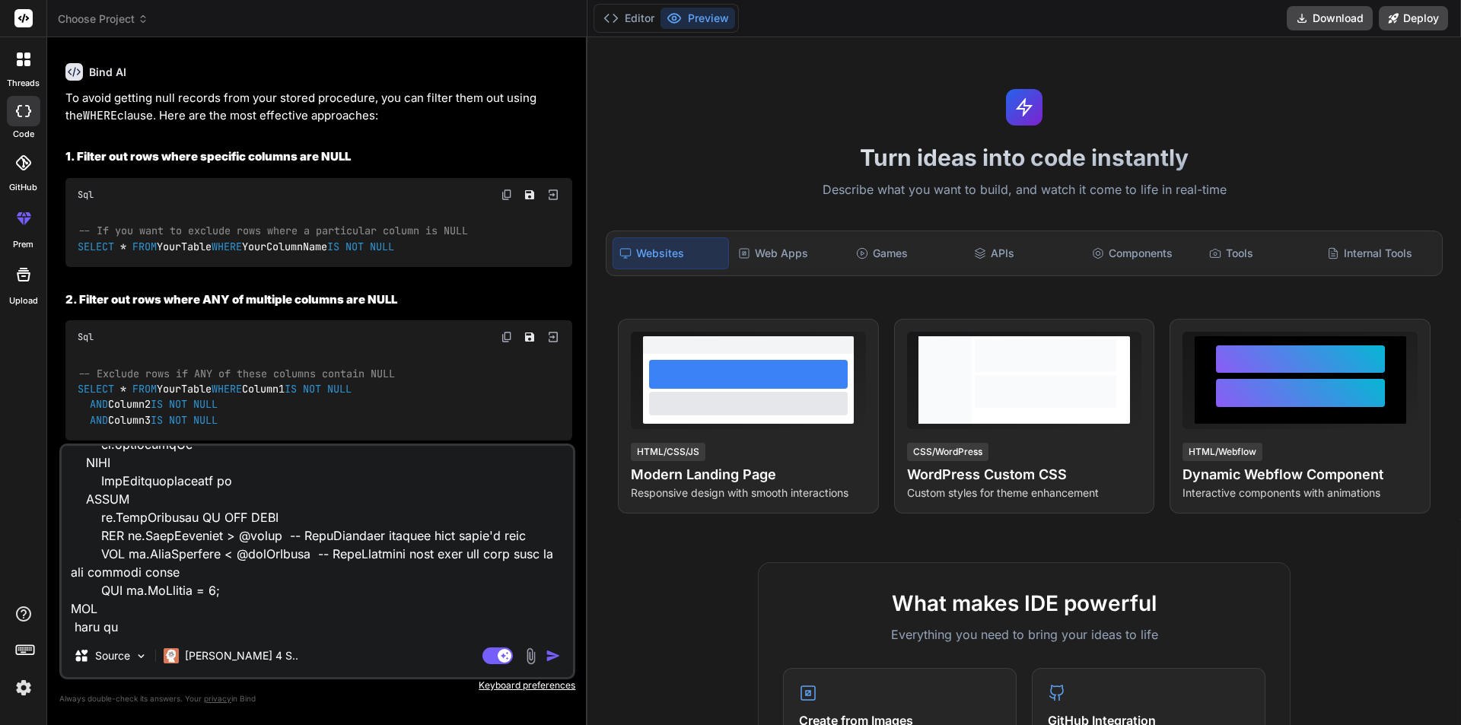
type textarea "CREATE PROCEDURE sp_GetExpiringPlans AS BEGIN -- Declare a variable to hold tod…"
type textarea "x"
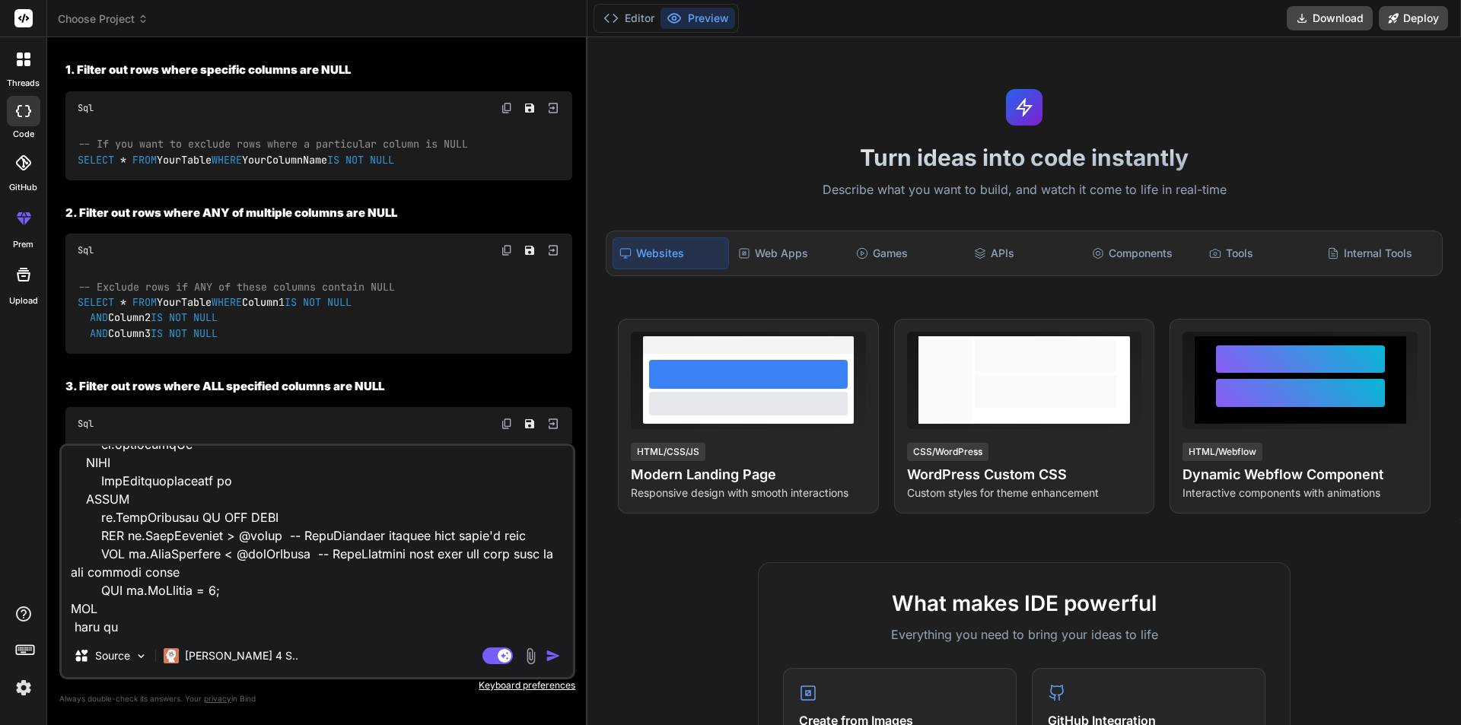
type textarea "CREATE PROCEDURE sp_GetExpiringPlans AS BEGIN -- Declare a variable to hold tod…"
type textarea "x"
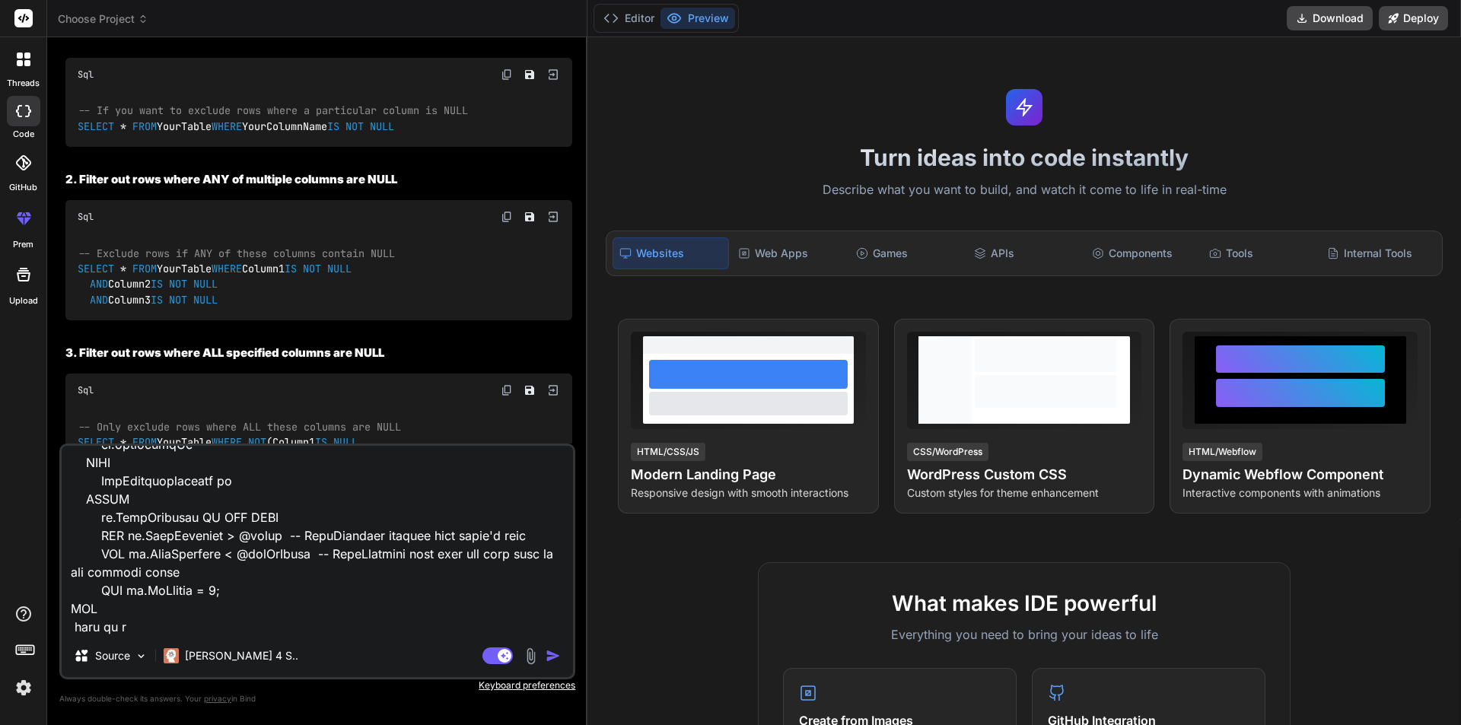
type textarea "CREATE PROCEDURE sp_GetExpiringPlans AS BEGIN -- Declare a variable to hold tod…"
type textarea "x"
type textarea "CREATE PROCEDURE sp_GetExpiringPlans AS BEGIN -- Declare a variable to hold tod…"
type textarea "x"
type textarea "CREATE PROCEDURE sp_GetExpiringPlans AS BEGIN -- Declare a variable to hold tod…"
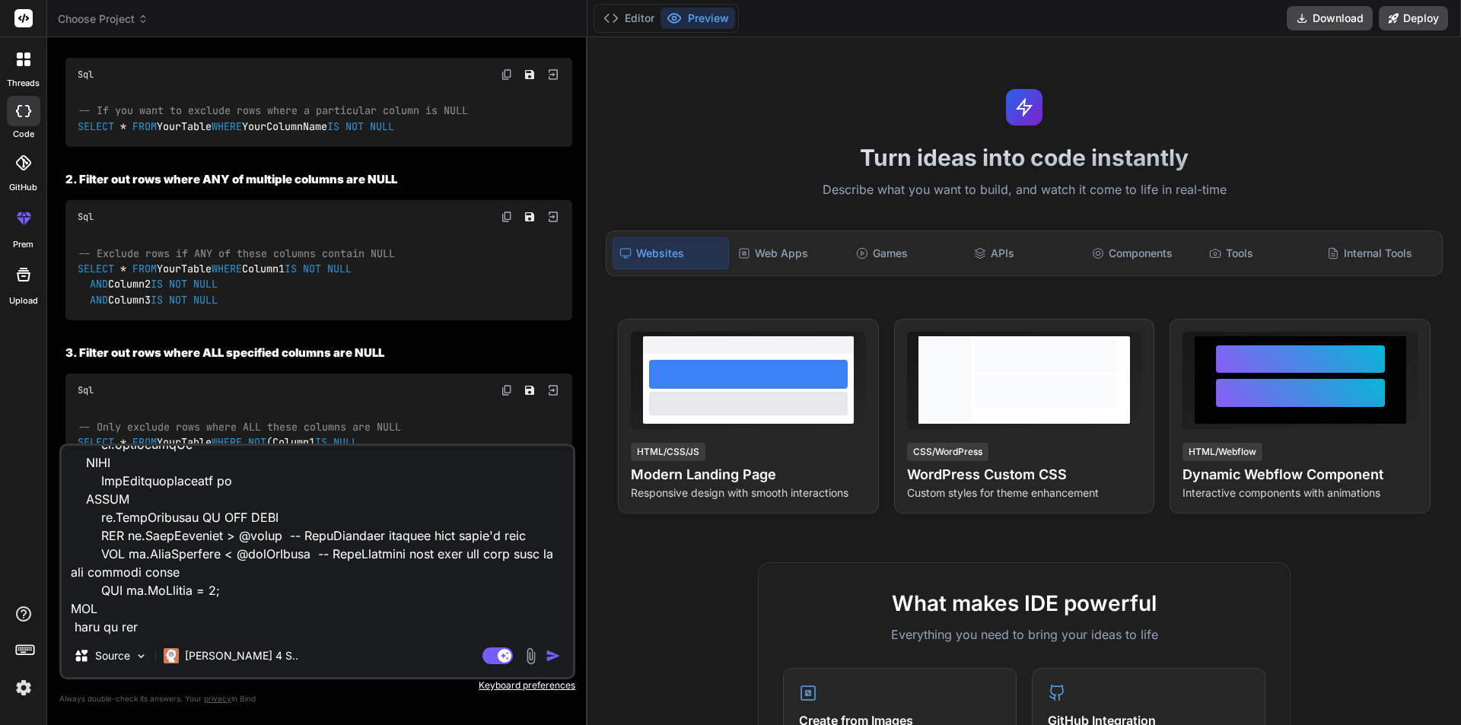
type textarea "x"
type textarea "CREATE PROCEDURE sp_GetExpiringPlans AS BEGIN -- Declare a variable to hold tod…"
type textarea "x"
type textarea "CREATE PROCEDURE sp_GetExpiringPlans AS BEGIN -- Declare a variable to hold tod…"
type textarea "x"
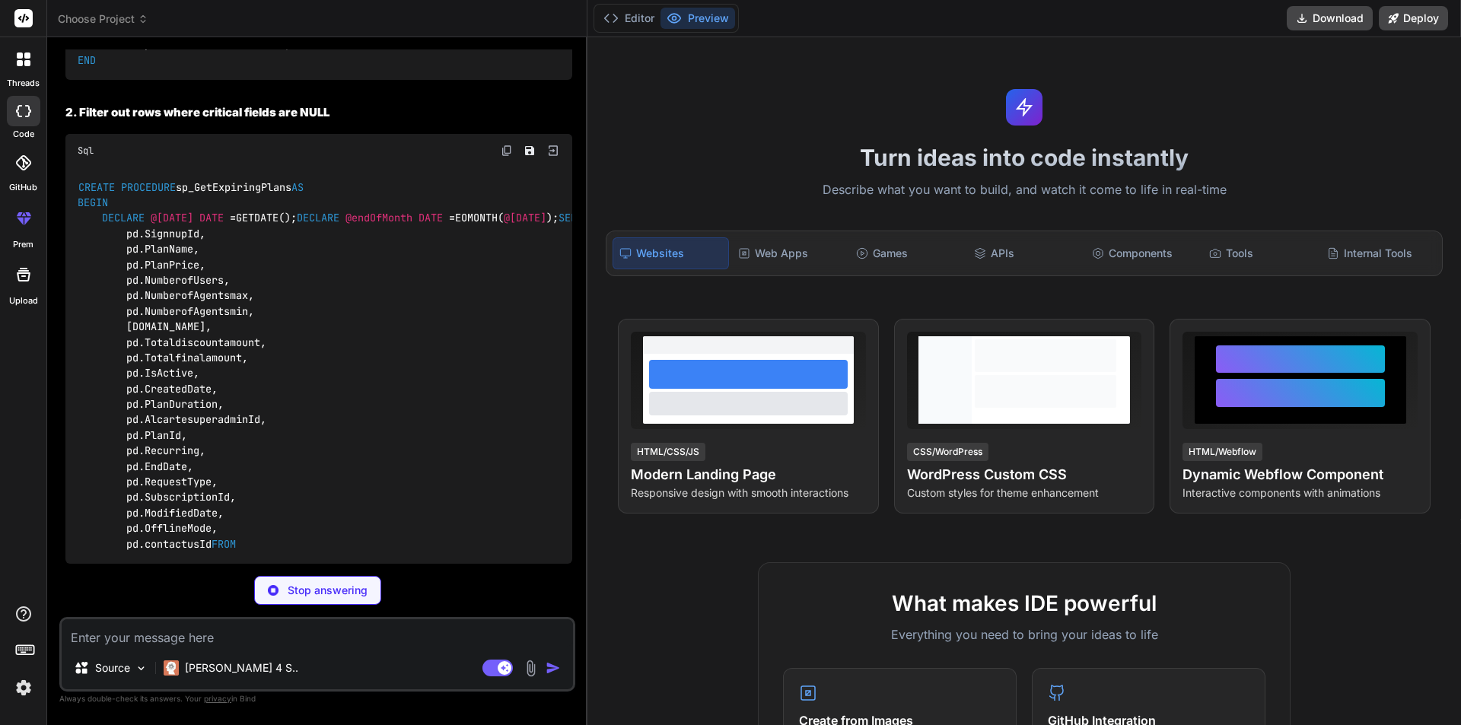
scroll to position [4277, 0]
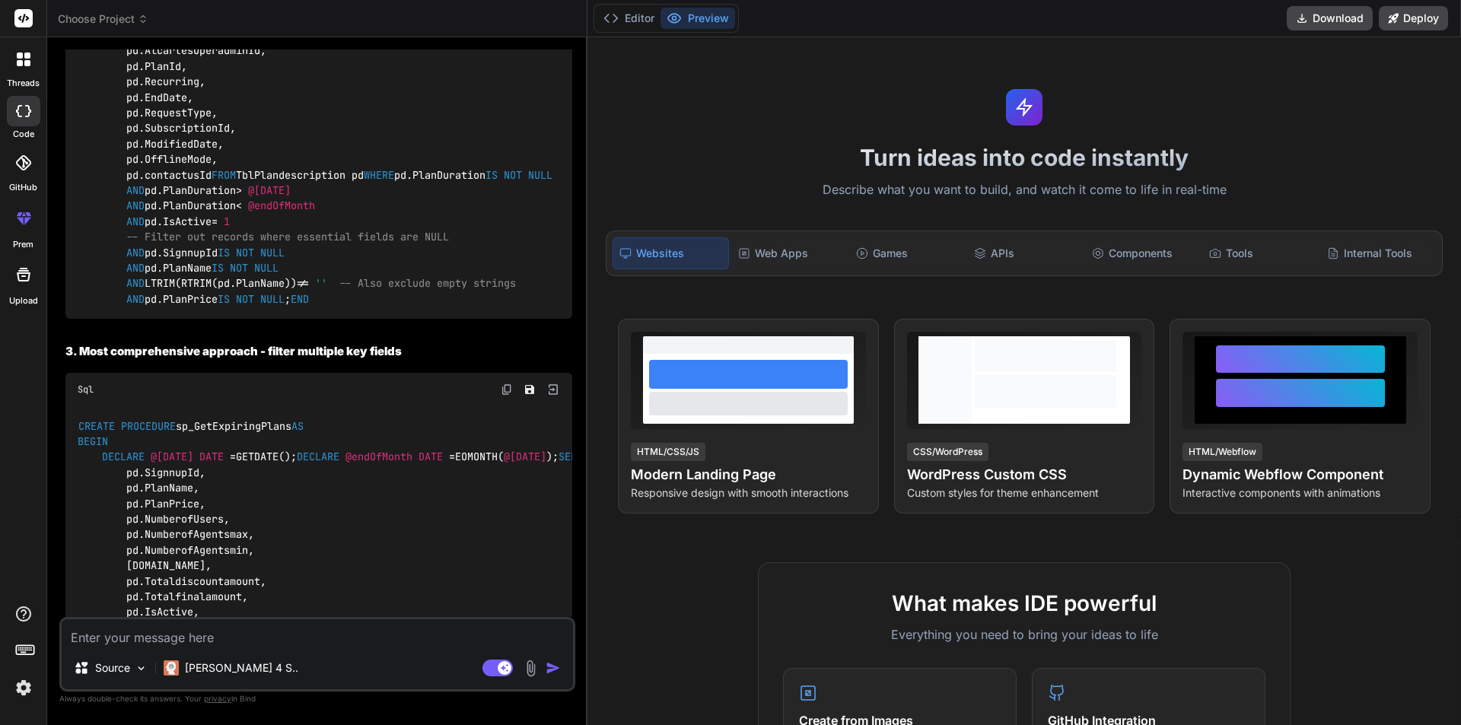
type textarea "x"
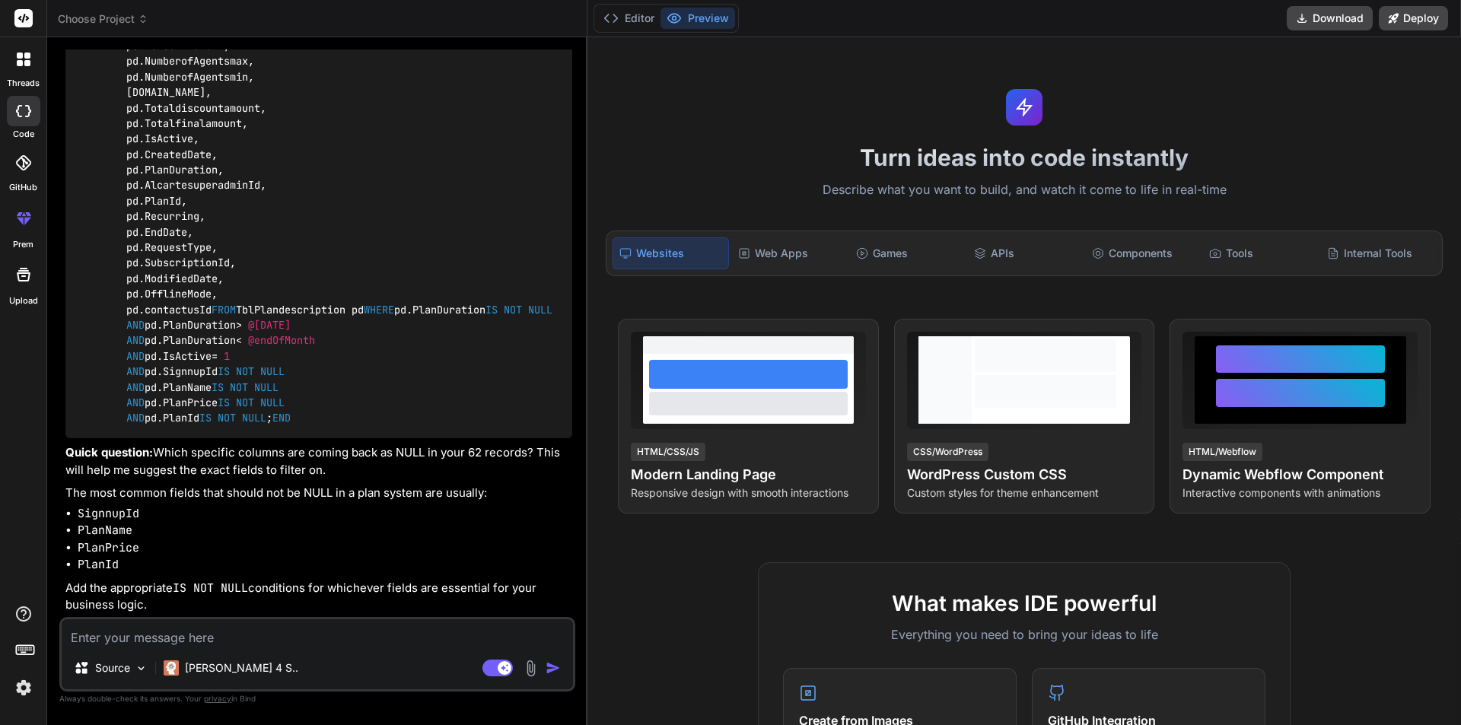
scroll to position [5546, 0]
click at [180, 373] on code "CREATE PROCEDURE sp_GetExpiringPlans AS BEGIN DECLARE @today DATE = GETDATE(); …" at bounding box center [397, 185] width 639 height 481
click at [205, 377] on code "CREATE PROCEDURE sp_GetExpiringPlans AS BEGIN DECLARE @today DATE = GETDATE(); …" at bounding box center [397, 185] width 639 height 481
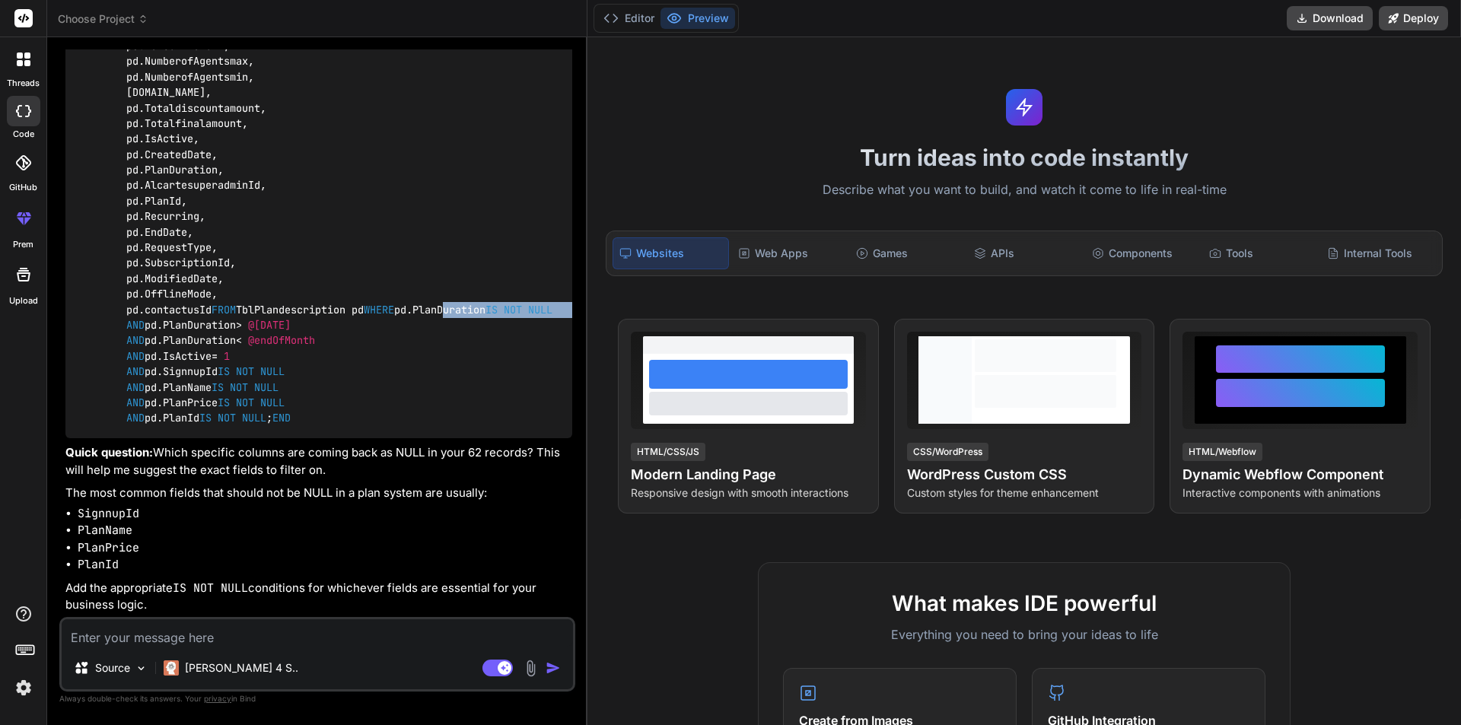
click at [206, 378] on code "CREATE PROCEDURE sp_GetExpiringPlans AS BEGIN DECLARE @today DATE = GETDATE(); …" at bounding box center [397, 185] width 639 height 481
click at [208, 406] on code "CREATE PROCEDURE sp_GetExpiringPlans AS BEGIN DECLARE @today DATE = GETDATE(); …" at bounding box center [397, 185] width 639 height 481
click at [205, 387] on code "CREATE PROCEDURE sp_GetExpiringPlans AS BEGIN DECLARE @today DATE = GETDATE(); …" at bounding box center [397, 185] width 639 height 481
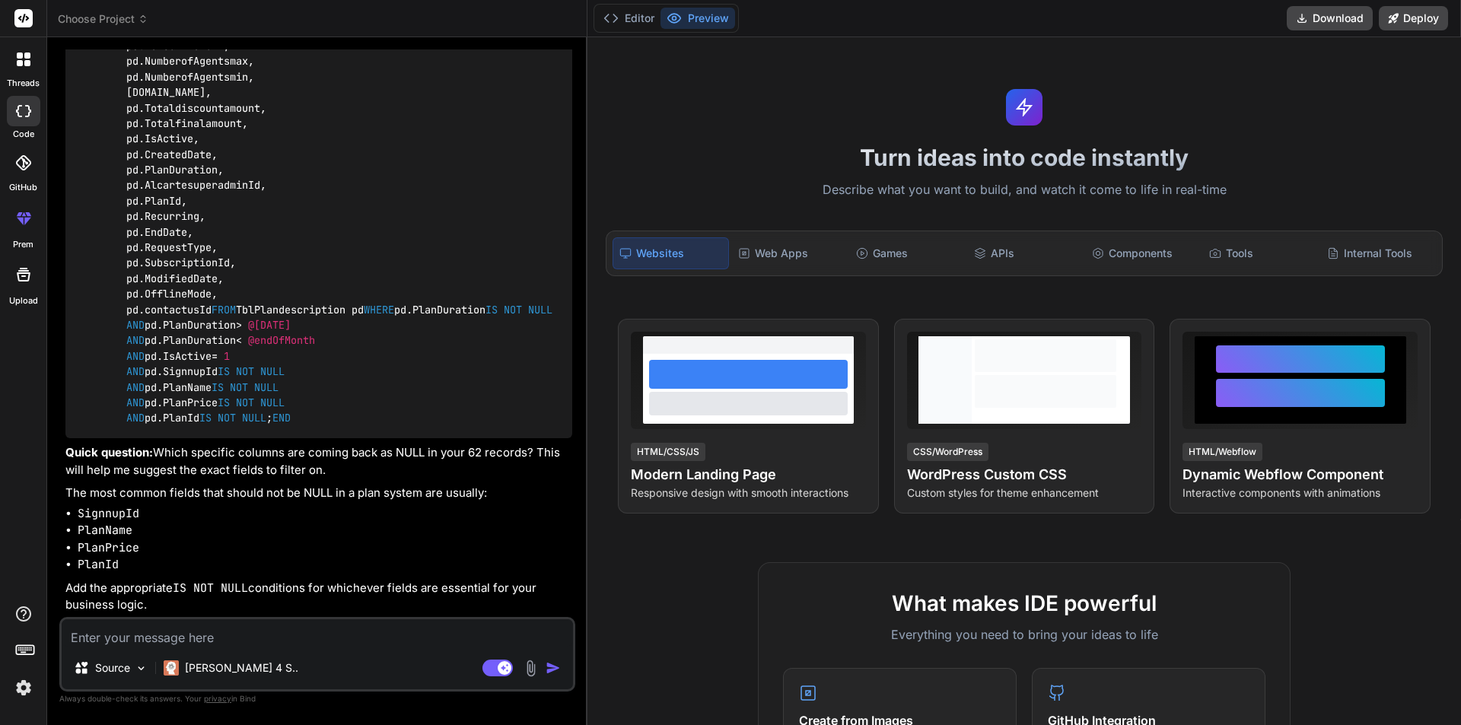
click at [205, 387] on code "CREATE PROCEDURE sp_GetExpiringPlans AS BEGIN DECLARE @today DATE = GETDATE(); …" at bounding box center [397, 185] width 639 height 481
click at [202, 413] on code "CREATE PROCEDURE sp_GetExpiringPlans AS BEGIN DECLARE @today DATE = GETDATE(); …" at bounding box center [397, 185] width 639 height 481
click at [199, 426] on code "CREATE PROCEDURE sp_GetExpiringPlans AS BEGIN DECLARE @today DATE = GETDATE(); …" at bounding box center [397, 185] width 639 height 481
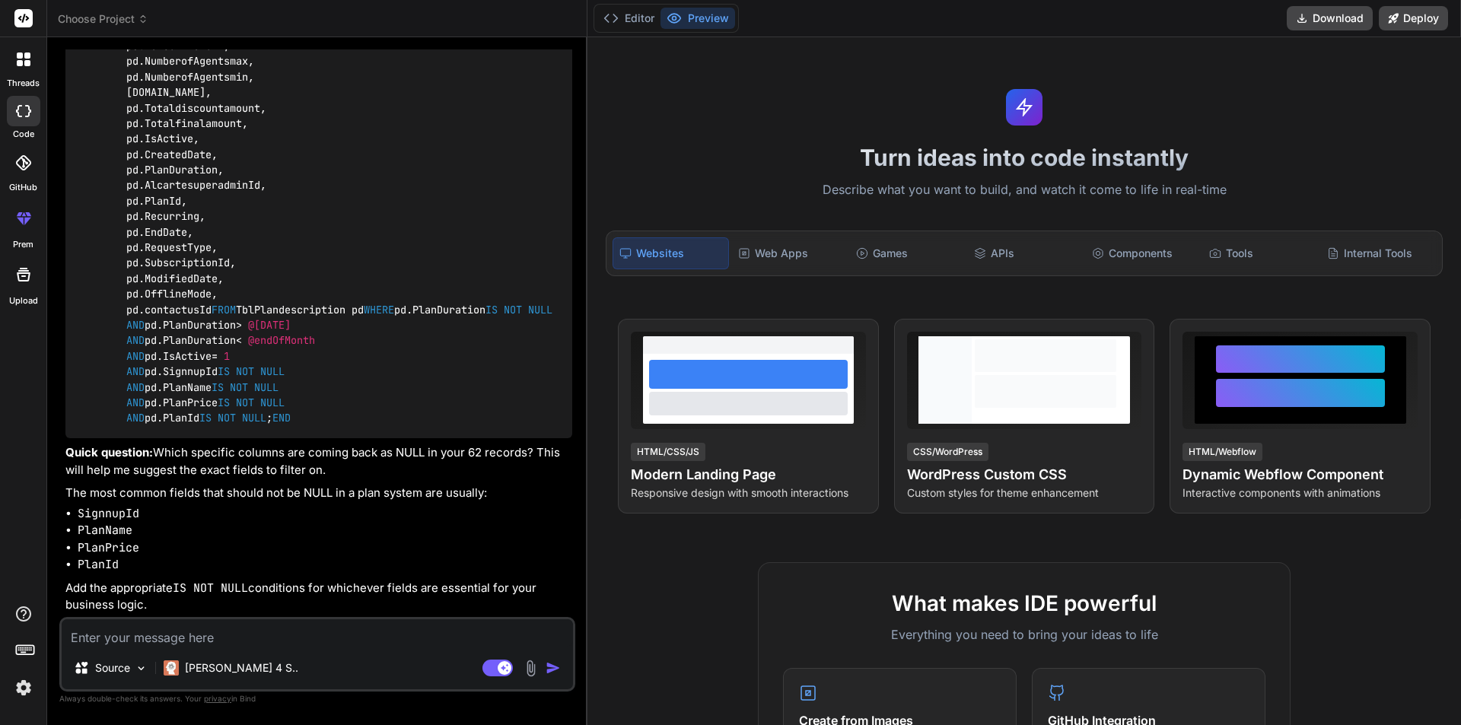
click at [198, 426] on code "CREATE PROCEDURE sp_GetExpiringPlans AS BEGIN DECLARE @today DATE = GETDATE(); …" at bounding box center [397, 185] width 639 height 481
click at [202, 426] on code "CREATE PROCEDURE sp_GetExpiringPlans AS BEGIN DECLARE @today DATE = GETDATE(); …" at bounding box center [397, 185] width 639 height 481
click at [187, 426] on code "CREATE PROCEDURE sp_GetExpiringPlans AS BEGIN DECLARE @today DATE = GETDATE(); …" at bounding box center [397, 185] width 639 height 481
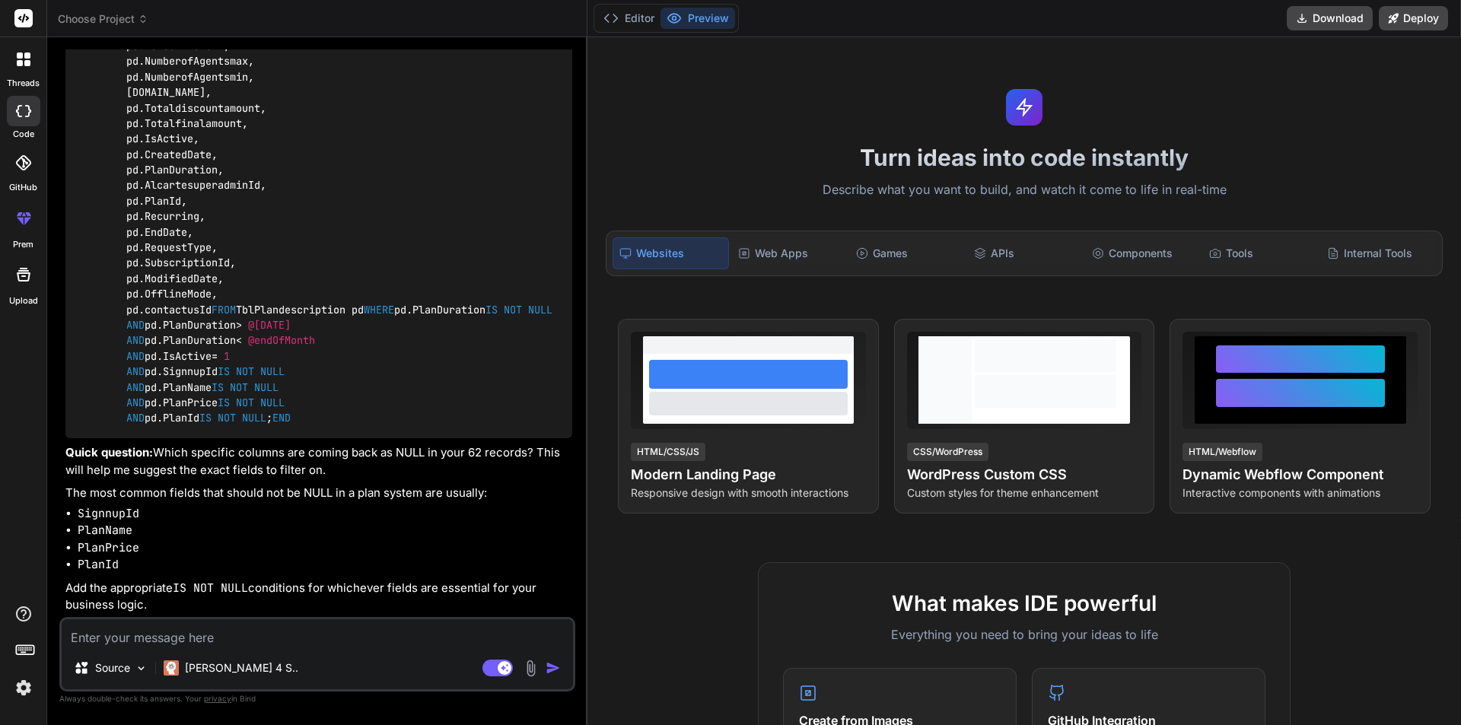
click at [188, 426] on code "CREATE PROCEDURE sp_GetExpiringPlans AS BEGIN DECLARE @today DATE = GETDATE(); …" at bounding box center [397, 185] width 639 height 481
click at [192, 426] on code "CREATE PROCEDURE sp_GetExpiringPlans AS BEGIN DECLARE @today DATE = GETDATE(); …" at bounding box center [397, 185] width 639 height 481
click at [196, 426] on code "CREATE PROCEDURE sp_GetExpiringPlans AS BEGIN DECLARE @today DATE = GETDATE(); …" at bounding box center [397, 185] width 639 height 481
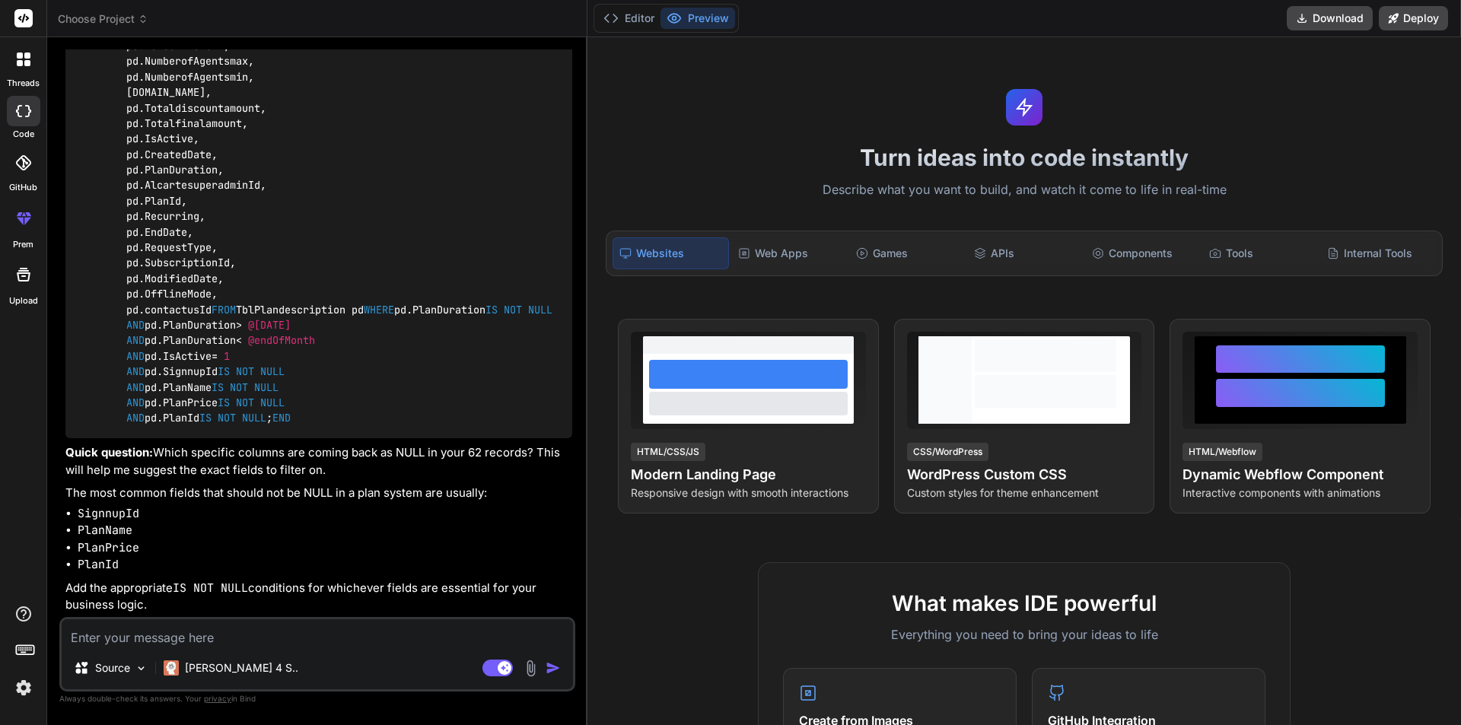
click at [196, 426] on code "CREATE PROCEDURE sp_GetExpiringPlans AS BEGIN DECLARE @today DATE = GETDATE(); …" at bounding box center [397, 185] width 639 height 481
click at [196, 411] on code "CREATE PROCEDURE sp_GetExpiringPlans AS BEGIN DECLARE @today DATE = GETDATE(); …" at bounding box center [397, 185] width 639 height 481
